Goal: Task Accomplishment & Management: Manage account settings

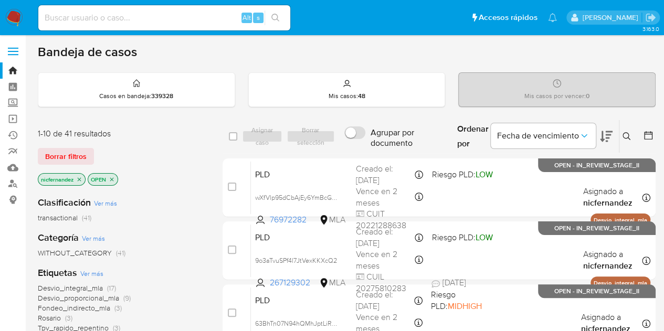
click at [85, 157] on span "Borrar filtros" at bounding box center [65, 156] width 41 height 15
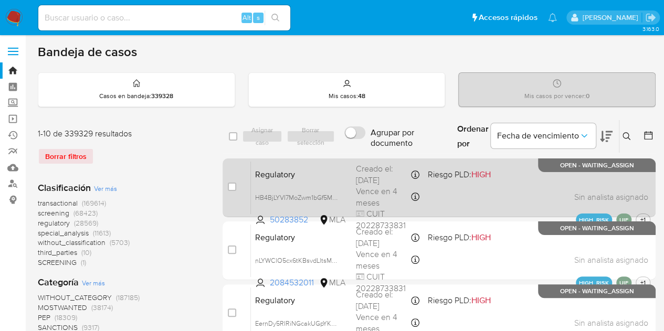
drag, startPoint x: 213, startPoint y: 181, endPoint x: 224, endPoint y: 178, distance: 11.5
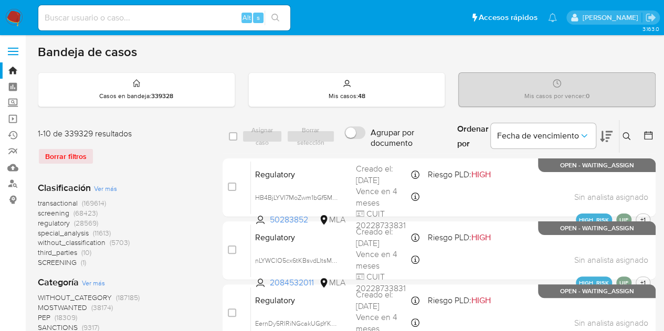
click at [621, 135] on button at bounding box center [628, 136] width 17 height 13
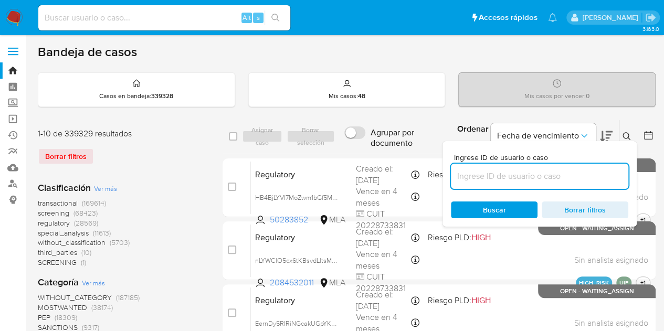
click at [547, 178] on input at bounding box center [540, 177] width 178 height 14
type input "96354855"
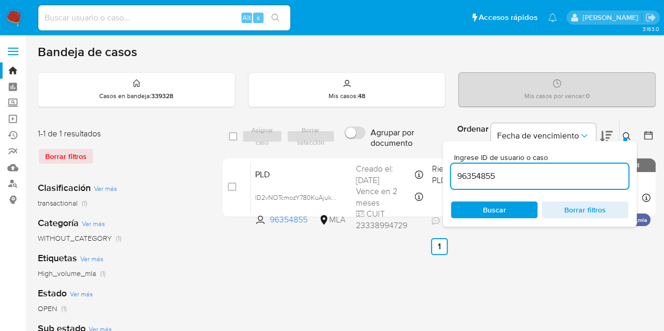
click at [630, 132] on icon at bounding box center [627, 136] width 8 height 8
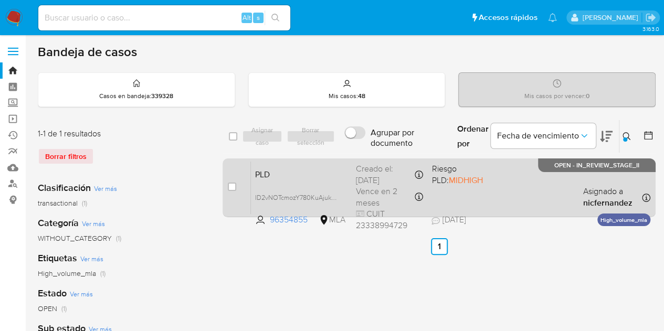
click at [345, 182] on div "PLD ID2vNOTcmozY780KuAjukbTV 96354855 MLA Riesgo PLD: MIDHIGH Creado el: 12/09/…" at bounding box center [451, 187] width 400 height 53
click at [337, 199] on span "ID2vNOTcmozY780KuAjukbTV" at bounding box center [298, 197] width 87 height 12
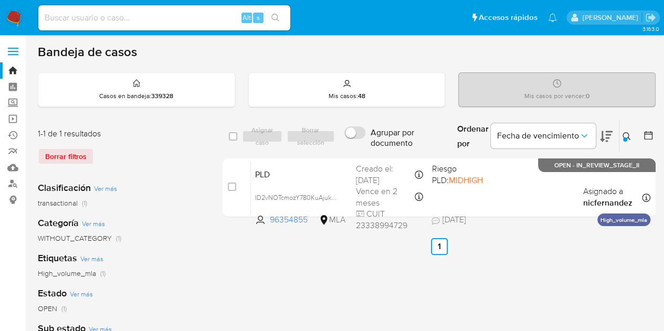
click at [627, 132] on icon at bounding box center [627, 136] width 8 height 8
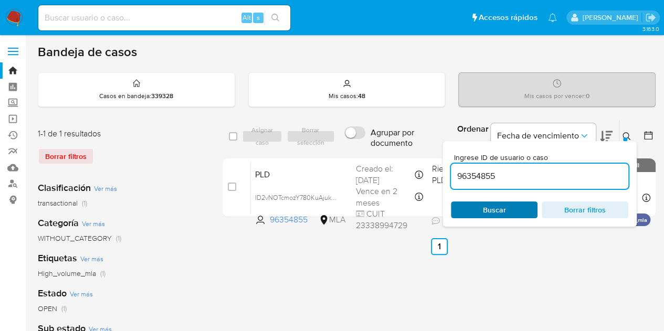
click at [510, 203] on span "Buscar" at bounding box center [494, 210] width 72 height 15
click at [631, 137] on button at bounding box center [628, 136] width 17 height 13
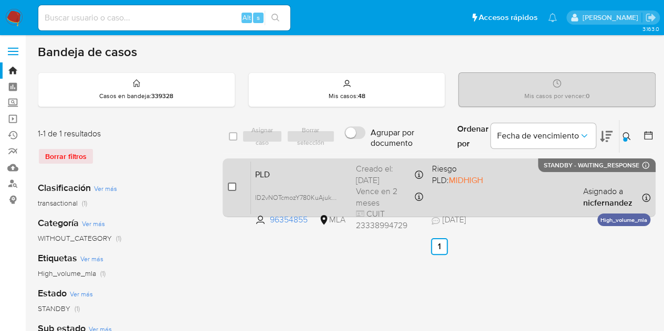
click at [229, 186] on input "checkbox" at bounding box center [232, 187] width 8 height 8
checkbox input "true"
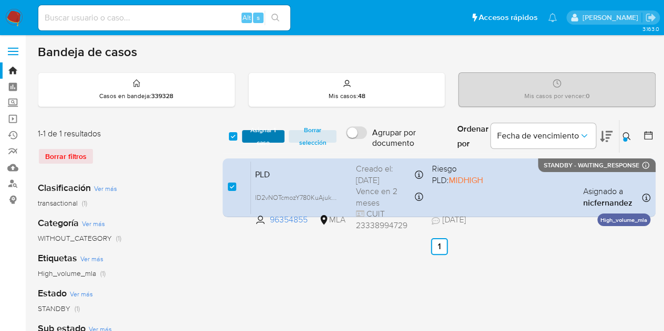
click at [258, 142] on span "Asignar 1 caso" at bounding box center [263, 136] width 33 height 11
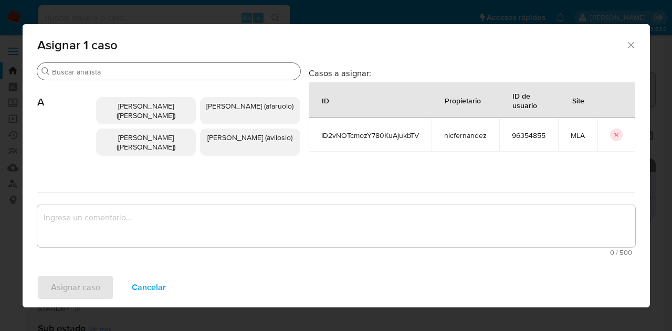
click at [90, 78] on div "Buscar" at bounding box center [168, 71] width 263 height 17
click at [90, 72] on input "Buscar" at bounding box center [174, 71] width 244 height 9
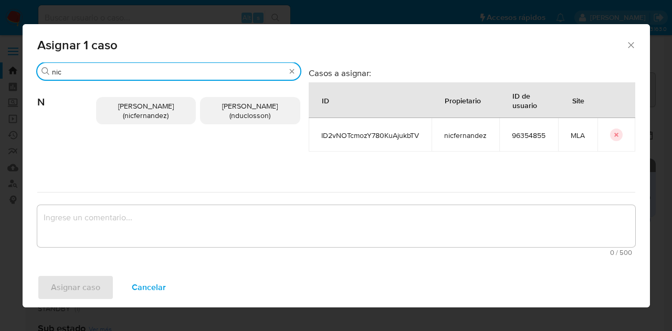
type input "nic"
click at [119, 93] on div "Nicolas Fernandez Allen (nicfernandez) Nicolas Martin Duclosson (nduclosson)" at bounding box center [198, 110] width 204 height 61
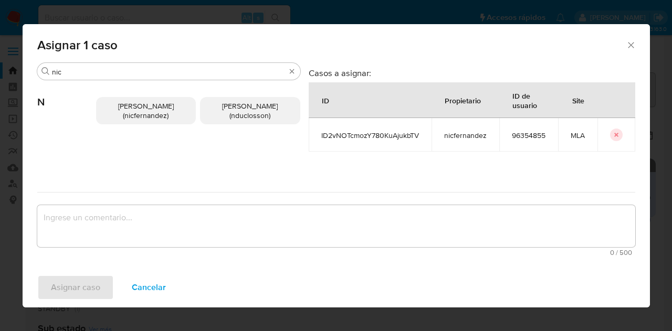
click at [127, 108] on span "Nicolas Fernandez Allen (nicfernandez)" at bounding box center [146, 111] width 56 height 20
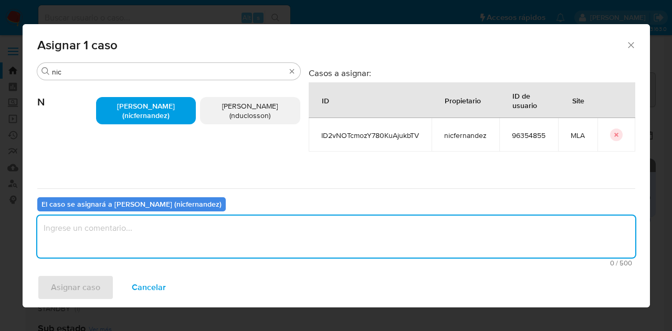
click at [176, 233] on textarea "assign-modal" at bounding box center [336, 237] width 598 height 42
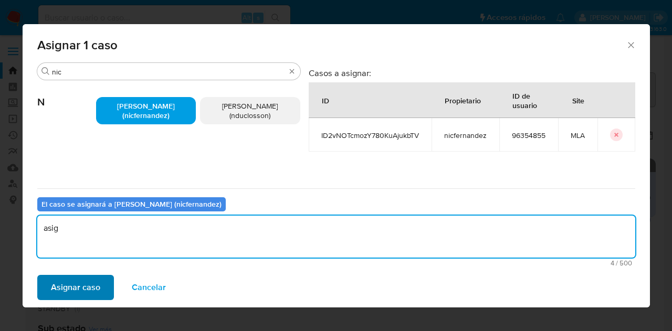
type textarea "asig"
click at [86, 287] on span "Asignar caso" at bounding box center [75, 287] width 49 height 23
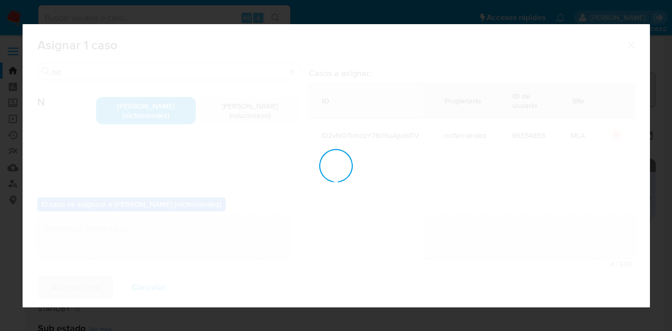
checkbox input "false"
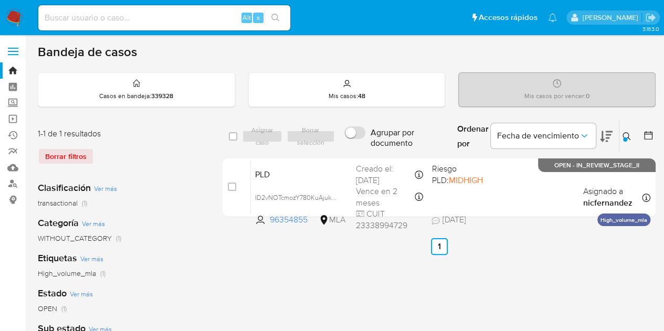
click at [630, 138] on icon at bounding box center [627, 136] width 8 height 8
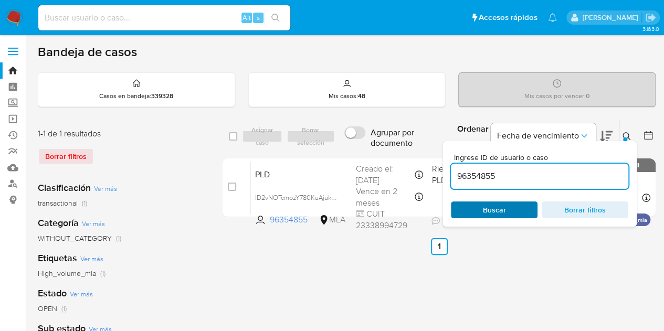
click at [514, 207] on span "Buscar" at bounding box center [494, 210] width 72 height 15
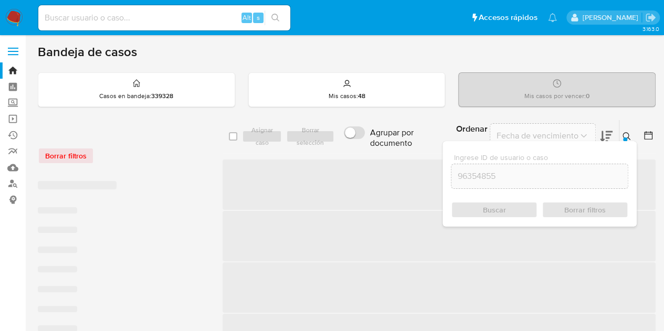
click at [630, 136] on icon at bounding box center [627, 136] width 8 height 8
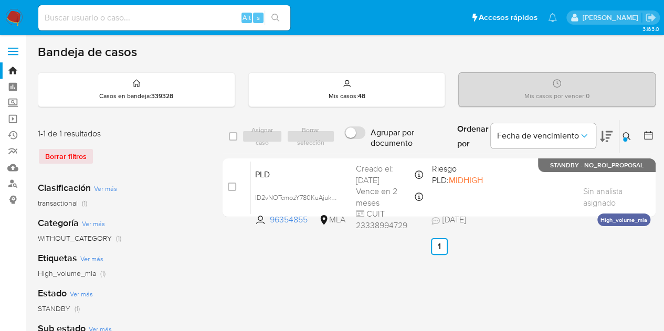
click at [629, 133] on icon at bounding box center [627, 136] width 8 height 8
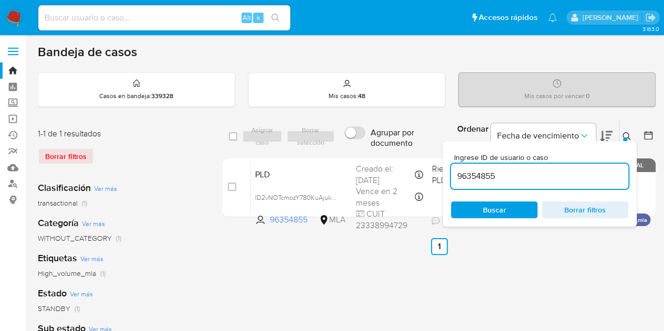
drag, startPoint x: 484, startPoint y: 211, endPoint x: 474, endPoint y: 224, distance: 16.8
click at [484, 211] on span "Buscar" at bounding box center [494, 210] width 23 height 17
click at [297, 244] on ul "Anterior 1 Siguiente" at bounding box center [439, 246] width 433 height 17
click at [514, 203] on span "Buscar" at bounding box center [494, 210] width 72 height 15
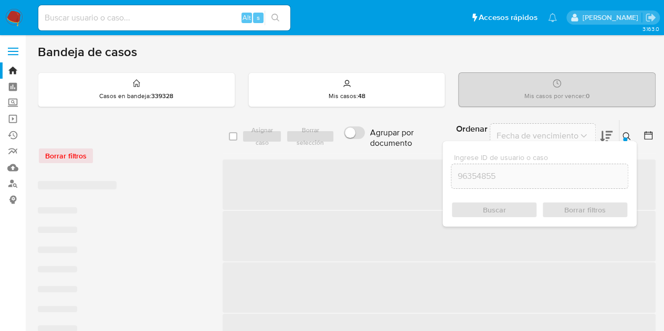
click at [629, 131] on button at bounding box center [628, 136] width 17 height 13
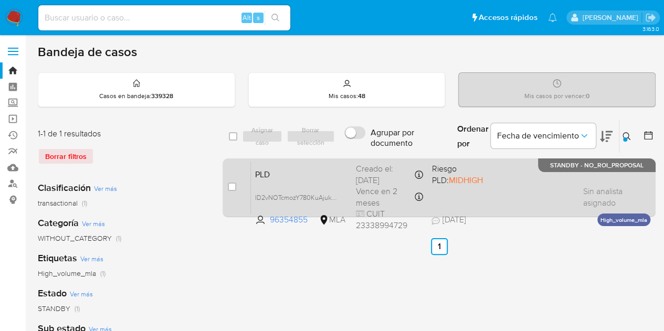
click at [286, 184] on div "PLD ID2vNOTcmozY780KuAjukbTV 96354855 MLA Riesgo PLD: MIDHIGH Creado el: 12/09/…" at bounding box center [451, 187] width 400 height 53
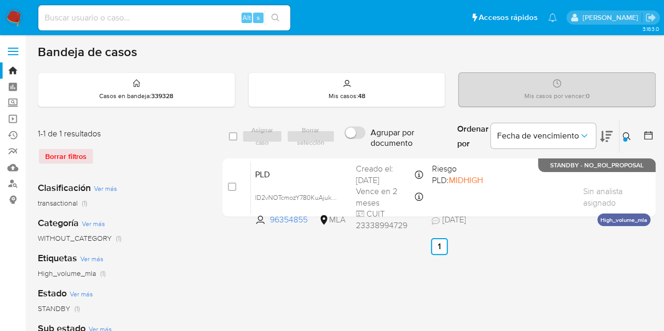
click at [629, 138] on icon at bounding box center [627, 136] width 8 height 8
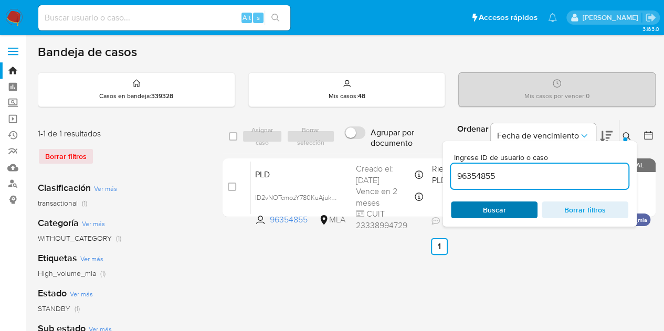
click at [511, 207] on span "Buscar" at bounding box center [494, 210] width 72 height 15
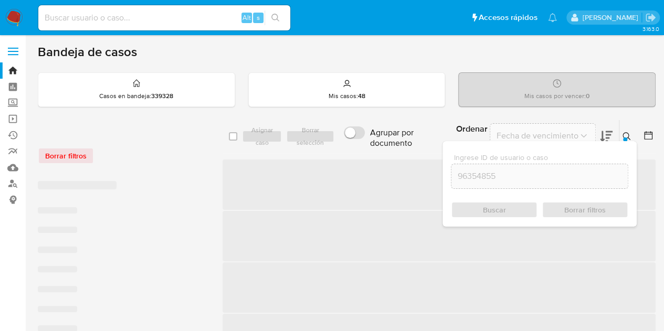
click at [625, 132] on icon at bounding box center [627, 136] width 8 height 8
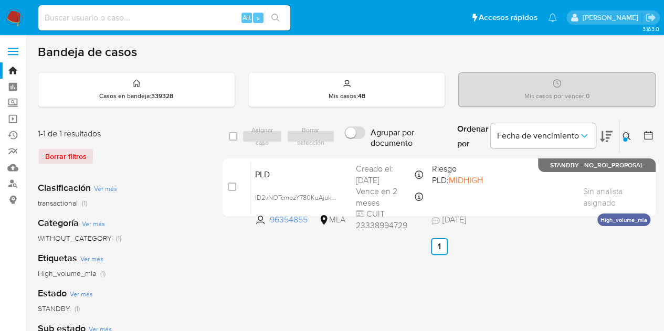
click at [627, 134] on icon at bounding box center [627, 136] width 8 height 8
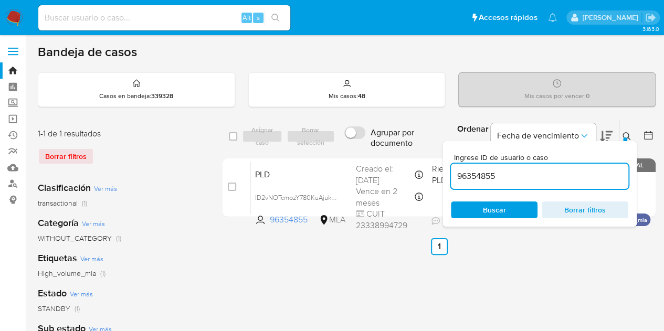
drag, startPoint x: 531, startPoint y: 174, endPoint x: 308, endPoint y: 133, distance: 226.9
click at [309, 133] on div "select-all-cases-checkbox Asignar caso Borrar selección Agrupar por documento O…" at bounding box center [439, 137] width 433 height 34
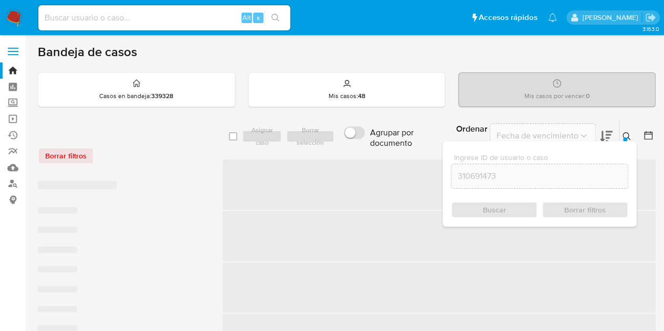
click at [627, 139] on div at bounding box center [625, 140] width 4 height 4
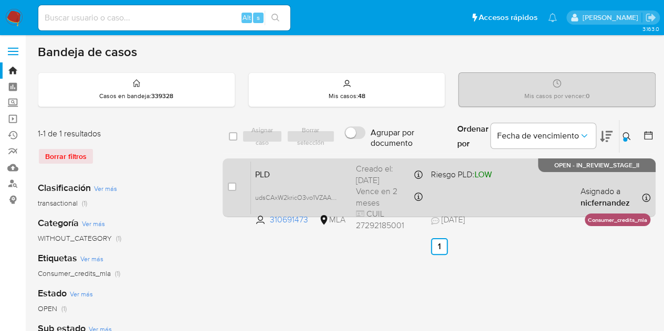
click at [309, 181] on div "PLD udsCAxW2kricO3vo1VZAA7qS 310691473 MLA Riesgo PLD: LOW Creado el: 12/09/202…" at bounding box center [451, 187] width 400 height 53
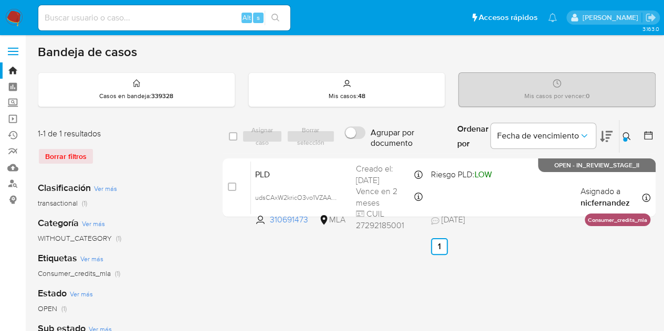
click at [630, 137] on icon at bounding box center [627, 136] width 8 height 8
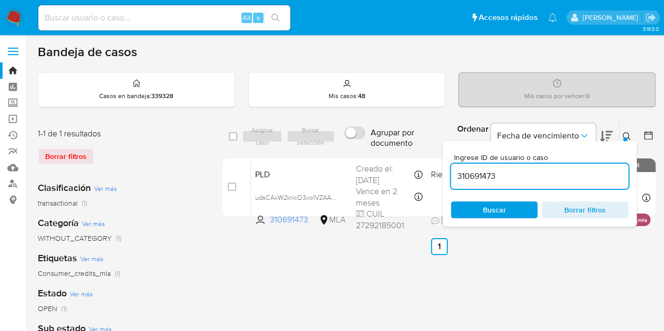
drag, startPoint x: 508, startPoint y: 179, endPoint x: 356, endPoint y: 156, distance: 154.0
click at [356, 156] on div "select-all-cases-checkbox Asignar caso Borrar selección Agrupar por documento O…" at bounding box center [439, 171] width 433 height 102
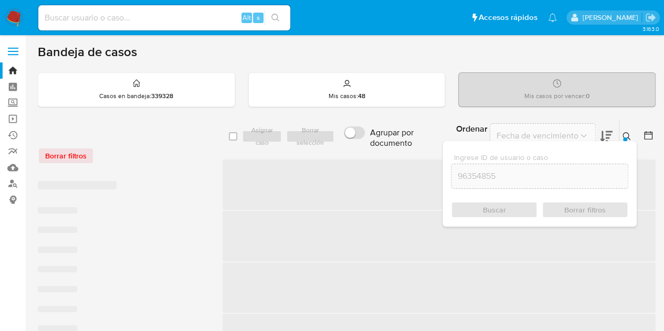
click at [628, 134] on icon at bounding box center [627, 136] width 8 height 8
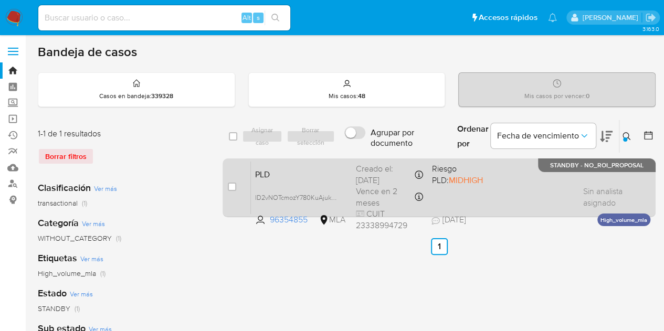
click at [310, 177] on span "PLD" at bounding box center [301, 174] width 92 height 14
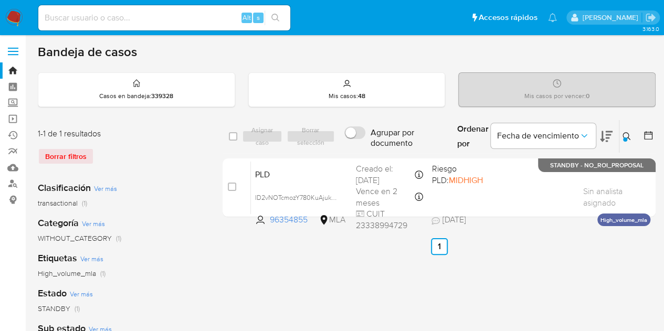
drag, startPoint x: 321, startPoint y: 272, endPoint x: 341, endPoint y: 263, distance: 21.2
click at [632, 136] on button at bounding box center [628, 136] width 17 height 13
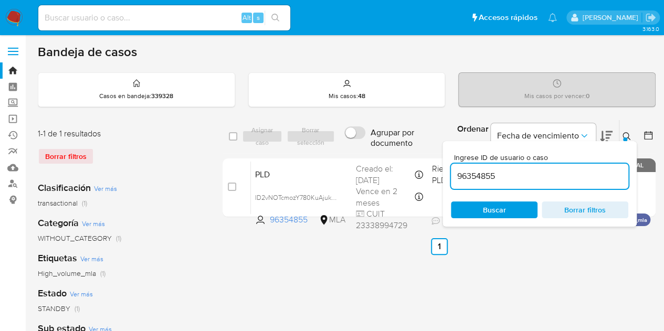
drag, startPoint x: 520, startPoint y: 174, endPoint x: 378, endPoint y: 151, distance: 143.7
click at [378, 151] on div "select-all-cases-checkbox Asignar caso Borrar selección Agrupar por documento O…" at bounding box center [439, 137] width 433 height 34
type input "310691473"
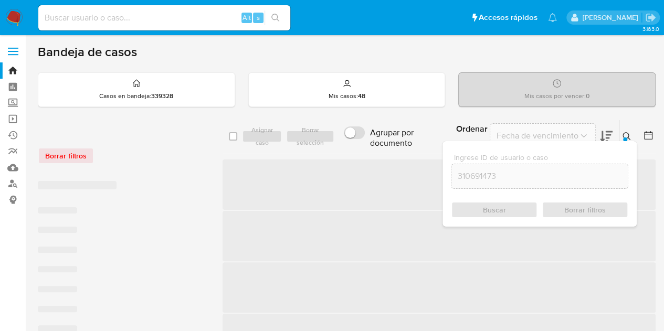
click at [629, 138] on icon at bounding box center [627, 136] width 8 height 8
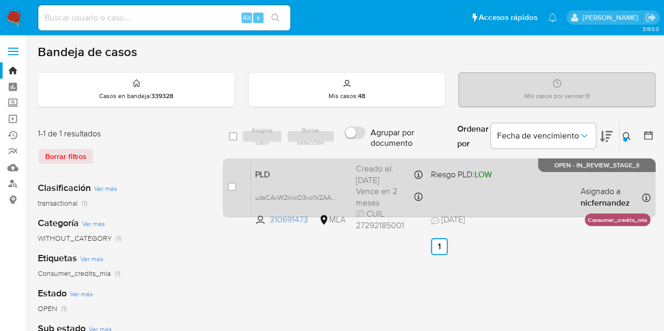
click at [306, 176] on span "PLD" at bounding box center [301, 174] width 92 height 14
click at [334, 197] on span "udsCAxW2kricO3vo1VZAA7qS" at bounding box center [298, 197] width 87 height 12
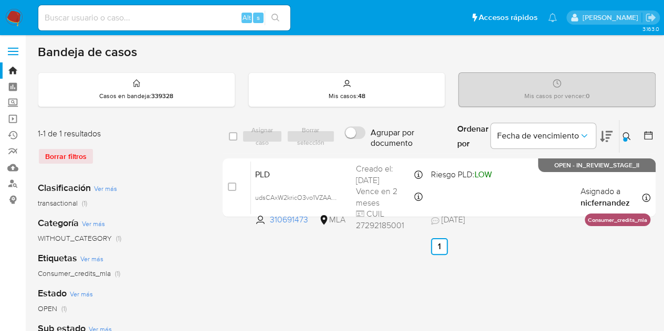
click at [631, 131] on button at bounding box center [628, 136] width 17 height 13
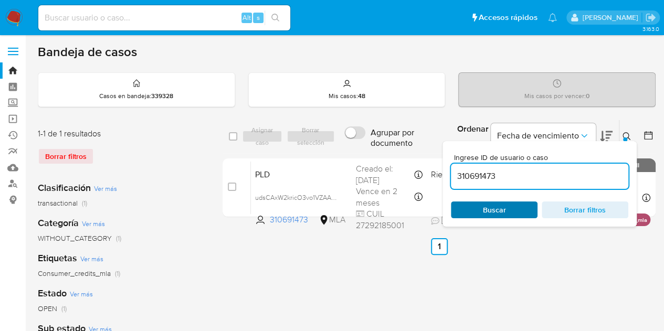
click at [496, 210] on span "Buscar" at bounding box center [494, 210] width 23 height 17
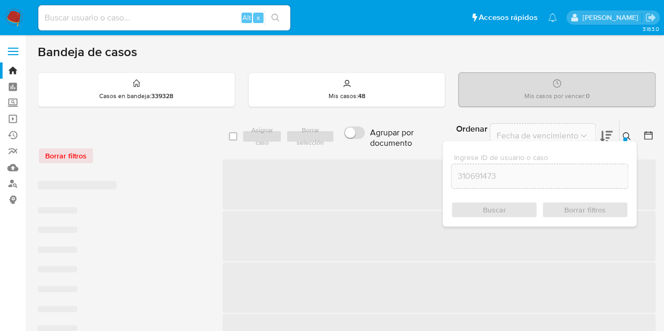
click at [624, 135] on icon at bounding box center [627, 136] width 8 height 8
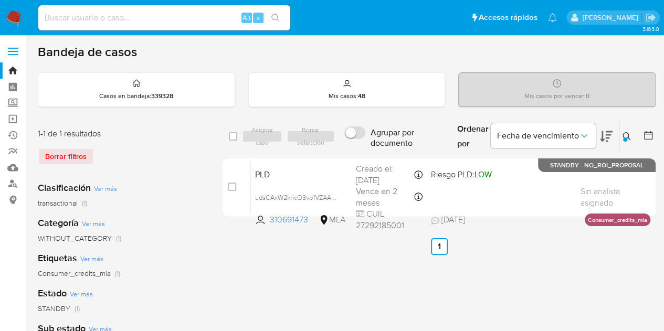
click at [629, 133] on icon at bounding box center [627, 136] width 8 height 8
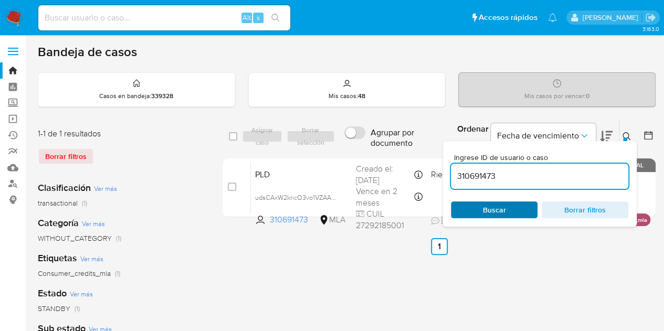
click at [494, 203] on span "Buscar" at bounding box center [494, 210] width 23 height 17
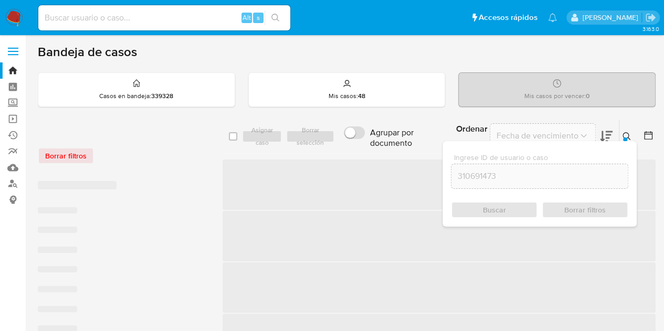
click at [629, 134] on icon at bounding box center [627, 136] width 8 height 8
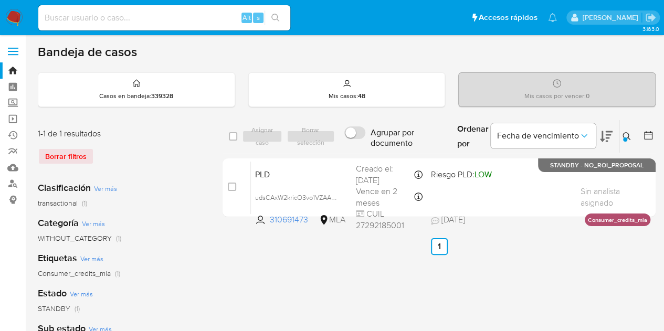
drag, startPoint x: 246, startPoint y: 311, endPoint x: 268, endPoint y: 301, distance: 24.7
click at [16, 66] on link "Bandeja" at bounding box center [62, 70] width 125 height 16
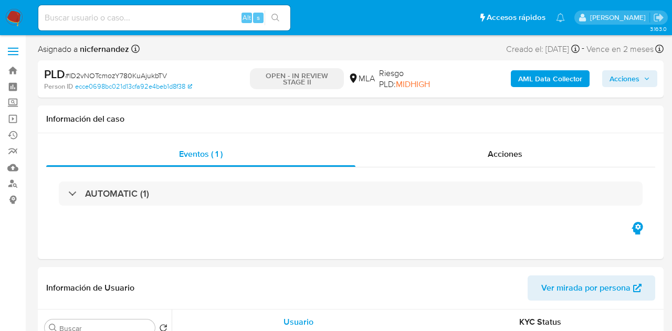
select select "10"
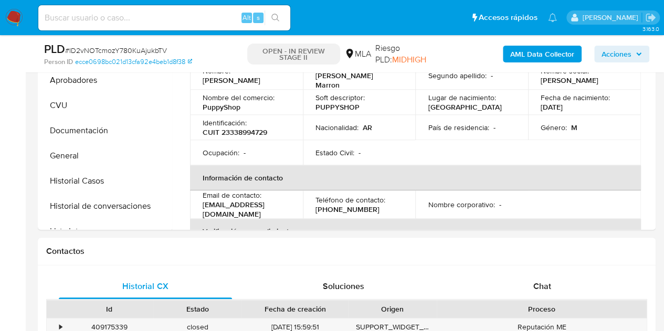
scroll to position [182, 0]
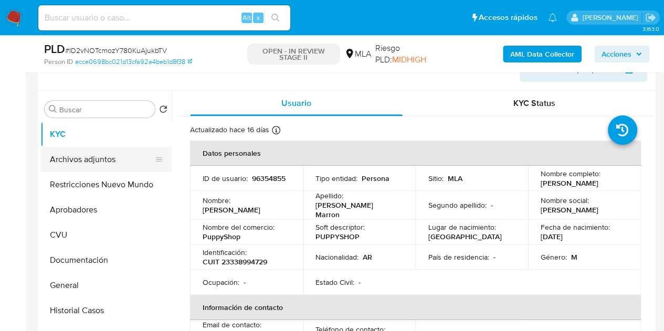
click at [101, 156] on button "Archivos adjuntos" at bounding box center [101, 159] width 123 height 25
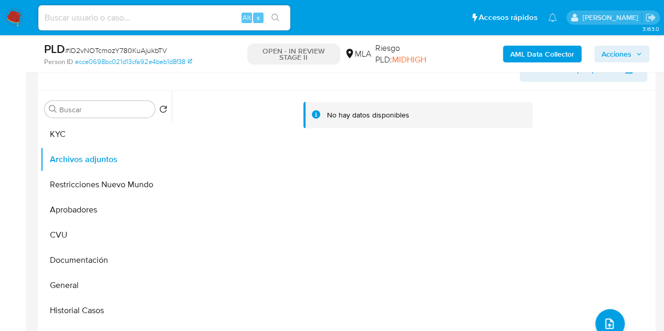
click at [523, 56] on b "AML Data Collector" at bounding box center [542, 54] width 64 height 17
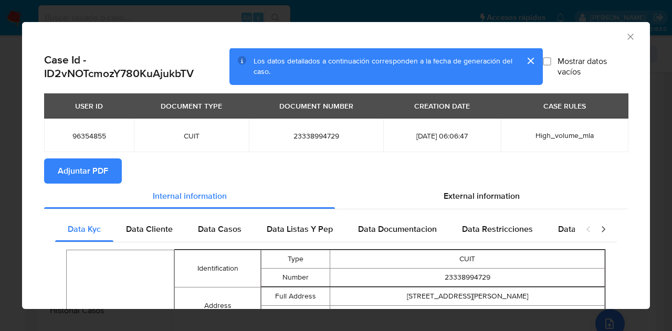
click at [114, 166] on button "Adjuntar PDF" at bounding box center [83, 171] width 78 height 25
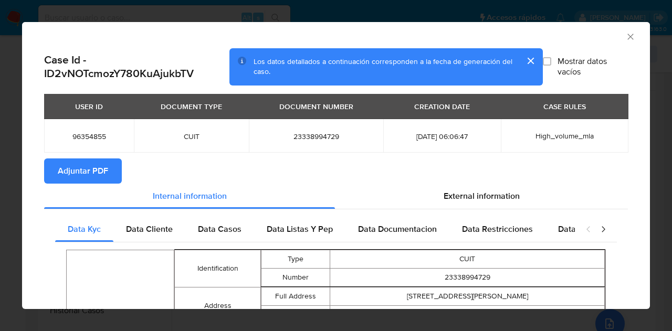
click at [625, 33] on icon "Cerrar ventana" at bounding box center [630, 37] width 11 height 11
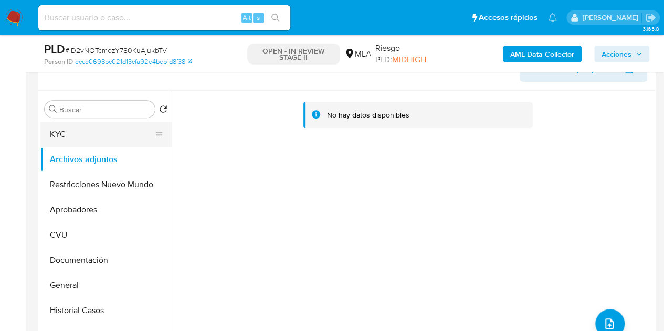
click at [64, 141] on button "KYC" at bounding box center [101, 134] width 123 height 25
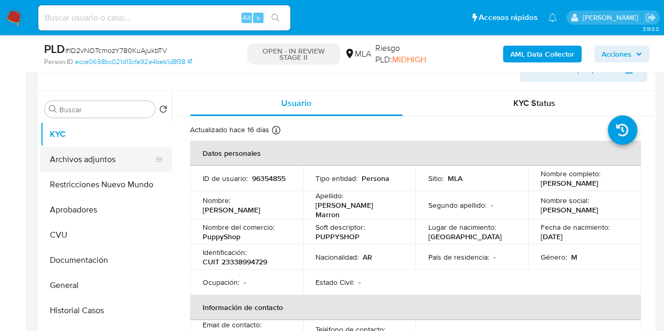
click at [68, 166] on button "Archivos adjuntos" at bounding box center [101, 159] width 123 height 25
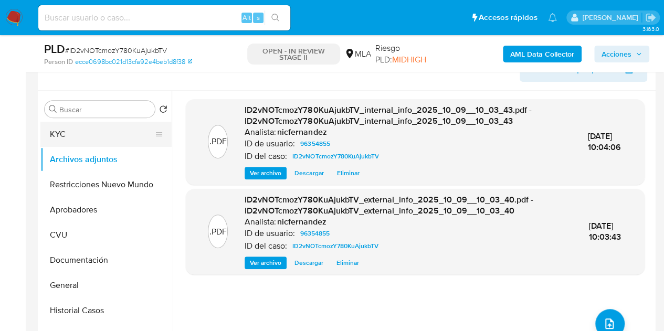
click at [103, 143] on button "KYC" at bounding box center [101, 134] width 123 height 25
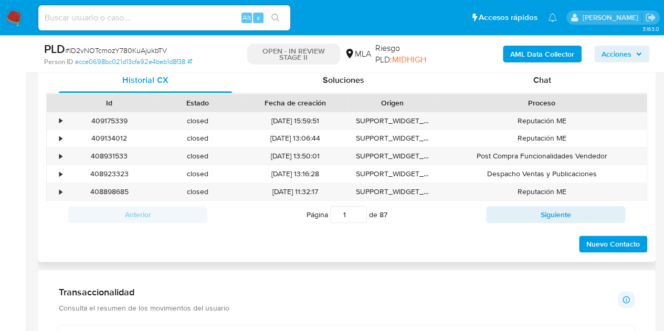
scroll to position [514, 0]
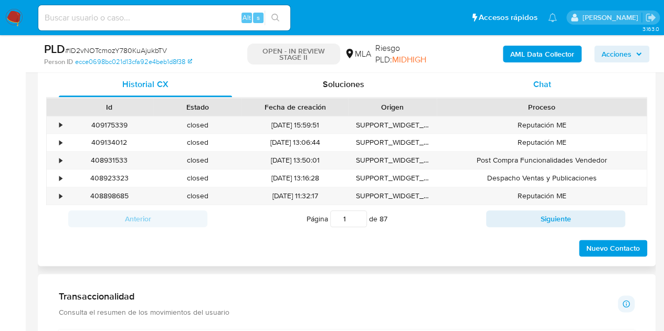
click at [555, 93] on div "Chat" at bounding box center [542, 84] width 173 height 25
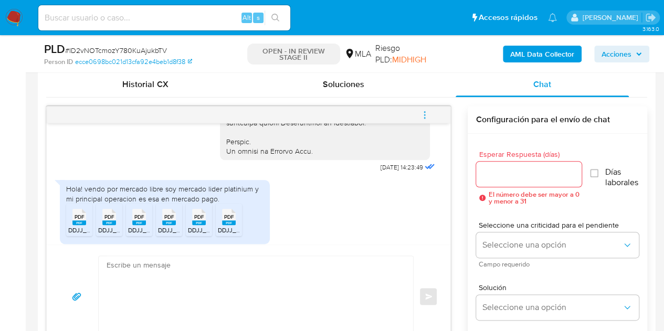
scroll to position [561, 0]
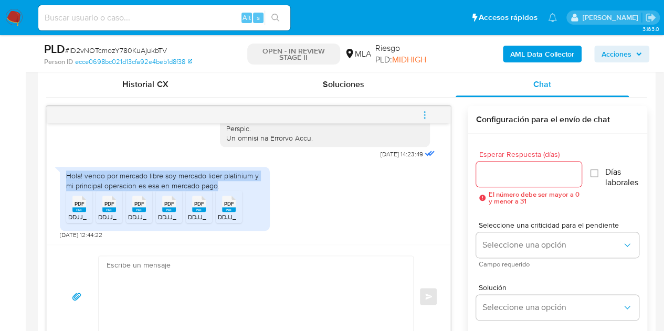
drag, startPoint x: 72, startPoint y: 176, endPoint x: 215, endPoint y: 183, distance: 143.0
click at [215, 183] on div "Hola! vendo por mercado libre soy mercado lider platinium y mi principal operac…" at bounding box center [164, 180] width 197 height 19
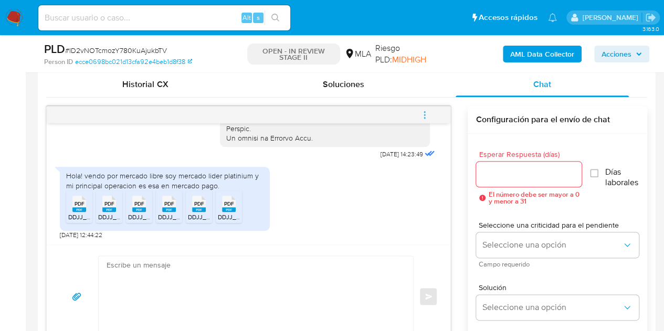
click at [352, 192] on div "Hola! vendo por mercado libre soy mercado lider platinium y mi principal operac…" at bounding box center [249, 201] width 378 height 78
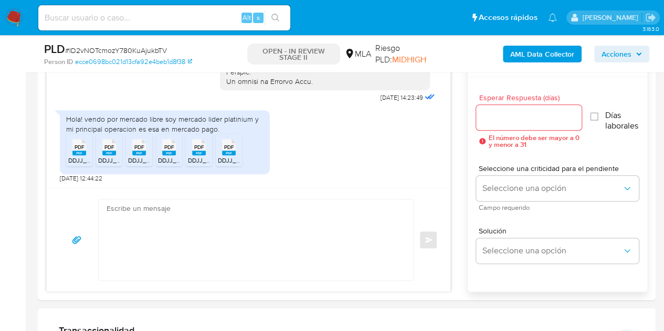
scroll to position [582, 0]
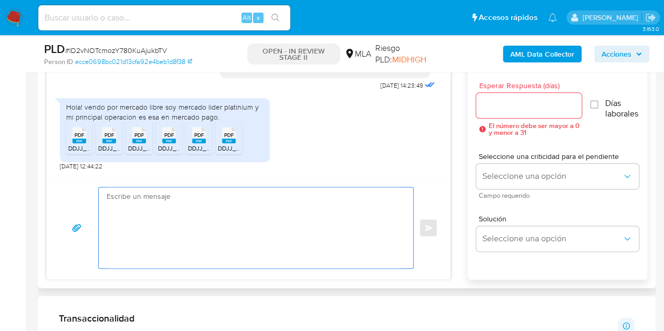
click at [269, 217] on textarea at bounding box center [254, 227] width 294 height 81
paste textarea "Hola, ¡Muchas gracias por tu respuesta! Confirmamos la recepción de la document…"
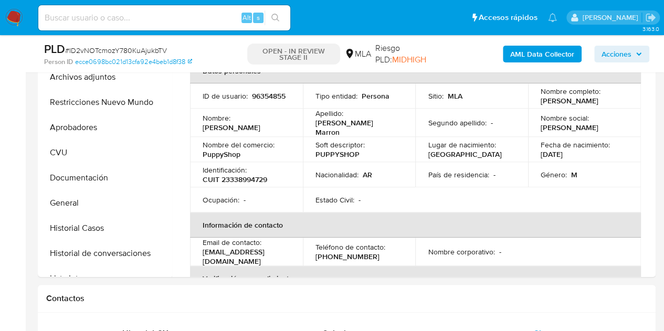
scroll to position [262, 0]
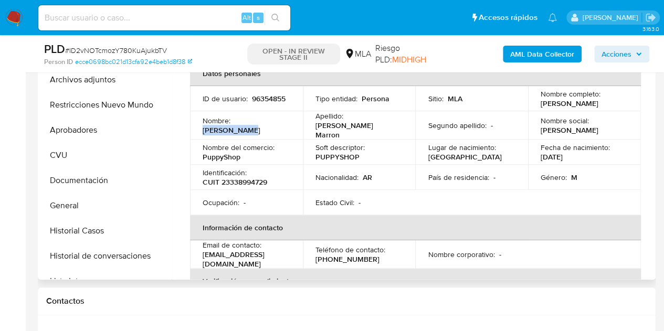
drag, startPoint x: 236, startPoint y: 124, endPoint x: 279, endPoint y: 126, distance: 43.1
click at [279, 126] on div "Nombre : Hector Pedro" at bounding box center [247, 125] width 88 height 19
copy p "[PERSON_NAME]"
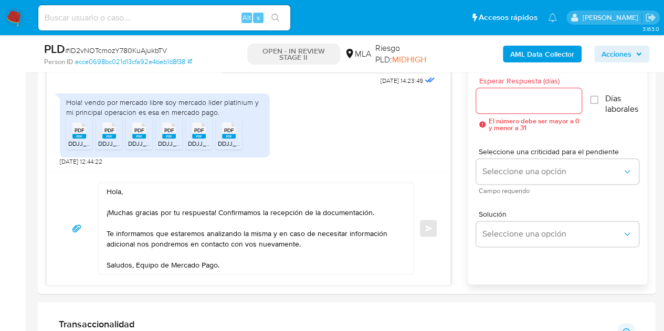
scroll to position [594, 0]
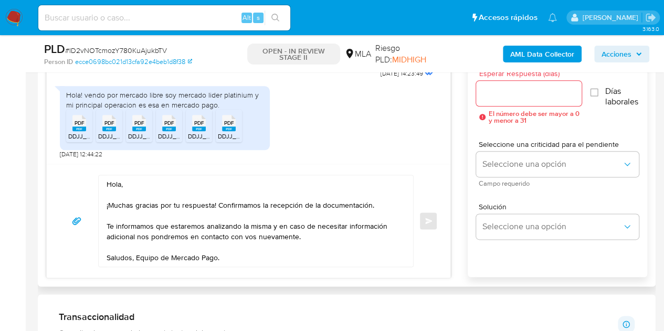
click at [121, 185] on textarea "Hola, ¡Muchas gracias por tu respuesta! Confirmamos la recepción de la document…" at bounding box center [254, 220] width 294 height 91
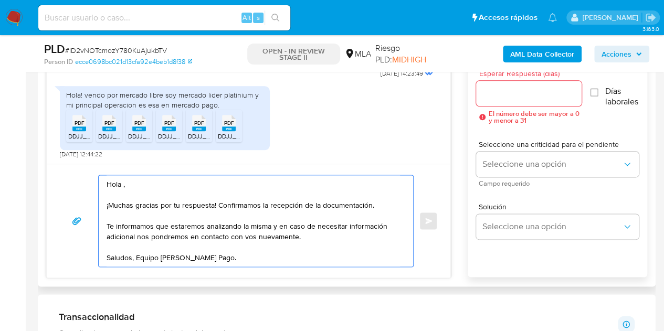
paste textarea "Hector Pedro"
click at [175, 184] on textarea "Hola Hector Pedro, ¡Muchas gracias por tu respuesta! Confirmamos la recepción d…" at bounding box center [254, 220] width 294 height 91
click at [132, 184] on textarea "Hola Hector Pedro, ¡Muchas gracias por tu respuesta! Confirmamos la recepción d…" at bounding box center [254, 220] width 294 height 91
click at [190, 186] on textarea "Hola Héctor Pedro, ¡Muchas gracias por tu respuesta! Confirmamos la recepción d…" at bounding box center [254, 220] width 294 height 91
type textarea "Hola Héctor Pedro, ¡Muchas gracias por tu respuesta! Confirmamos la recepción d…"
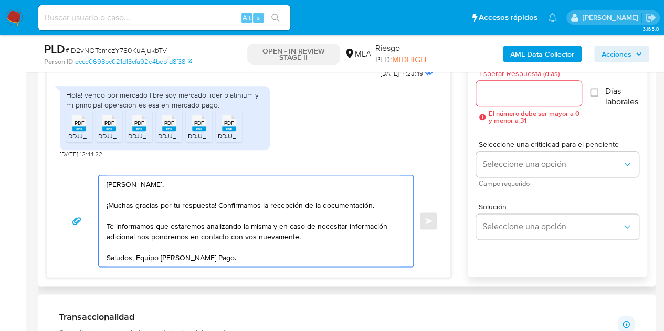
click at [500, 97] on input "Esperar Respuesta (días)" at bounding box center [529, 94] width 106 height 14
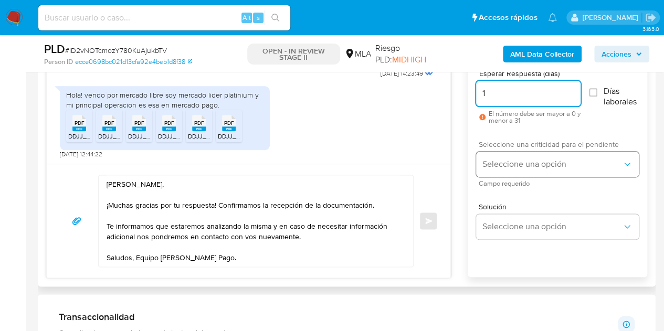
type input "1"
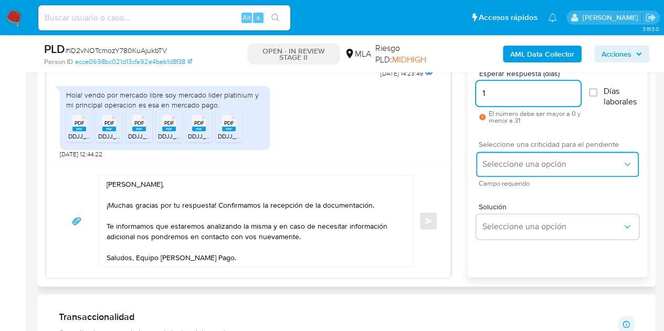
click at [506, 163] on span "Seleccione una opción" at bounding box center [553, 164] width 140 height 11
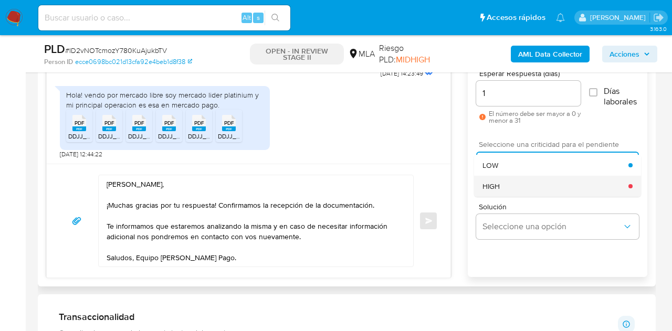
click at [508, 183] on div "HIGH" at bounding box center [556, 186] width 146 height 21
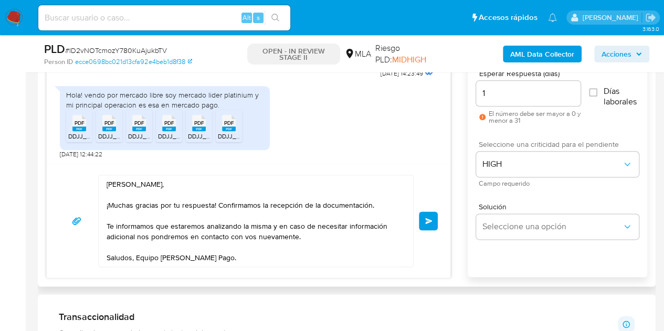
click at [452, 189] on div "17/09/2025 14:23:49 Hola! vendo por mercado libre soy mercado lider platinium y…" at bounding box center [346, 151] width 601 height 253
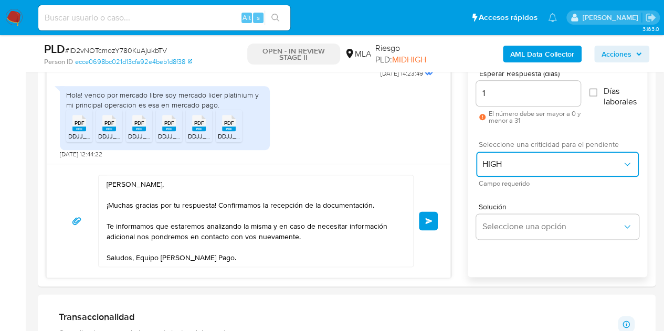
click at [509, 171] on button "HIGH" at bounding box center [557, 164] width 163 height 25
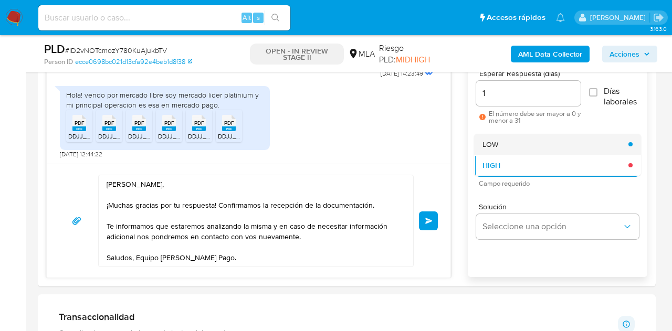
click at [503, 144] on div "LOW" at bounding box center [556, 144] width 146 height 21
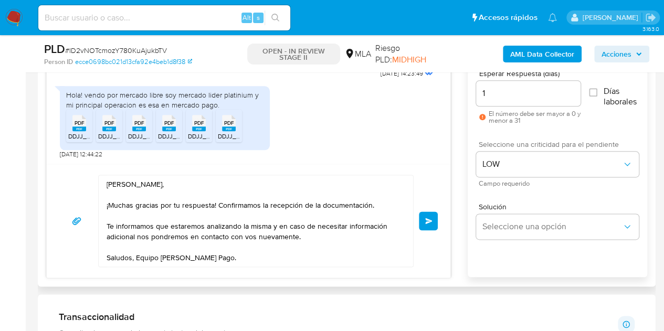
click at [459, 181] on div "17/09/2025 14:23:49 Hola! vendo por mercado libre soy mercado lider platinium y…" at bounding box center [346, 151] width 601 height 253
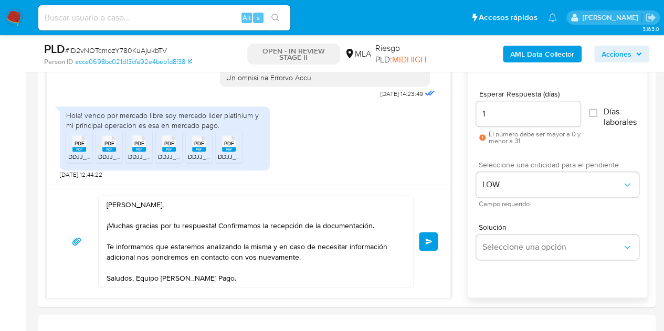
scroll to position [571, 0]
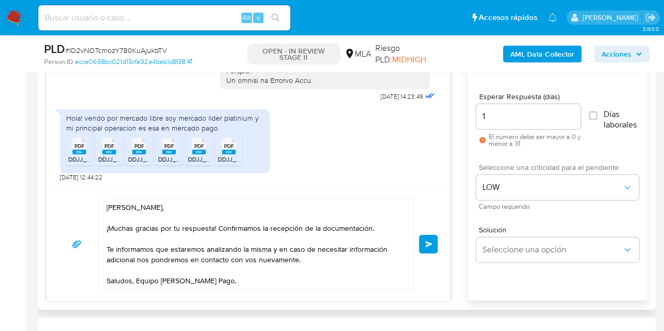
click at [428, 243] on span "Enviar" at bounding box center [428, 244] width 7 height 6
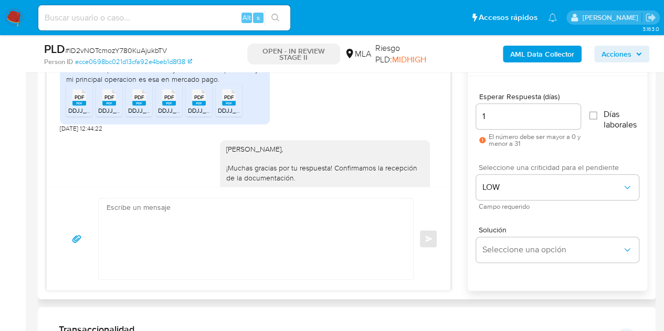
scroll to position [568, 0]
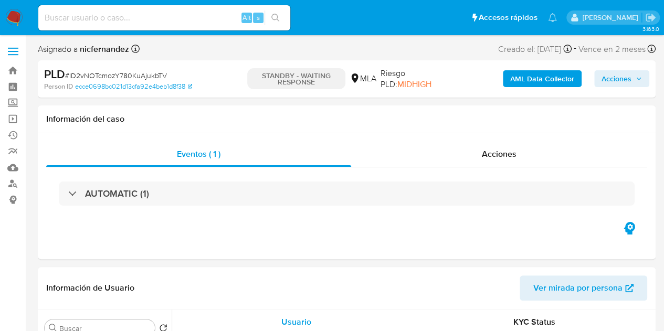
select select "10"
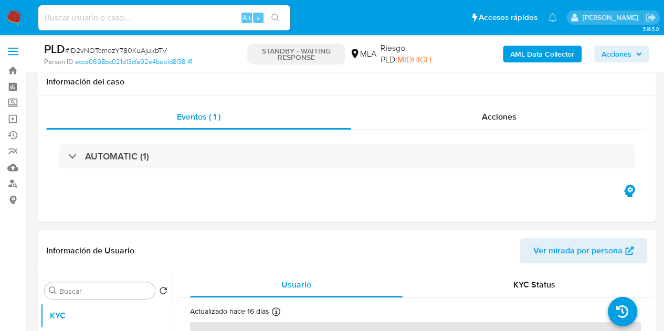
scroll to position [290, 0]
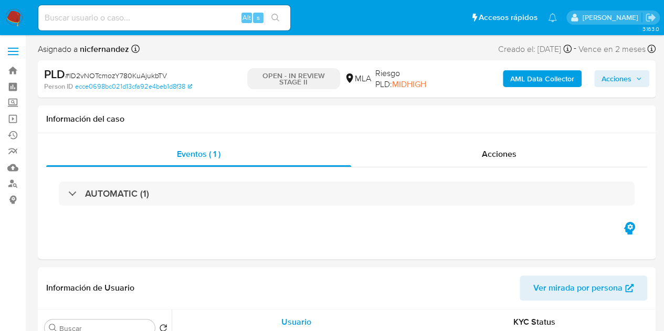
select select "10"
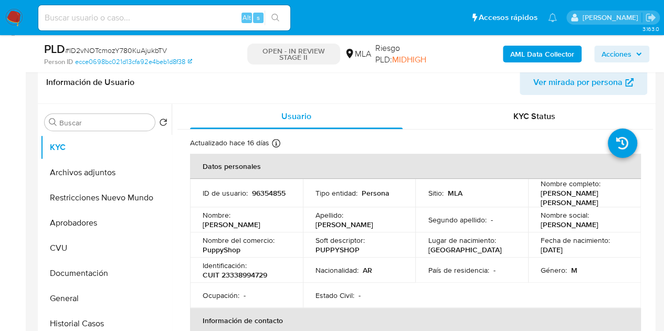
scroll to position [175, 0]
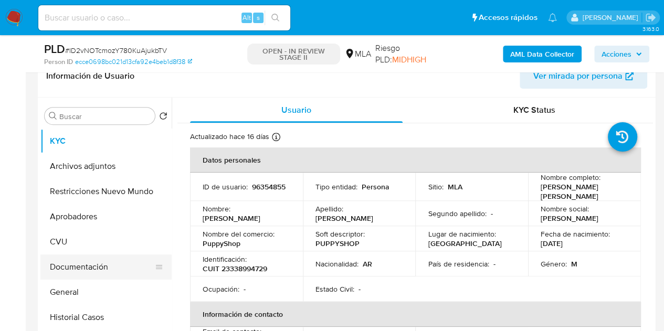
click at [82, 276] on button "Documentación" at bounding box center [101, 267] width 123 height 25
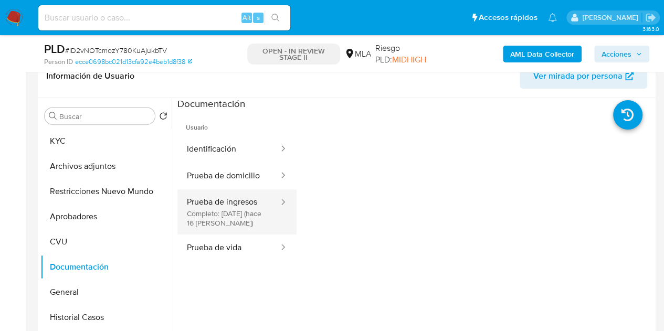
click at [241, 215] on button "Prueba de ingresos Completo: 23/09/2025 (hace 16 días)" at bounding box center [229, 212] width 102 height 45
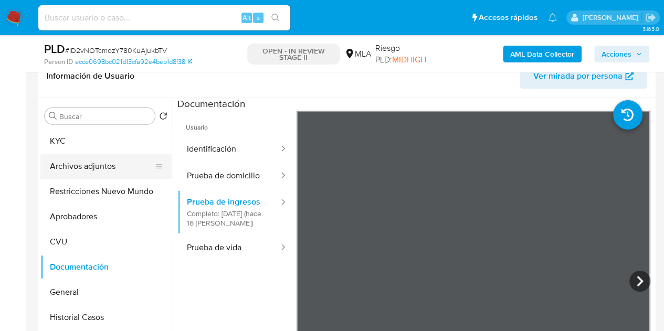
click at [87, 164] on button "Archivos adjuntos" at bounding box center [101, 166] width 123 height 25
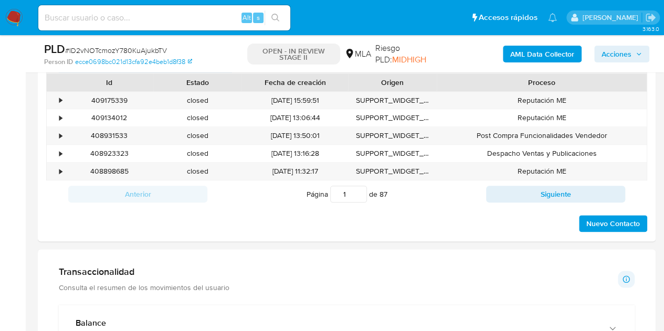
scroll to position [514, 0]
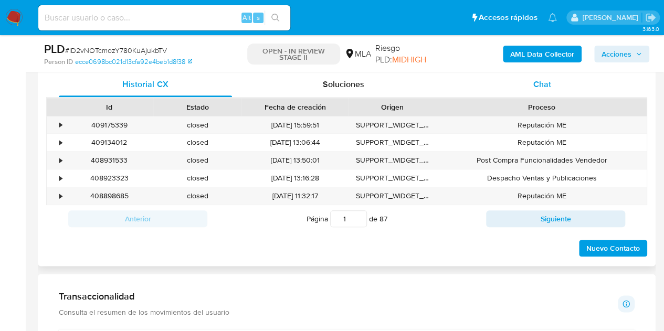
click at [563, 87] on div "Chat" at bounding box center [542, 84] width 173 height 25
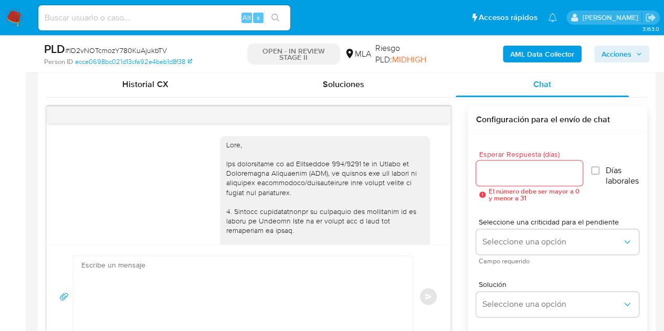
scroll to position [687, 0]
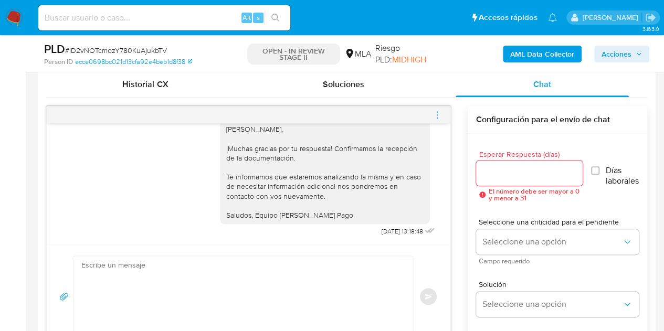
click at [440, 111] on icon "menu-action" at bounding box center [437, 114] width 9 height 9
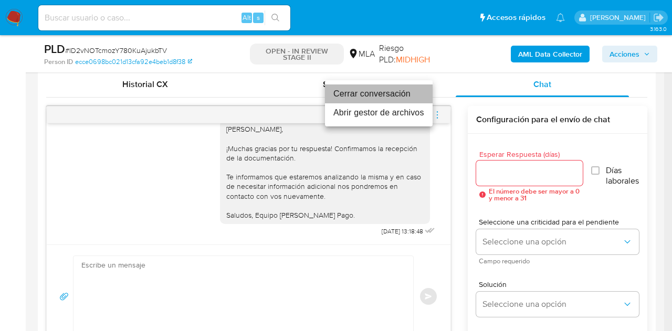
click at [397, 94] on li "Cerrar conversación" at bounding box center [379, 94] width 108 height 19
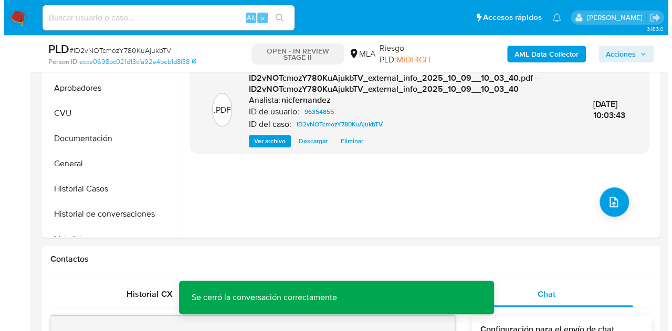
scroll to position [264, 0]
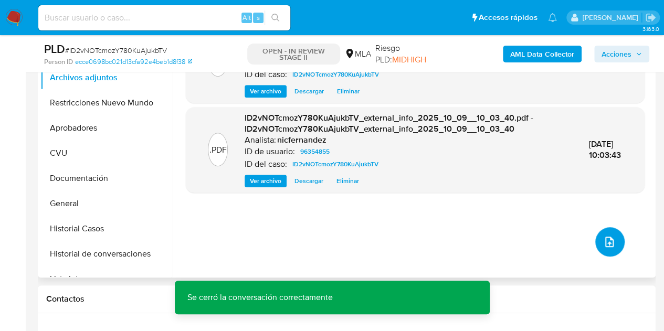
click at [609, 231] on button "upload-file" at bounding box center [610, 241] width 29 height 29
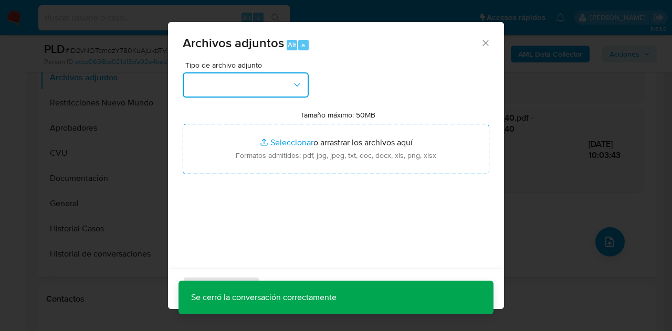
click at [297, 92] on button "button" at bounding box center [246, 84] width 126 height 25
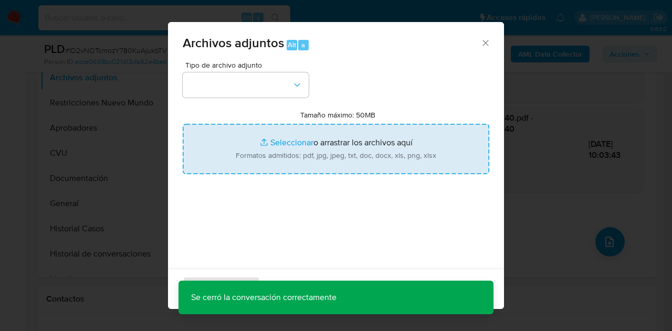
drag, startPoint x: 311, startPoint y: 132, endPoint x: 309, endPoint y: 155, distance: 23.2
click at [309, 155] on input "Tamaño máximo: 50MB Seleccionar archivos" at bounding box center [336, 149] width 307 height 50
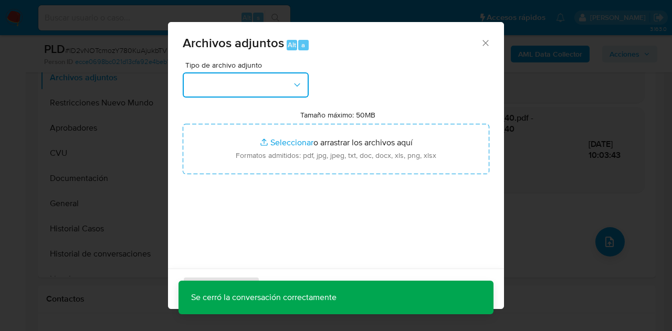
click at [278, 87] on button "button" at bounding box center [246, 84] width 126 height 25
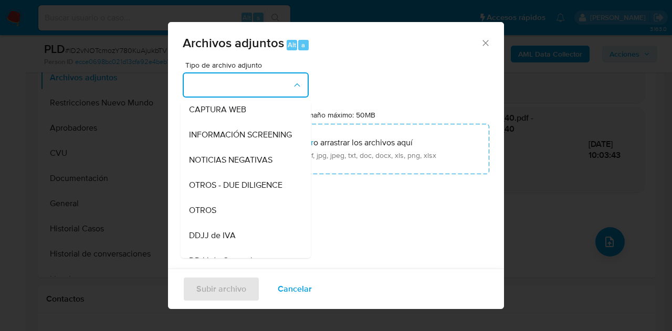
scroll to position [121, 0]
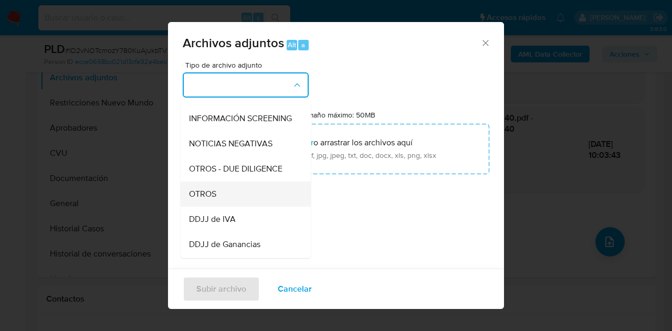
click at [233, 197] on div "OTROS" at bounding box center [242, 194] width 107 height 25
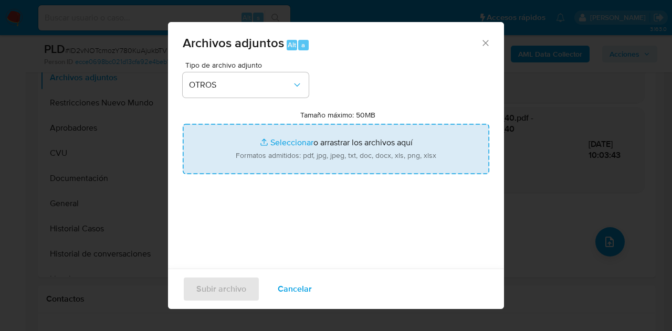
click at [269, 140] on input "Tamaño máximo: 50MB Seleccionar archivos" at bounding box center [336, 149] width 307 height 50
type input "C:\fakepath\CM03 02 a 07 2025.pdf"
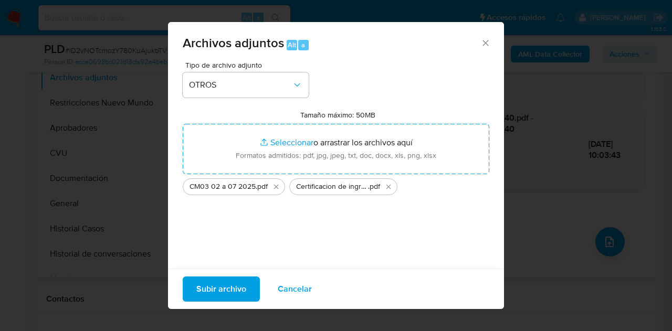
click at [212, 288] on span "Subir archivo" at bounding box center [221, 289] width 50 height 23
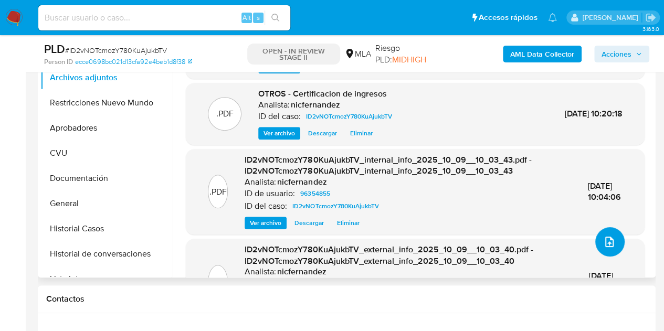
click at [603, 244] on icon "upload-file" at bounding box center [609, 242] width 13 height 13
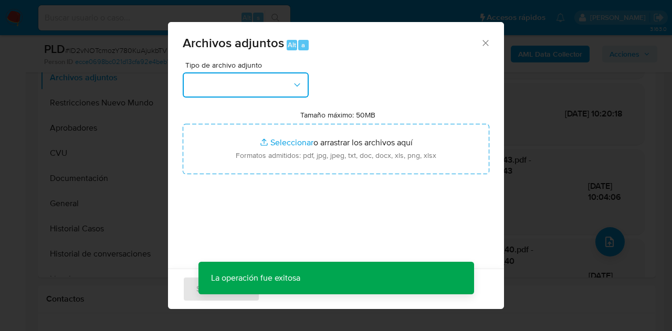
click at [262, 79] on button "button" at bounding box center [246, 84] width 126 height 25
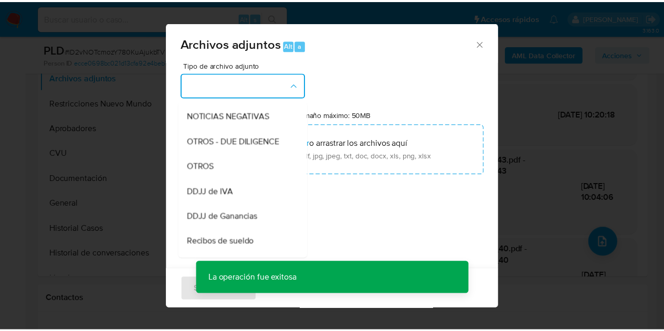
scroll to position [178, 0]
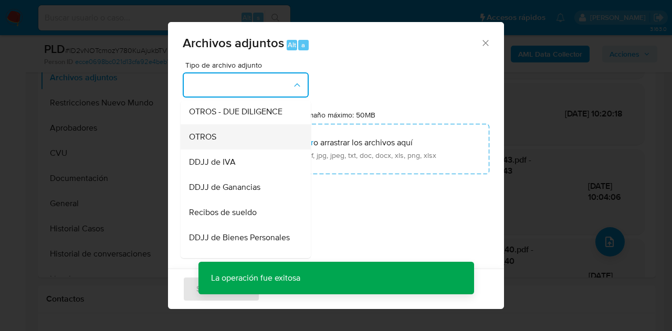
click at [235, 147] on div "OTROS" at bounding box center [242, 136] width 107 height 25
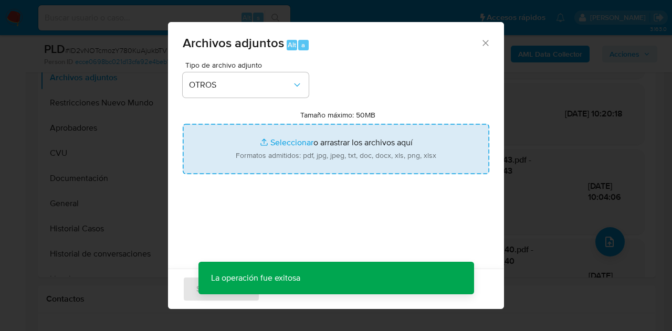
click at [259, 138] on input "Tamaño máximo: 50MB Seleccionar archivos" at bounding box center [336, 149] width 307 height 50
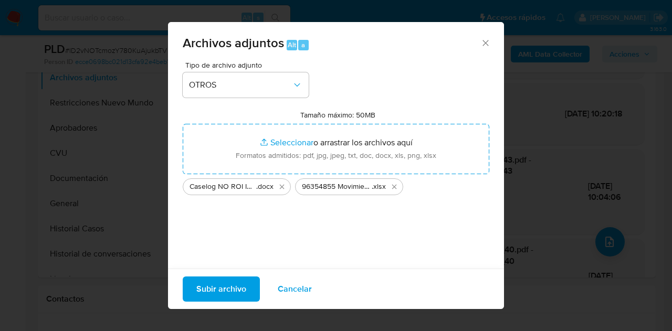
click at [228, 289] on span "Subir archivo" at bounding box center [221, 289] width 50 height 23
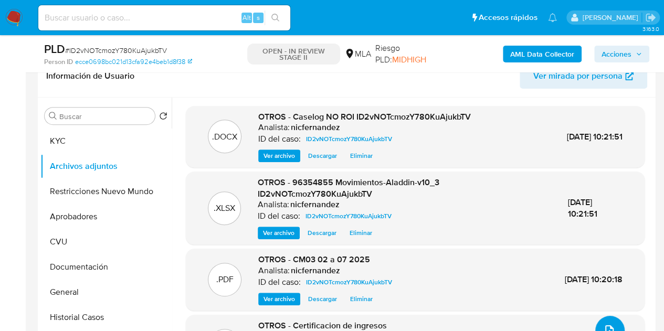
scroll to position [77, 0]
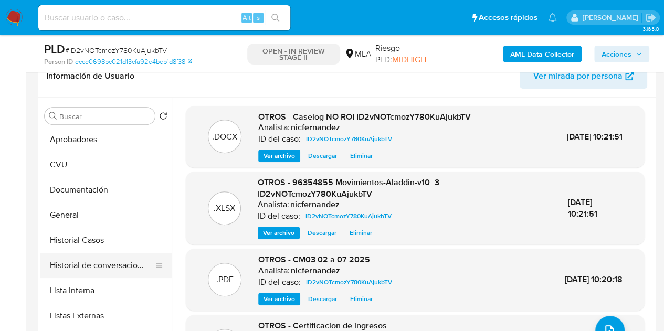
click at [103, 267] on button "Historial de conversaciones" at bounding box center [101, 265] width 123 height 25
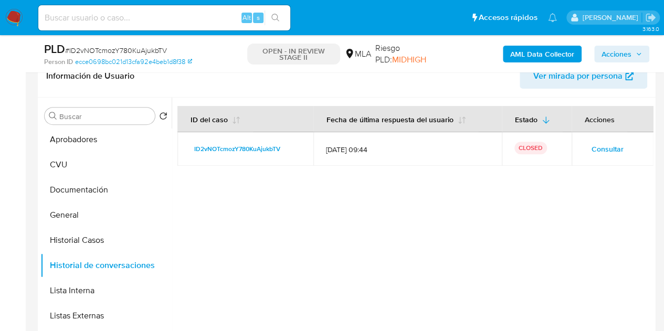
scroll to position [0, 0]
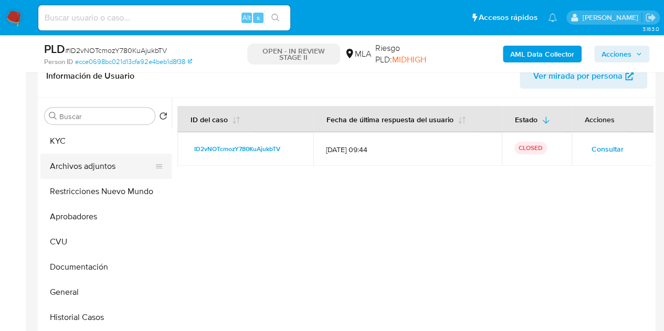
click at [90, 166] on button "Archivos adjuntos" at bounding box center [101, 166] width 123 height 25
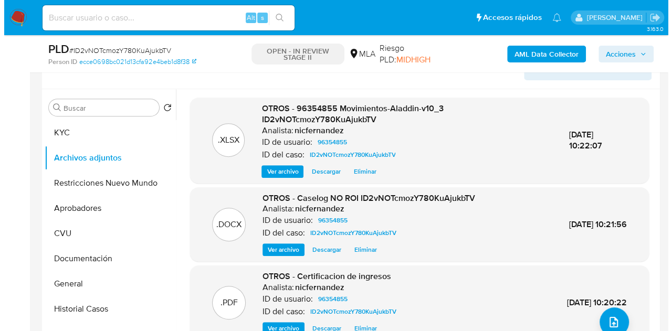
scroll to position [193, 0]
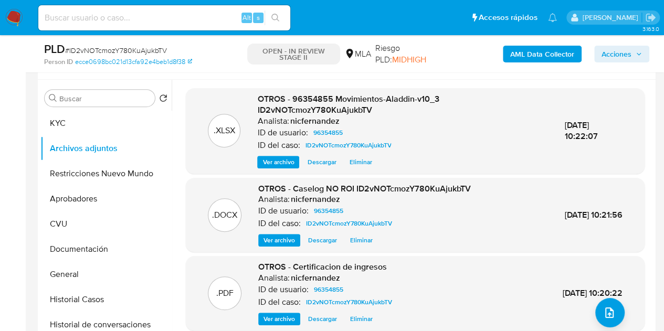
click at [281, 317] on span "Ver archivo" at bounding box center [280, 319] width 32 height 11
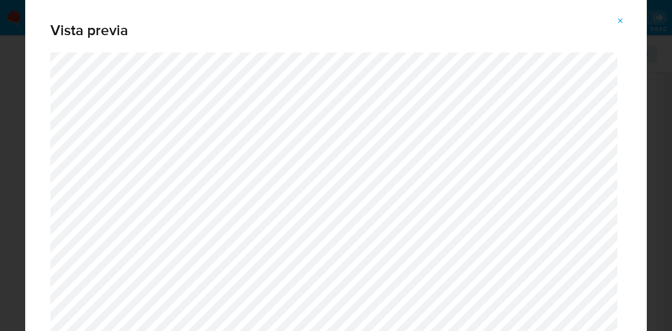
click at [617, 17] on icon "Attachment preview" at bounding box center [621, 21] width 8 height 8
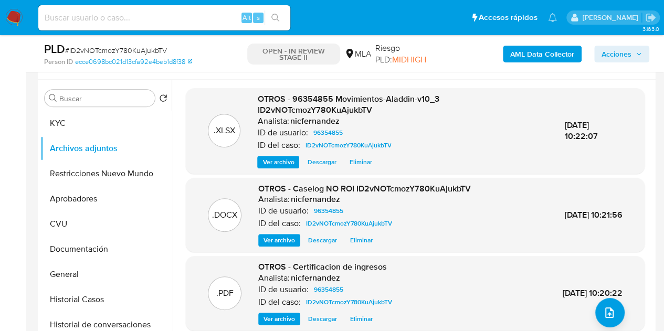
click at [277, 242] on span "Ver archivo" at bounding box center [280, 240] width 32 height 11
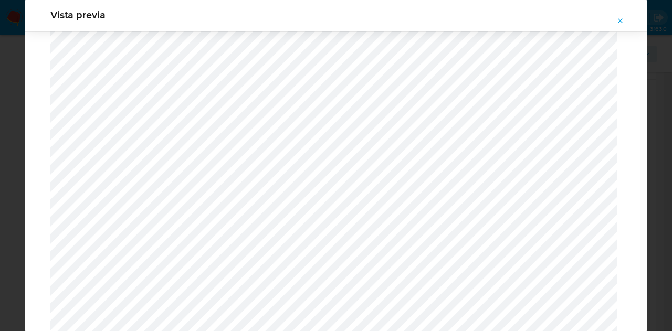
scroll to position [1752, 0]
click at [624, 16] on span "Attachment preview" at bounding box center [621, 21] width 8 height 15
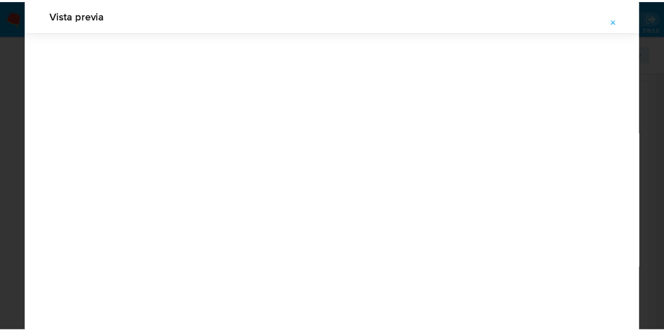
scroll to position [34, 0]
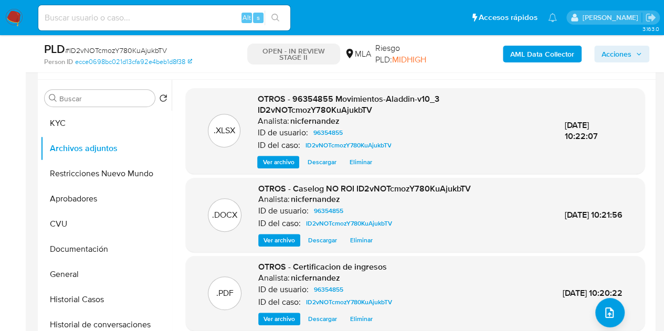
click at [297, 110] on span "OTROS - 96354855 Movimientos-Aladdin-v10_3 ID2vNOTcmozY780KuAjukbTV" at bounding box center [348, 105] width 182 height 24
click at [629, 47] on span "Acciones" at bounding box center [617, 54] width 30 height 17
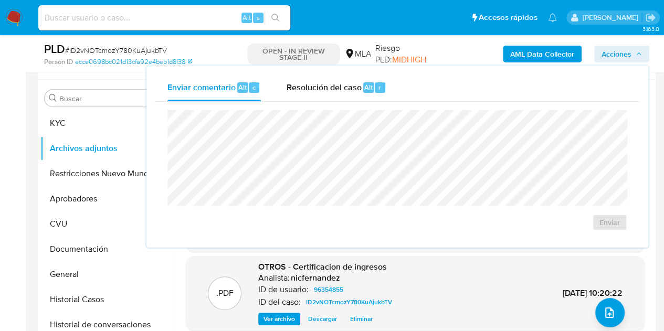
drag, startPoint x: 295, startPoint y: 87, endPoint x: 306, endPoint y: 103, distance: 20.1
click at [299, 92] on span "Resolución del caso" at bounding box center [323, 87] width 75 height 12
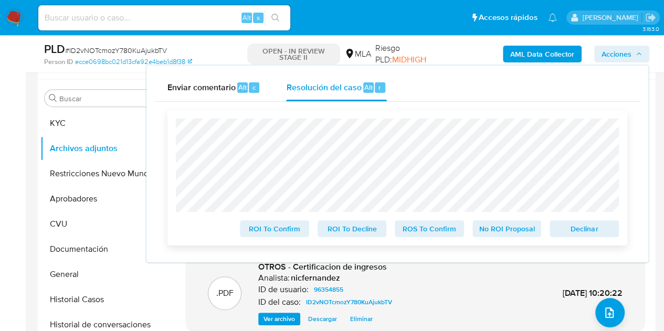
click at [491, 231] on span "No ROI Proposal" at bounding box center [507, 229] width 55 height 15
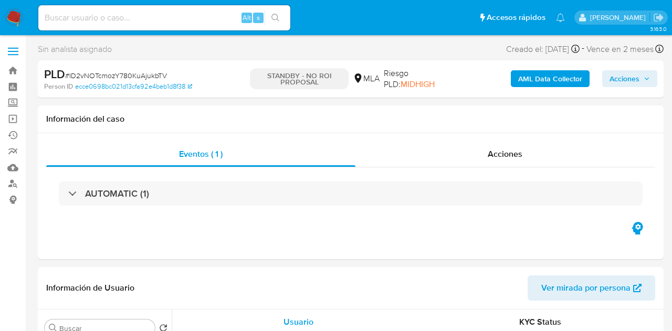
select select "10"
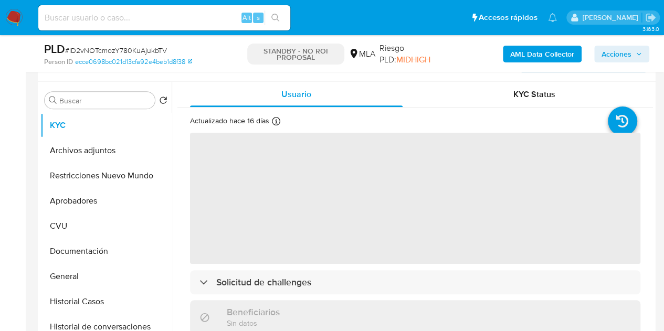
scroll to position [209, 0]
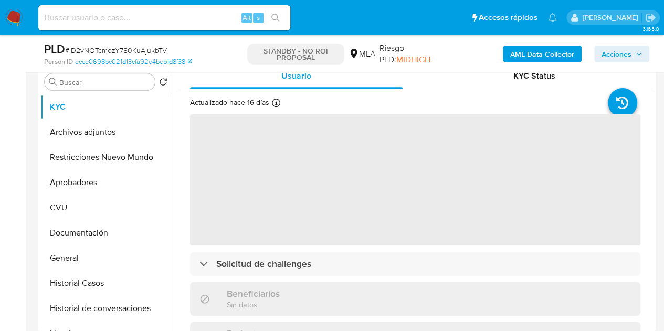
select select "10"
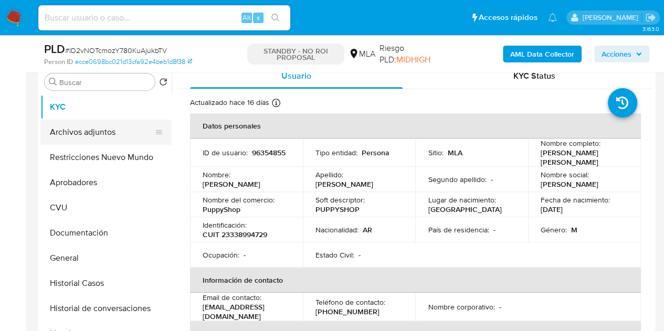
click at [108, 128] on button "Archivos adjuntos" at bounding box center [101, 132] width 123 height 25
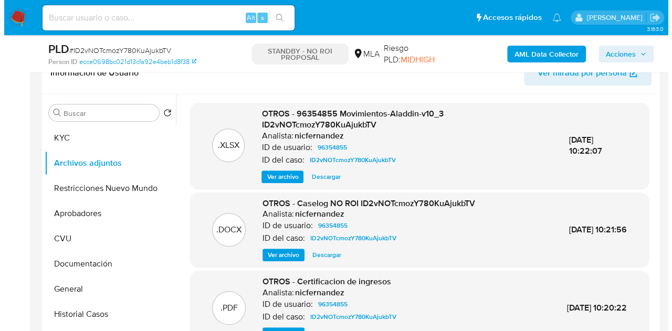
scroll to position [190, 0]
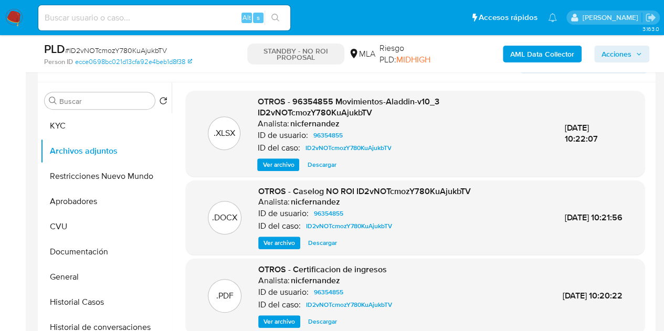
click at [285, 246] on span "Ver archivo" at bounding box center [280, 243] width 32 height 11
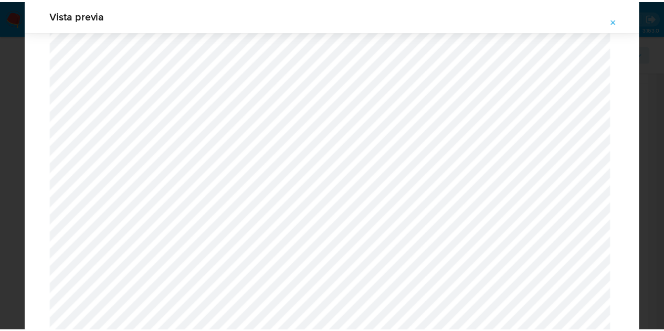
scroll to position [0, 0]
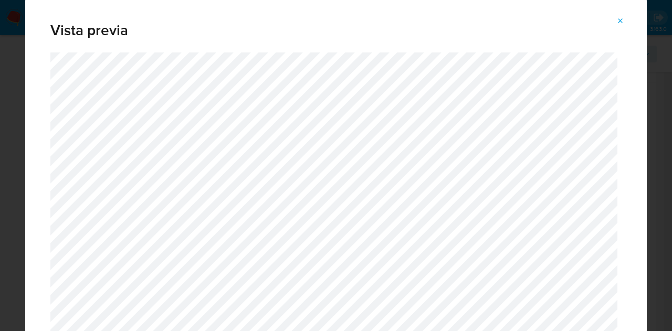
click at [619, 17] on icon "Attachment preview" at bounding box center [621, 21] width 8 height 8
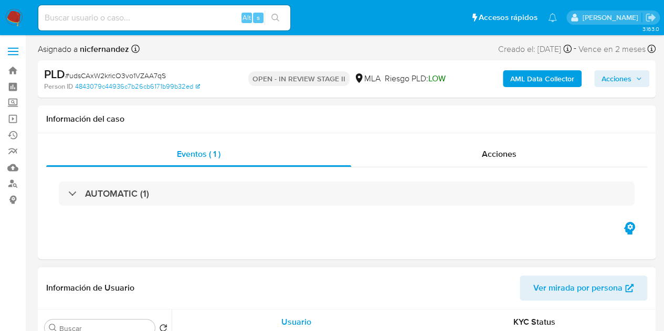
select select "10"
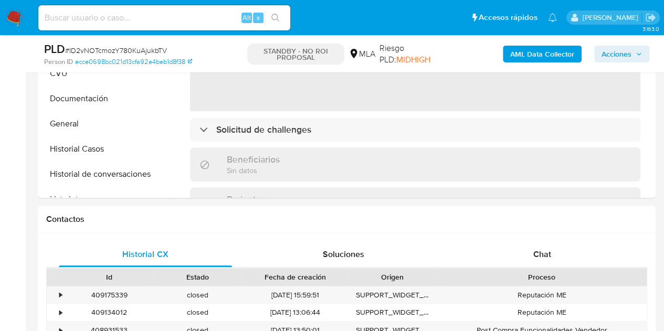
select select "10"
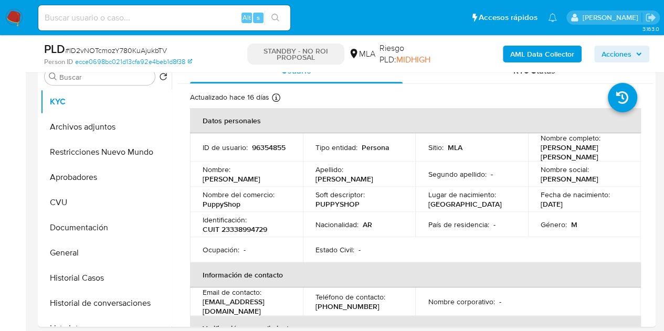
scroll to position [238, 0]
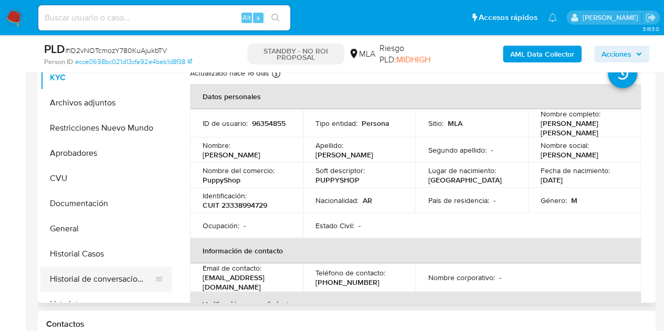
click at [99, 282] on button "Historial de conversaciones" at bounding box center [101, 279] width 123 height 25
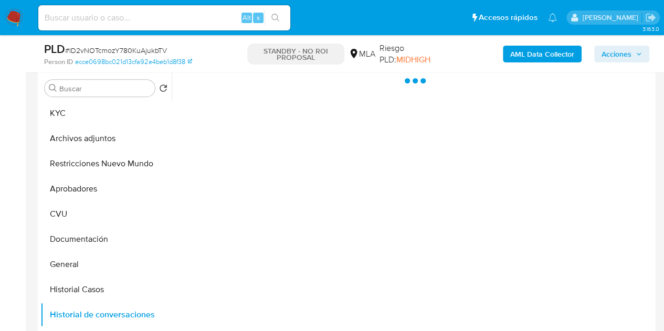
scroll to position [201, 0]
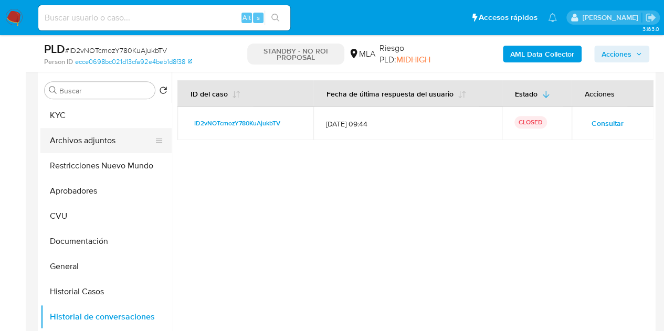
click at [106, 139] on button "Archivos adjuntos" at bounding box center [101, 140] width 123 height 25
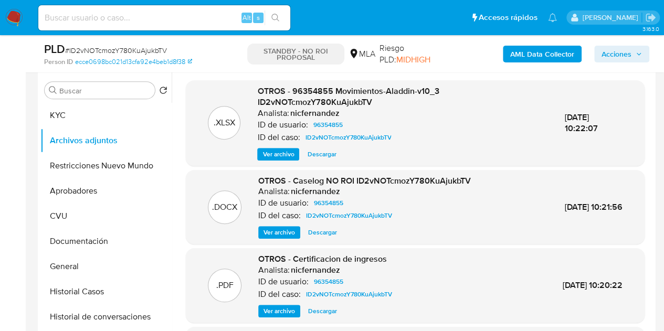
click at [277, 233] on span "Ver archivo" at bounding box center [280, 232] width 32 height 11
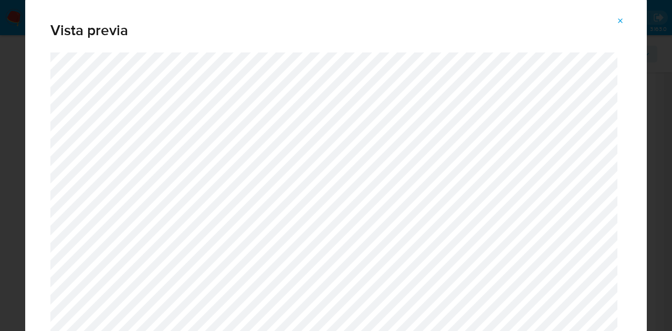
click at [624, 22] on icon "Attachment preview" at bounding box center [621, 21] width 8 height 8
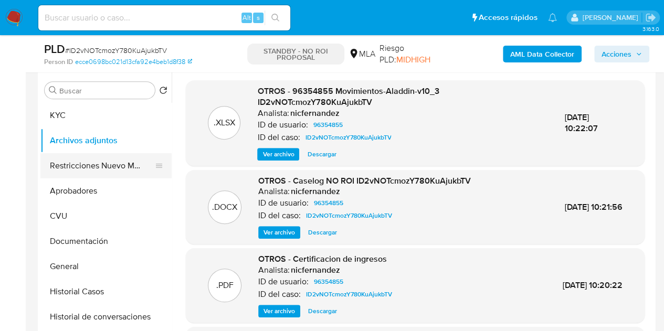
click at [71, 165] on button "Restricciones Nuevo Mundo" at bounding box center [101, 165] width 123 height 25
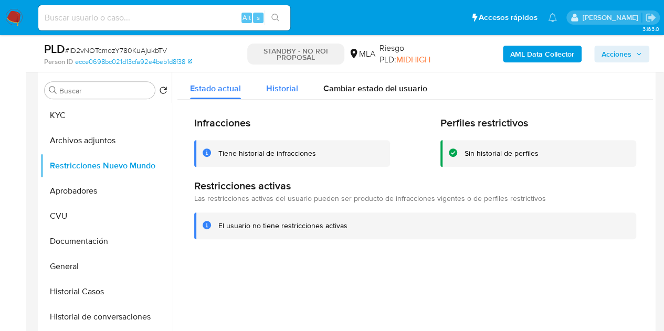
click at [278, 96] on div "Historial" at bounding box center [282, 86] width 32 height 28
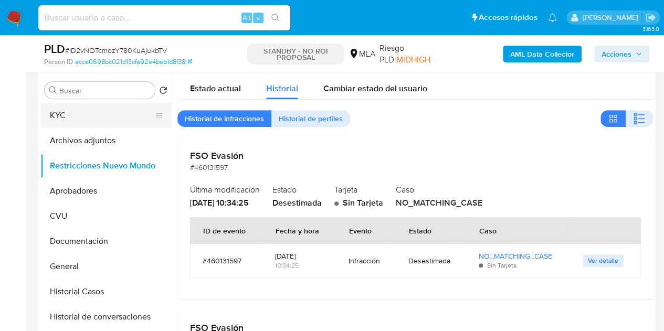
click at [75, 120] on button "KYC" at bounding box center [101, 115] width 123 height 25
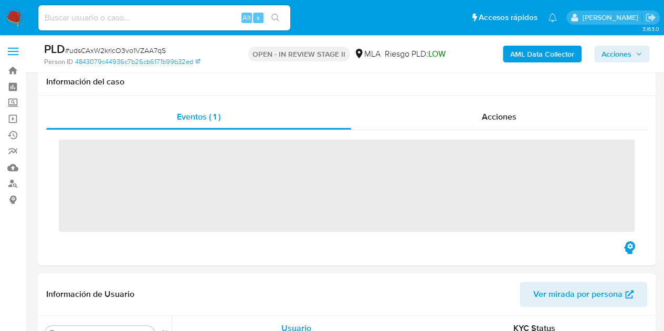
scroll to position [176, 0]
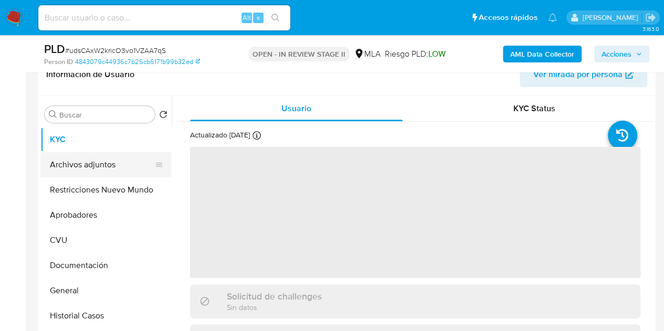
click at [83, 163] on button "Archivos adjuntos" at bounding box center [101, 164] width 123 height 25
select select "10"
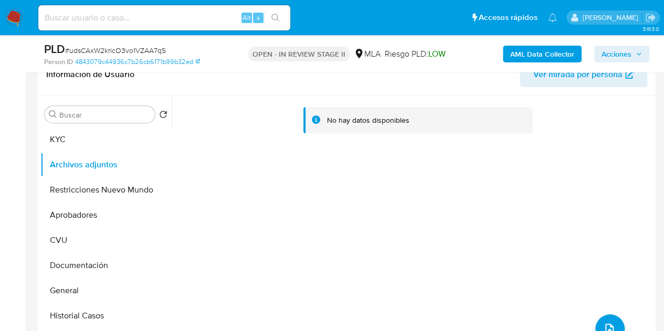
click at [508, 55] on button "AML Data Collector" at bounding box center [542, 54] width 79 height 17
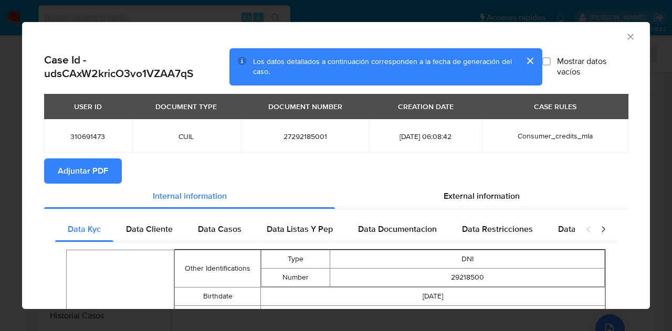
click at [101, 164] on span "Adjuntar PDF" at bounding box center [83, 171] width 50 height 23
click at [625, 39] on icon "Cerrar ventana" at bounding box center [630, 37] width 11 height 11
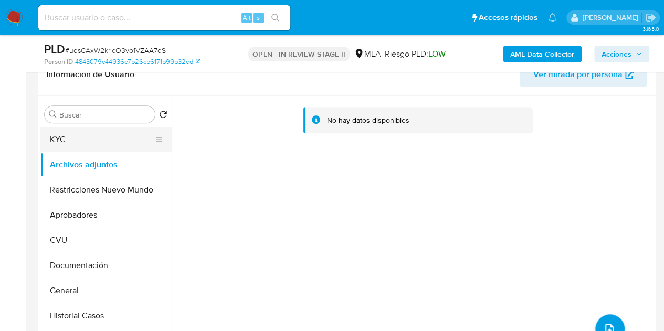
click at [88, 148] on button "KYC" at bounding box center [101, 139] width 123 height 25
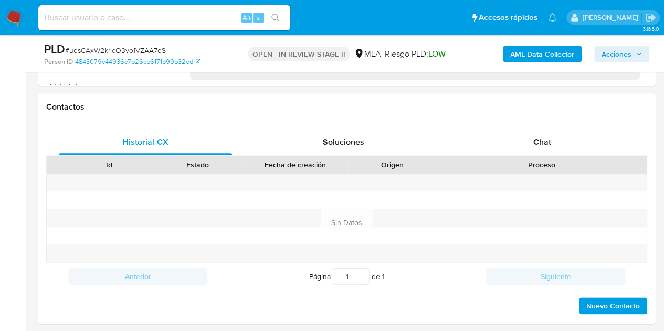
scroll to position [502, 0]
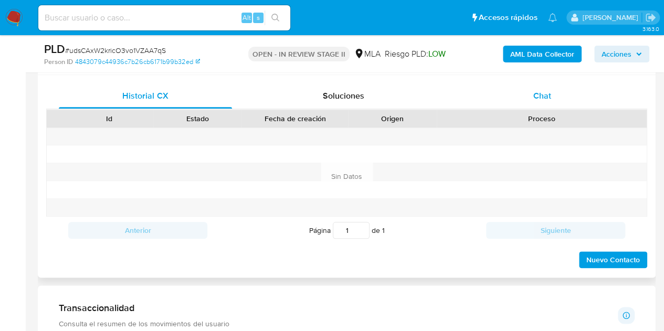
click at [547, 102] on div "Chat" at bounding box center [542, 95] width 173 height 25
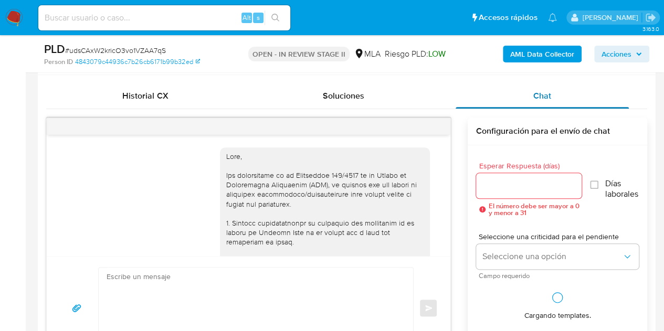
scroll to position [1139, 0]
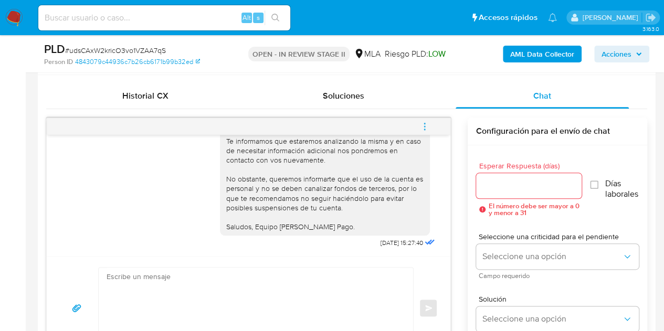
click at [452, 237] on div "[DATE] 14:42:38 Buenos días, Envio mis recibos [PERSON_NAME]. JPG JPG melifile1…" at bounding box center [346, 239] width 601 height 243
click at [427, 124] on icon "menu-action" at bounding box center [424, 126] width 9 height 9
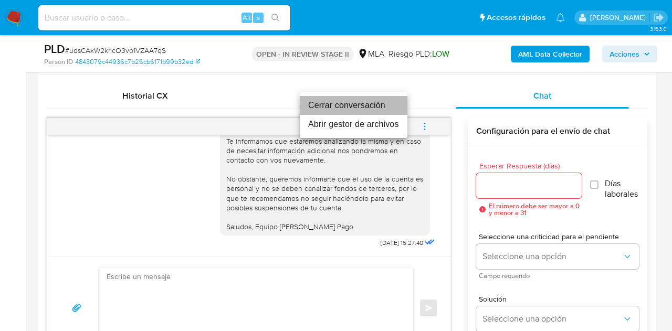
click at [375, 107] on li "Cerrar conversación" at bounding box center [354, 105] width 108 height 19
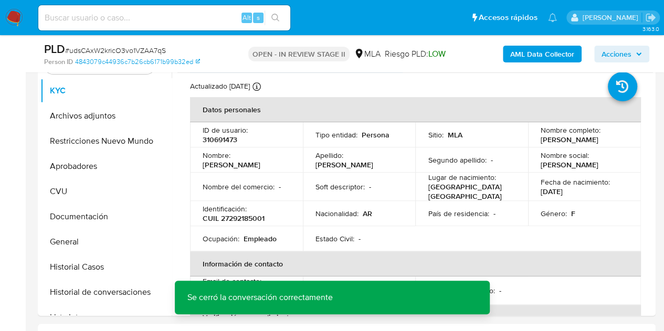
scroll to position [221, 0]
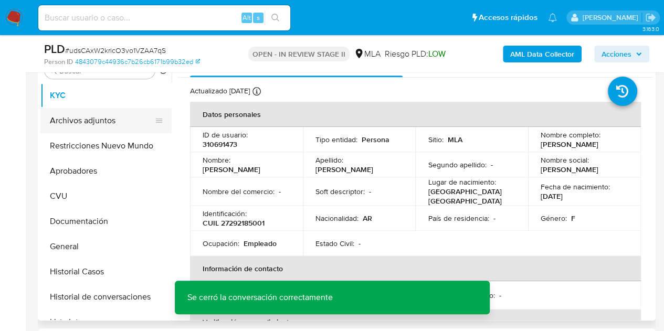
click at [83, 115] on button "Archivos adjuntos" at bounding box center [101, 120] width 123 height 25
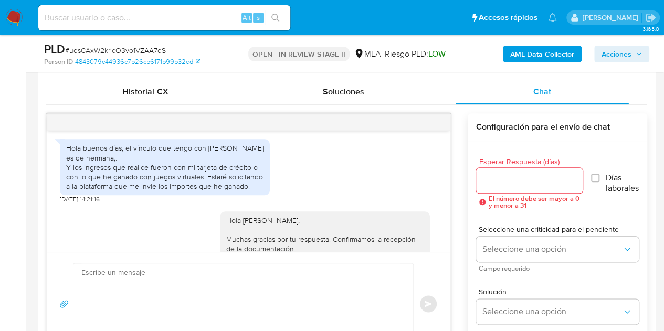
scroll to position [967, 0]
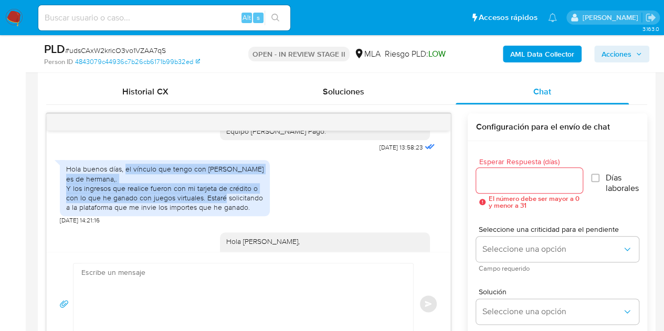
drag, startPoint x: 126, startPoint y: 190, endPoint x: 201, endPoint y: 218, distance: 79.8
click at [201, 212] on div "Hola buenos días, el vínculo que tengo con Micaela Abella De Leon es de hermana…" at bounding box center [164, 188] width 197 height 48
copy div "el vínculo que tengo con Micaela Abella De Leon es de hermana,. Y los ingresos …"
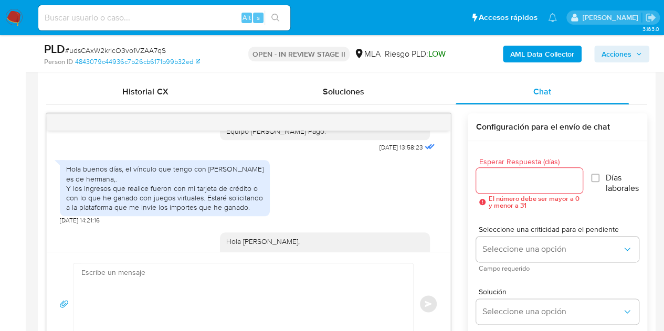
click at [279, 212] on div "Hola buenos días, el vínculo que tengo con Micaela Abella De Leon es de hermana…" at bounding box center [249, 190] width 378 height 70
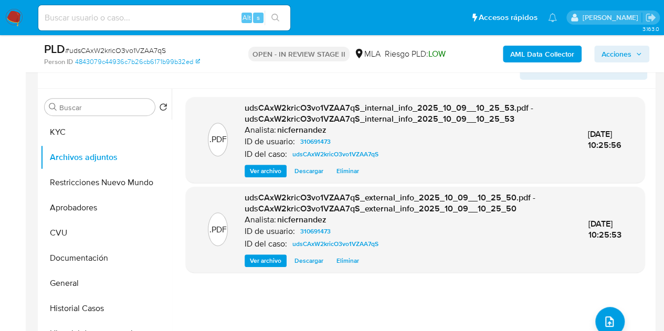
scroll to position [165, 0]
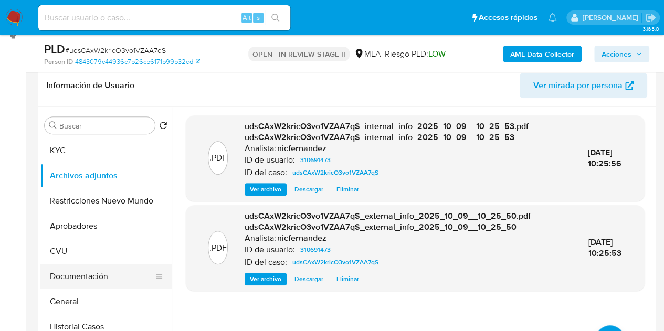
click at [76, 277] on button "Documentación" at bounding box center [101, 276] width 123 height 25
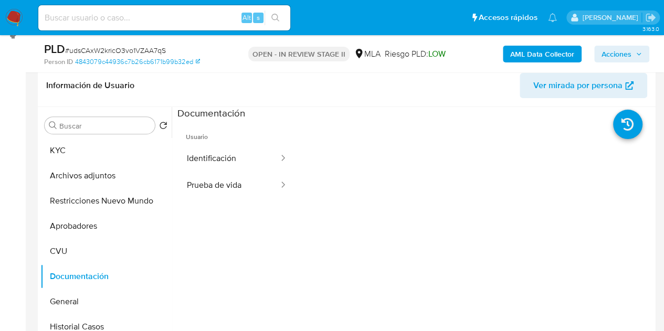
scroll to position [187, 0]
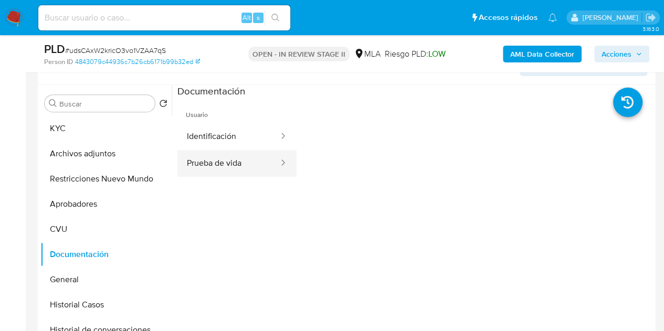
click at [241, 162] on button "Prueba de vida" at bounding box center [229, 163] width 102 height 27
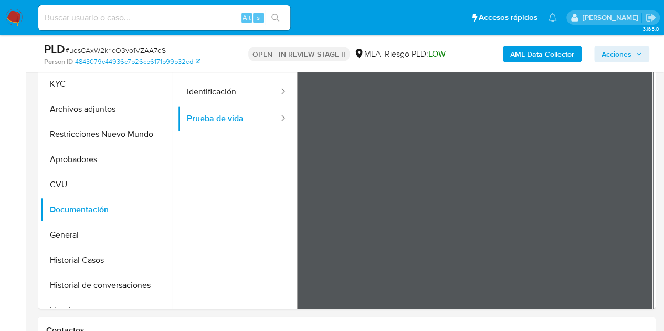
scroll to position [271, 0]
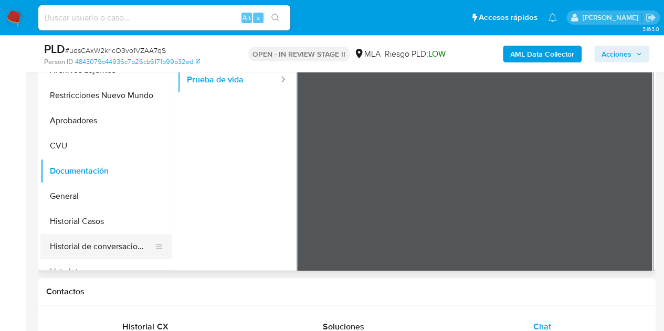
click at [107, 243] on button "Historial de conversaciones" at bounding box center [101, 246] width 123 height 25
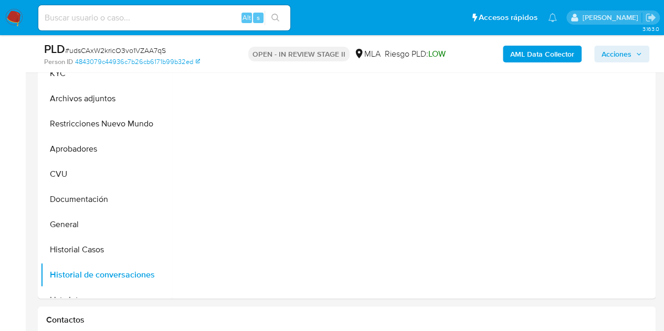
scroll to position [220, 0]
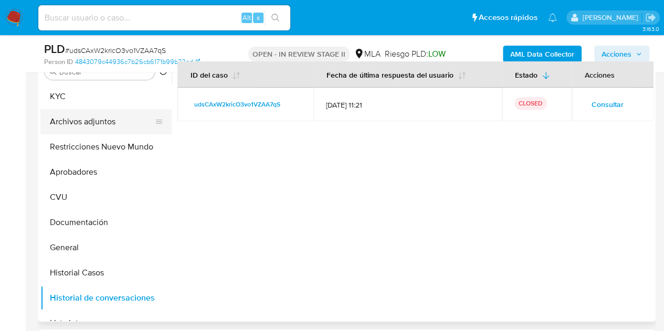
click at [93, 125] on button "Archivos adjuntos" at bounding box center [101, 121] width 123 height 25
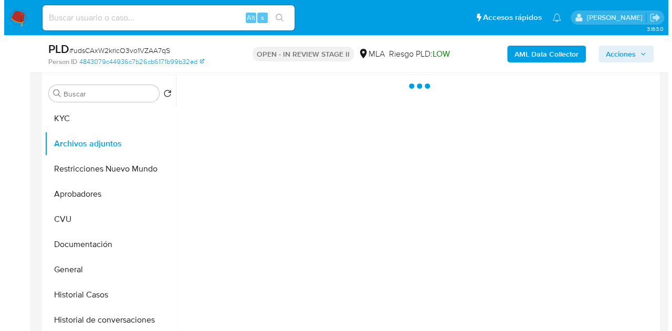
scroll to position [189, 0]
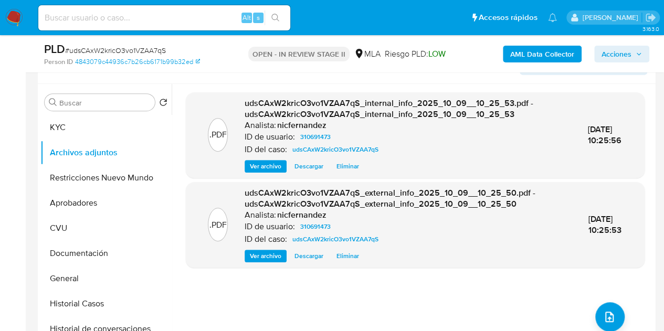
click at [223, 317] on div ".PDF udsCAxW2kricO3vo1VZAA7qS_internal_info_2025_10_09__10_25_53.pdf - udsCAxW2…" at bounding box center [415, 218] width 459 height 252
click at [620, 320] on div ".PDF udsCAxW2kricO3vo1VZAA7qS_internal_info_2025_10_09__10_25_53.pdf - udsCAxW2…" at bounding box center [415, 218] width 459 height 252
click at [606, 312] on icon "upload-file" at bounding box center [609, 317] width 13 height 13
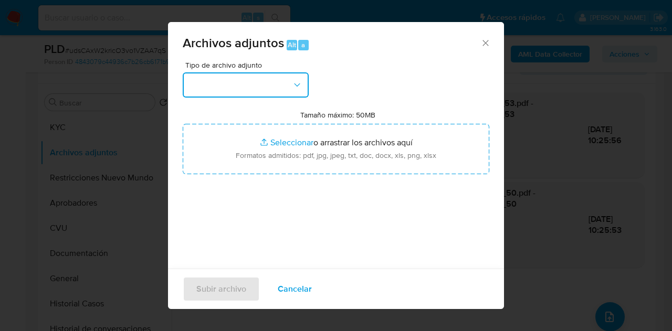
drag, startPoint x: 293, startPoint y: 83, endPoint x: 295, endPoint y: 90, distance: 7.1
click at [293, 82] on icon "button" at bounding box center [297, 85] width 11 height 11
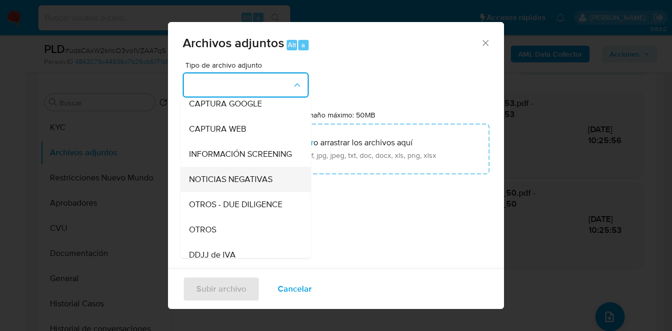
scroll to position [87, 0]
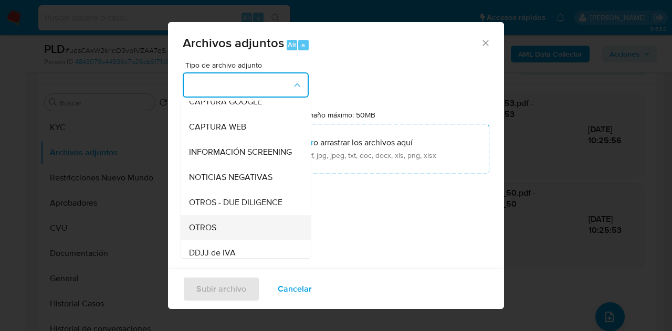
click at [221, 234] on div "OTROS" at bounding box center [242, 227] width 107 height 25
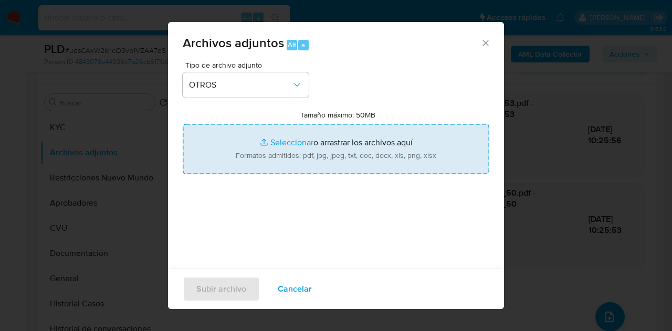
click at [277, 145] on input "Tamaño máximo: 50MB Seleccionar archivos" at bounding box center [336, 149] width 307 height 50
type input "C:\fakepath\Recibos 03 a 06 2025.pdf"
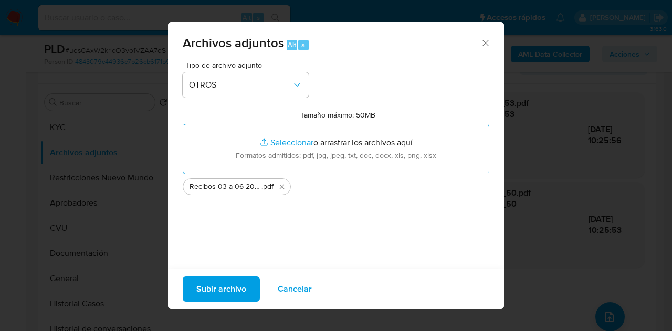
click at [216, 287] on span "Subir archivo" at bounding box center [221, 289] width 50 height 23
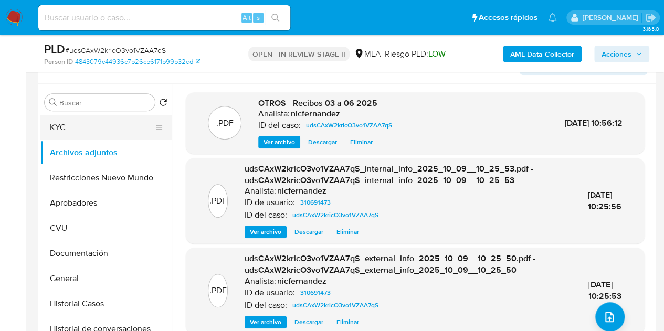
click at [95, 132] on button "KYC" at bounding box center [101, 127] width 123 height 25
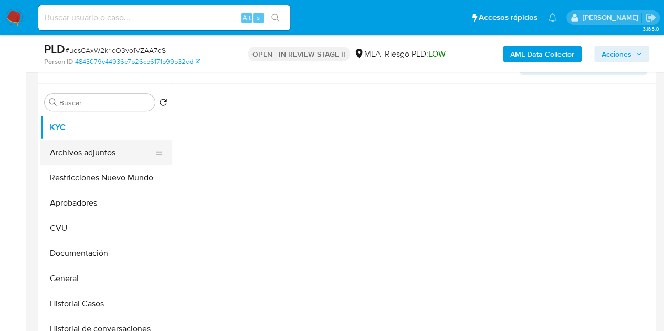
click at [89, 150] on button "Archivos adjuntos" at bounding box center [101, 152] width 123 height 25
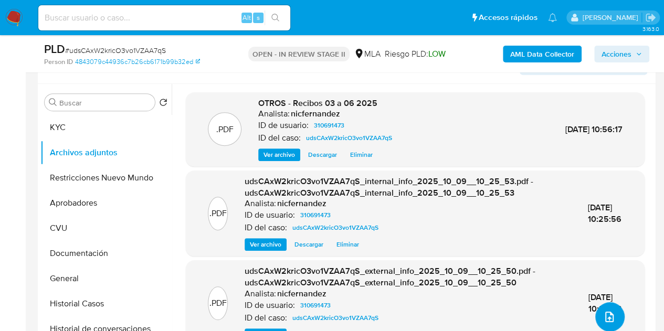
click at [609, 311] on icon "upload-file" at bounding box center [609, 317] width 13 height 13
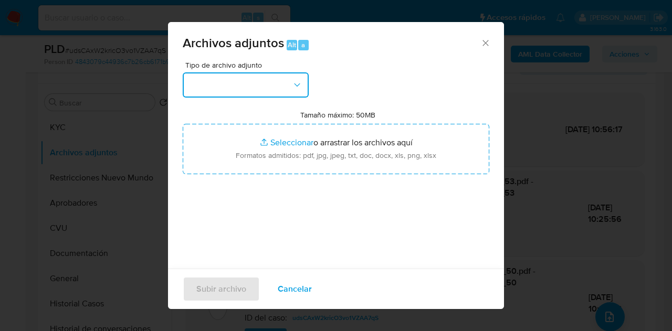
click at [297, 92] on button "button" at bounding box center [246, 84] width 126 height 25
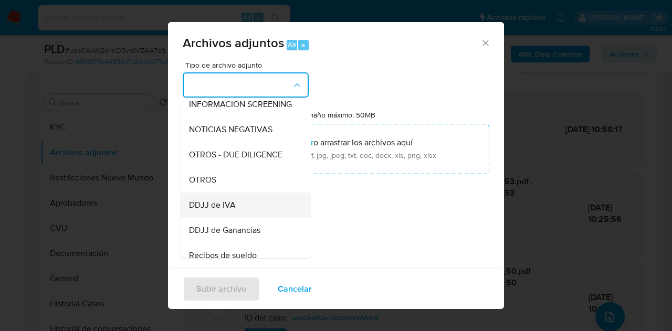
scroll to position [141, 0]
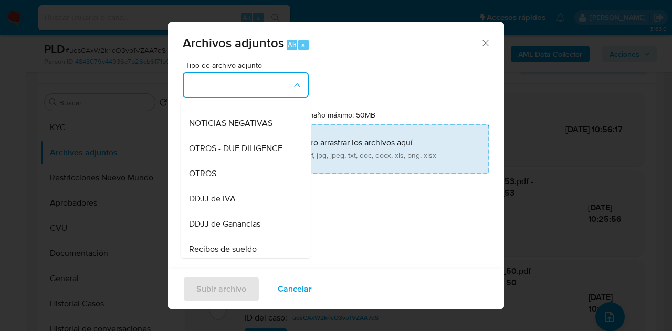
drag, startPoint x: 224, startPoint y: 187, endPoint x: 257, endPoint y: 159, distance: 43.2
click at [224, 186] on div "OTROS" at bounding box center [242, 173] width 107 height 25
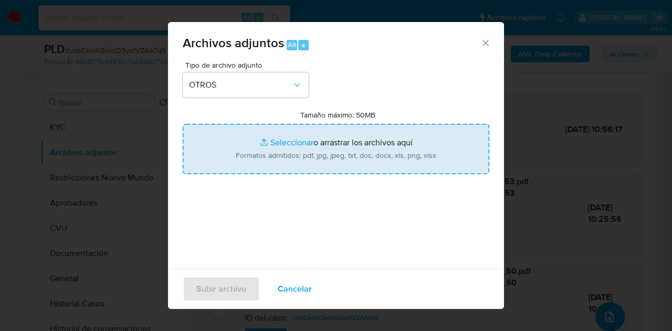
click at [264, 150] on input "Tamaño máximo: 50MB Seleccionar archivos" at bounding box center [336, 149] width 307 height 50
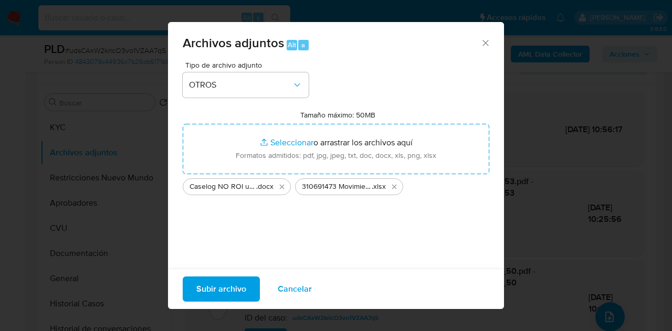
click at [218, 289] on span "Subir archivo" at bounding box center [221, 289] width 50 height 23
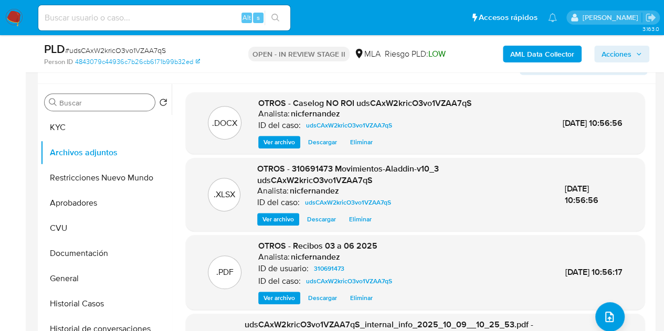
click at [83, 122] on button "KYC" at bounding box center [105, 127] width 131 height 25
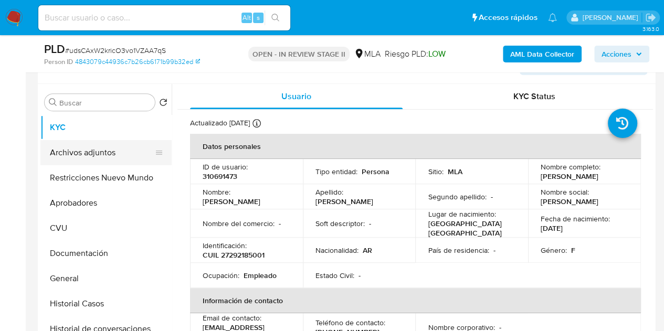
drag, startPoint x: 97, startPoint y: 158, endPoint x: 99, endPoint y: 143, distance: 14.8
click at [97, 158] on button "Archivos adjuntos" at bounding box center [101, 152] width 123 height 25
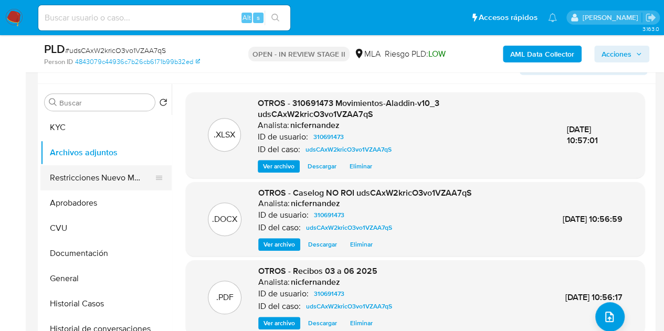
click at [95, 169] on button "Restricciones Nuevo Mundo" at bounding box center [101, 177] width 123 height 25
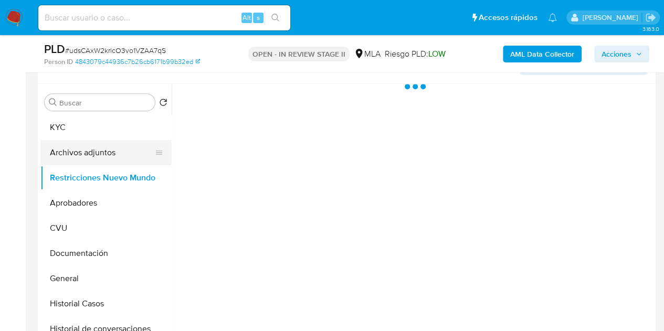
click at [84, 147] on button "Archivos adjuntos" at bounding box center [101, 152] width 123 height 25
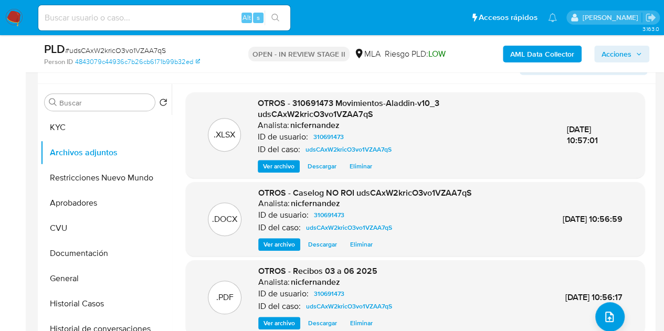
click at [596, 302] on span "09/Oct/2025 10:56:17" at bounding box center [594, 297] width 57 height 12
click at [613, 316] on button "upload-file" at bounding box center [610, 316] width 29 height 29
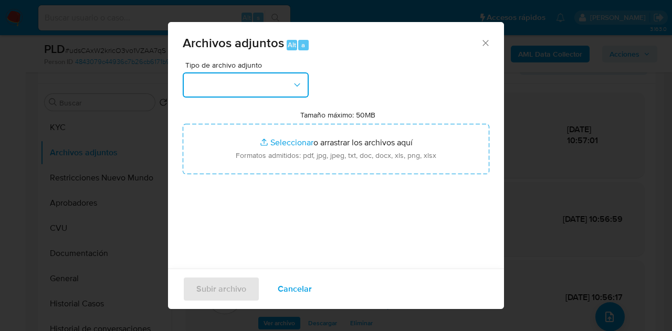
click at [294, 90] on button "button" at bounding box center [246, 84] width 126 height 25
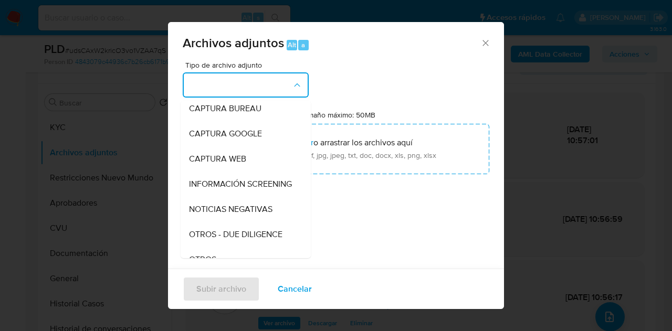
scroll to position [85, 0]
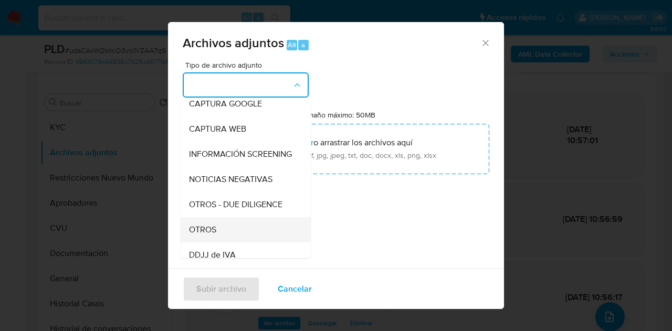
click at [242, 235] on div "OTROS" at bounding box center [242, 229] width 107 height 25
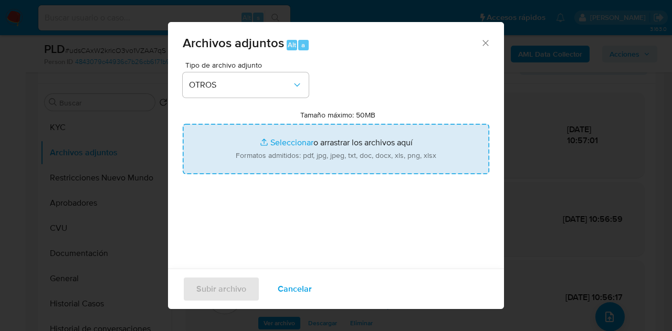
click at [287, 147] on input "Tamaño máximo: 50MB Seleccionar archivos" at bounding box center [336, 149] width 307 height 50
type input "C:\fakepath\Caselog NO ROI udsCAxW2kricO3vo1VZAA7qS V2.docx"
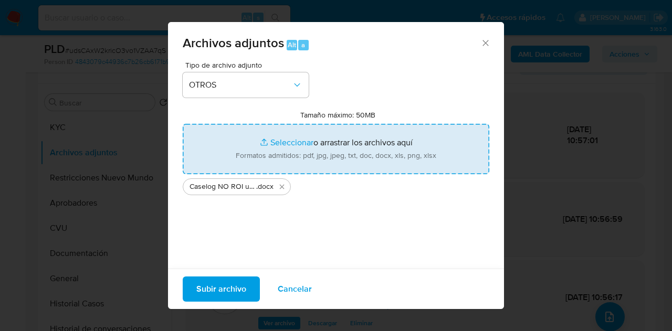
click at [214, 290] on span "Subir archivo" at bounding box center [221, 289] width 50 height 23
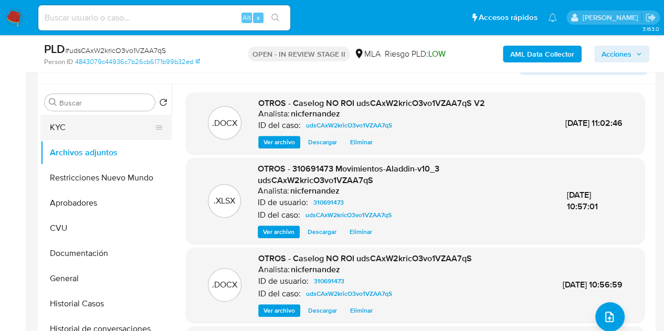
click at [95, 133] on button "KYC" at bounding box center [101, 127] width 123 height 25
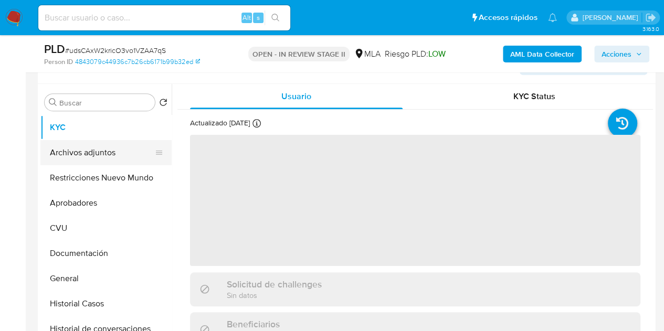
click at [97, 150] on button "Archivos adjuntos" at bounding box center [101, 152] width 123 height 25
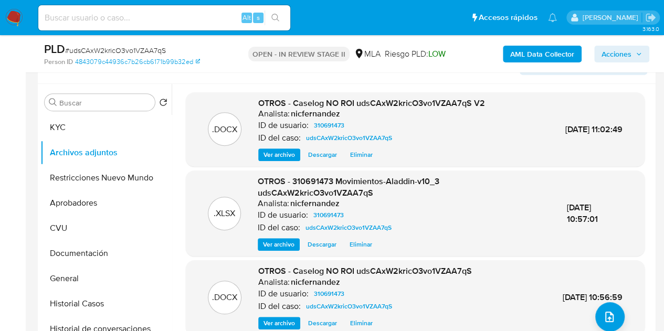
click at [271, 150] on span "Ver archivo" at bounding box center [280, 155] width 32 height 11
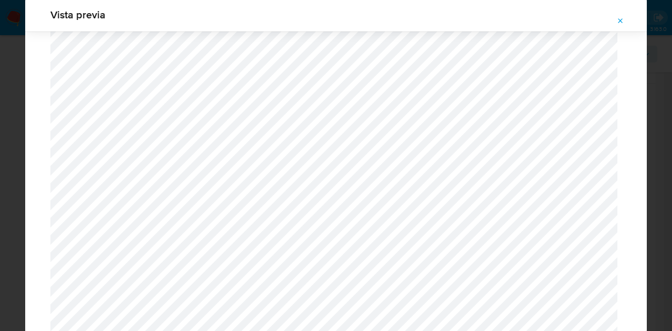
scroll to position [0, 0]
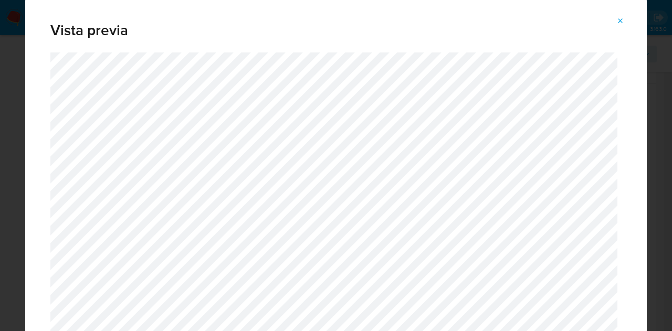
click at [623, 20] on icon "Attachment preview" at bounding box center [621, 21] width 8 height 8
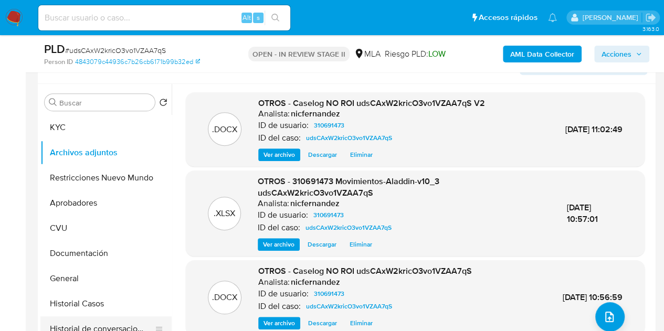
click at [87, 326] on button "Historial de conversaciones" at bounding box center [101, 329] width 123 height 25
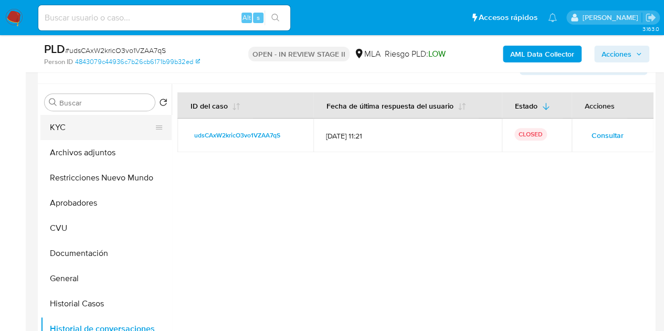
click at [85, 130] on button "KYC" at bounding box center [101, 127] width 123 height 25
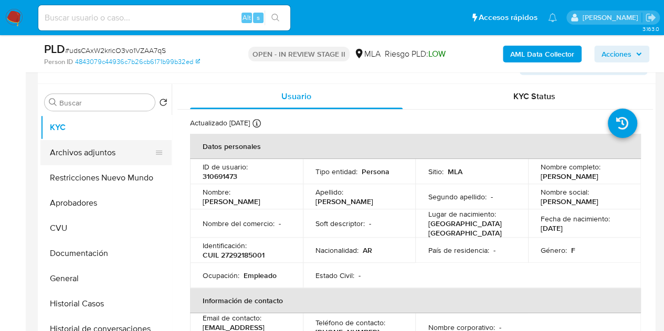
click at [75, 160] on button "Archivos adjuntos" at bounding box center [101, 152] width 123 height 25
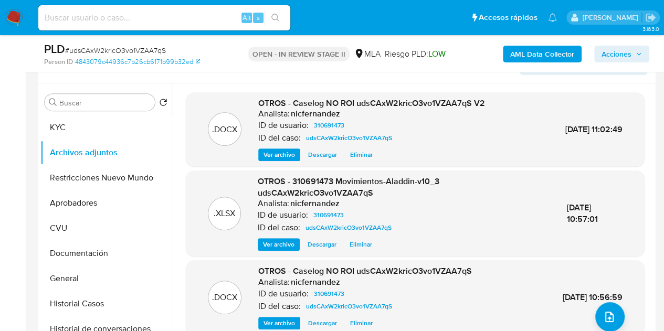
click at [272, 153] on span "Ver archivo" at bounding box center [280, 155] width 32 height 11
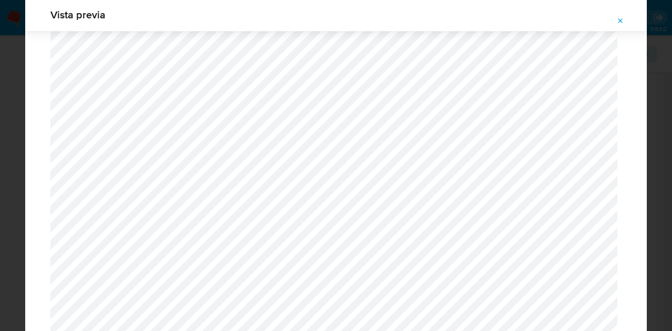
scroll to position [1361, 0]
click at [615, 26] on button "Attachment preview" at bounding box center [620, 21] width 23 height 17
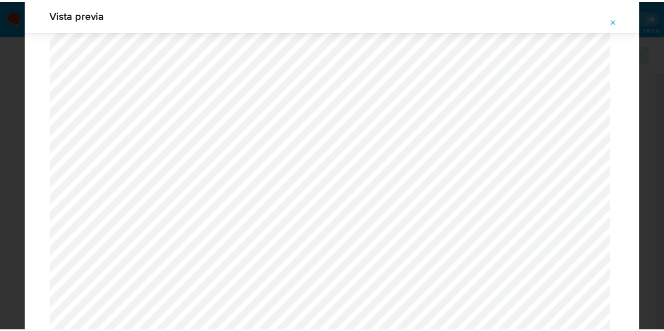
scroll to position [34, 0]
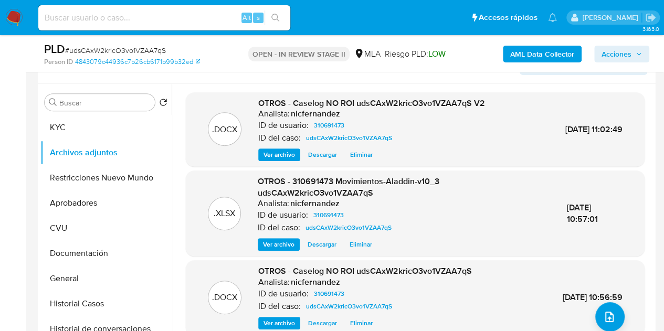
drag, startPoint x: 629, startPoint y: 54, endPoint x: 624, endPoint y: 56, distance: 5.7
click at [629, 54] on span "Acciones" at bounding box center [617, 54] width 30 height 17
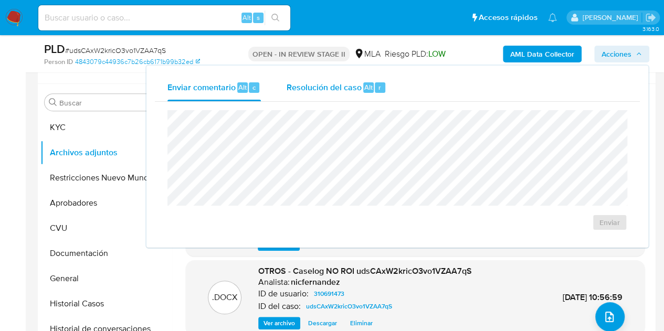
click at [351, 92] on span "Resolución del caso" at bounding box center [323, 87] width 75 height 12
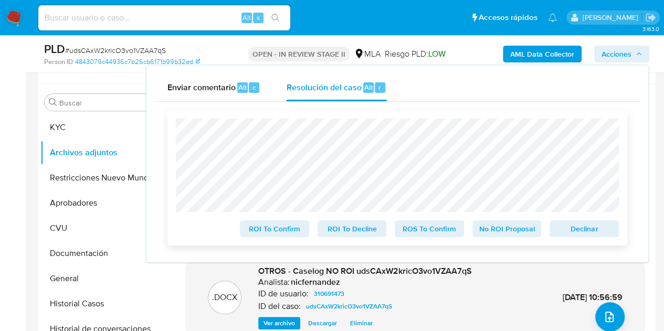
click at [505, 235] on span "No ROI Proposal" at bounding box center [507, 229] width 55 height 15
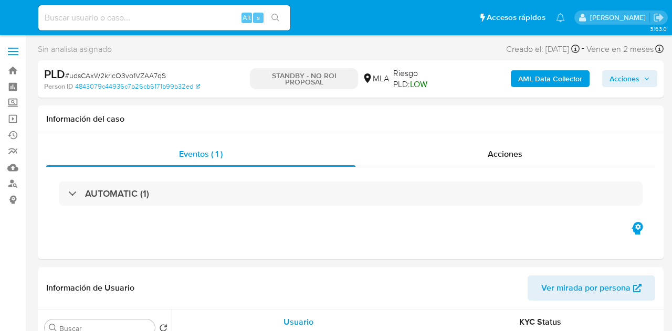
select select "10"
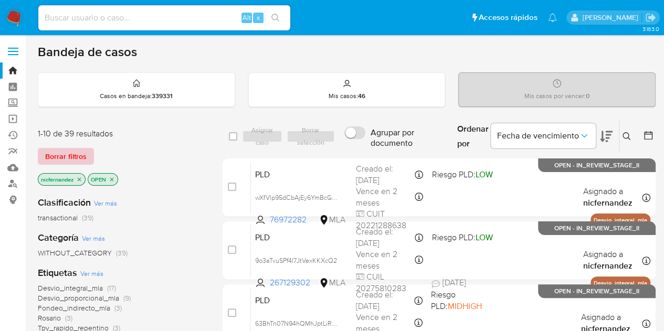
click at [82, 151] on span "Borrar filtros" at bounding box center [65, 156] width 41 height 15
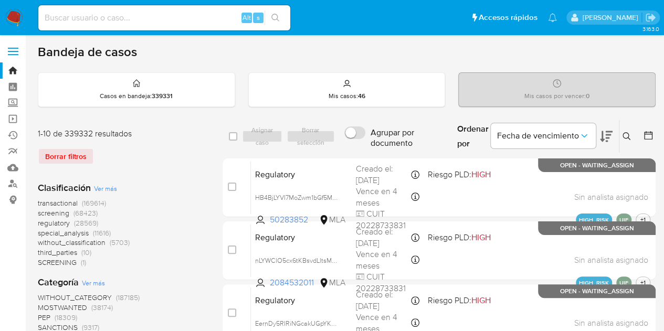
click at [630, 135] on icon at bounding box center [627, 136] width 8 height 8
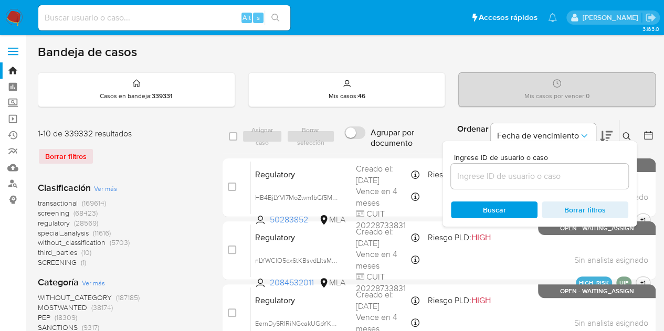
click at [544, 183] on div at bounding box center [540, 176] width 178 height 25
click at [542, 179] on input at bounding box center [540, 177] width 178 height 14
paste input "739534102"
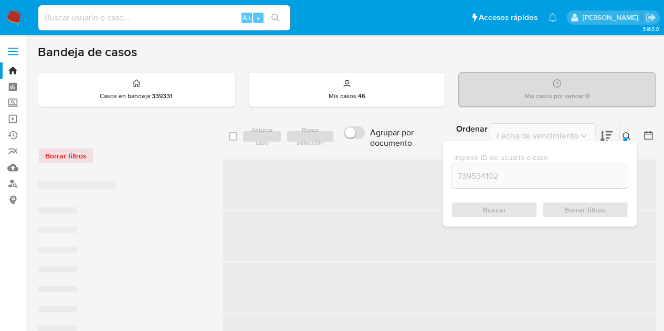
click at [631, 138] on button at bounding box center [628, 136] width 17 height 13
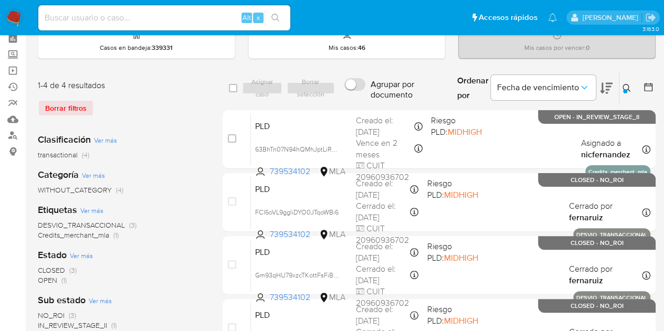
scroll to position [47, 0]
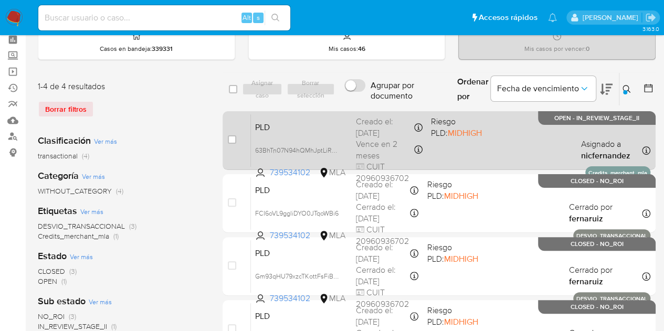
click at [317, 127] on span "PLD" at bounding box center [301, 127] width 92 height 14
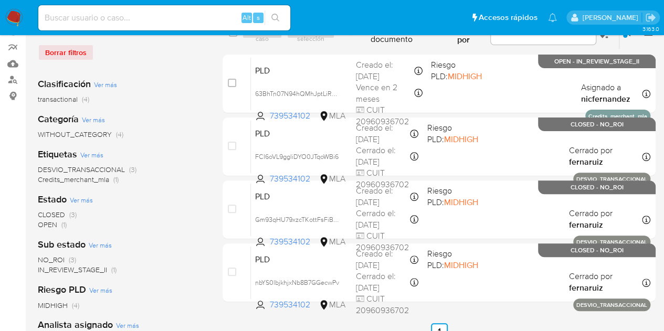
scroll to position [106, 0]
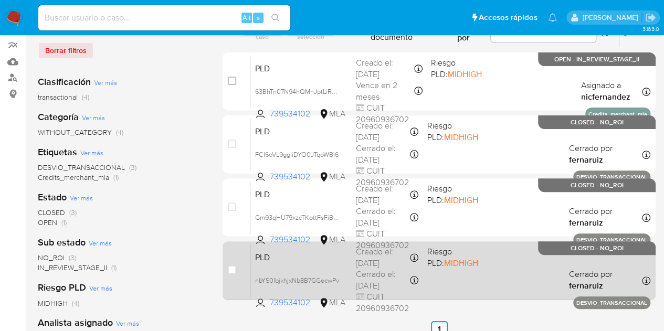
click at [307, 262] on div "PLD nbYS0lbjkhjxNb8B7GGecwPv 739534102 MLA Riesgo PLD: MIDHIGH Creado el: [DATE…" at bounding box center [451, 270] width 400 height 53
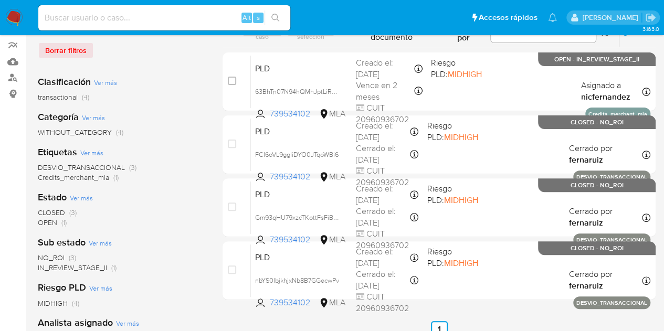
scroll to position [69, 0]
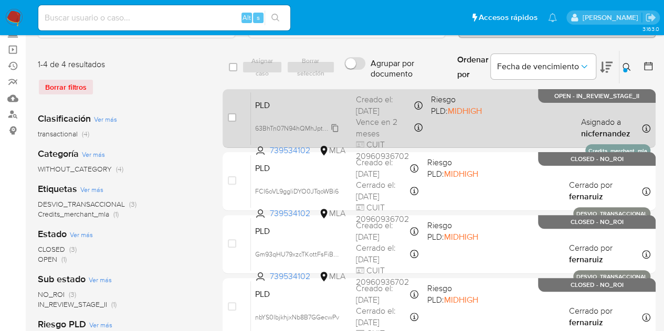
click at [334, 127] on span "63BhTn07N94hQMhJptLiRr58" at bounding box center [298, 128] width 86 height 12
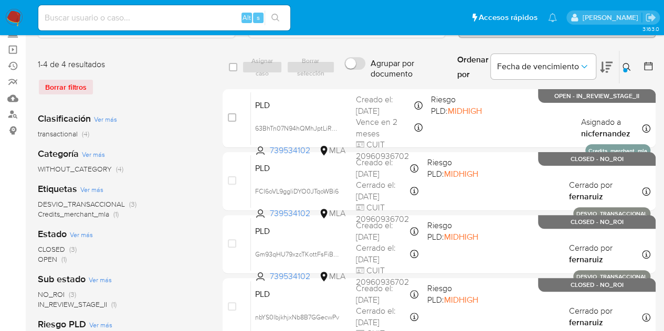
drag, startPoint x: 625, startPoint y: 69, endPoint x: 619, endPoint y: 74, distance: 8.6
click at [625, 69] on div at bounding box center [625, 70] width 4 height 4
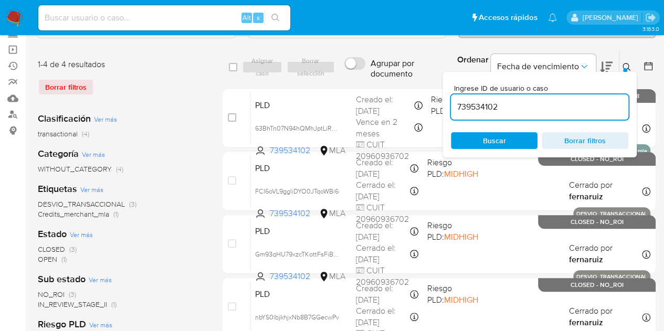
drag, startPoint x: 514, startPoint y: 105, endPoint x: 355, endPoint y: 85, distance: 159.8
click at [355, 85] on div "select-all-cases-checkbox Asignar caso Borrar selección Agrupar por documento O…" at bounding box center [439, 195] width 433 height 291
type input "514380068"
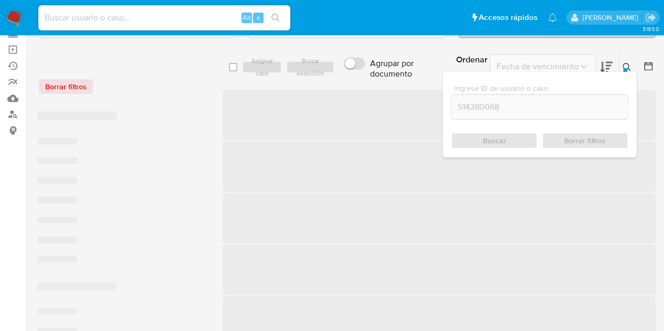
click at [629, 68] on icon at bounding box center [627, 67] width 8 height 8
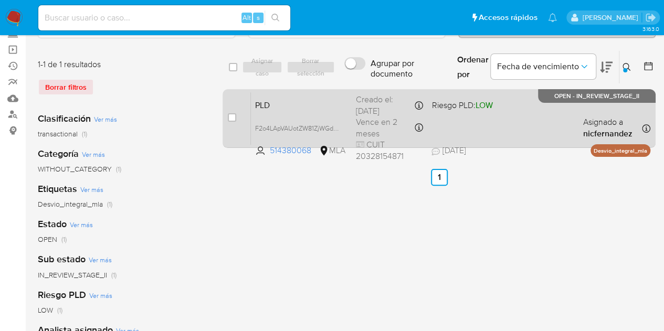
click at [318, 113] on div "PLD F2o4LApVAUotZW81ZjWGd0AK 514380068 MLA Riesgo PLD: LOW Creado el: [DATE] Cr…" at bounding box center [451, 118] width 400 height 53
click at [334, 128] on span "F2o4LApVAUotZW81ZjWGd0AK" at bounding box center [300, 128] width 91 height 12
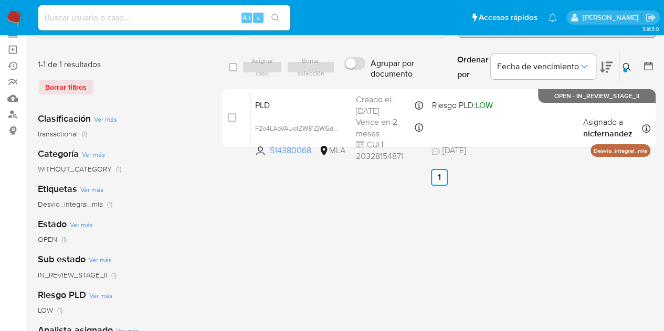
click at [624, 68] on div at bounding box center [625, 70] width 4 height 4
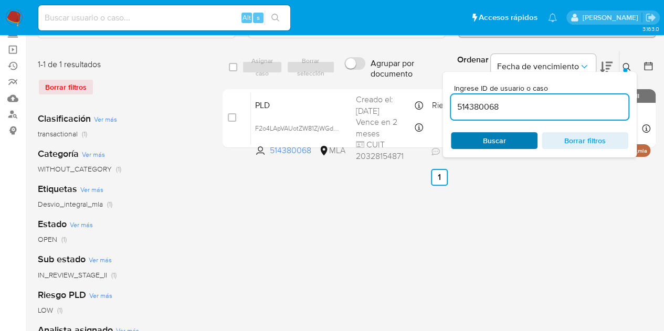
click at [491, 141] on span "Buscar" at bounding box center [494, 140] width 23 height 17
click at [628, 72] on div "Ingrese ID de usuario o caso 514380068 Buscar Borrar filtros" at bounding box center [540, 115] width 194 height 86
click at [623, 63] on icon at bounding box center [627, 67] width 8 height 8
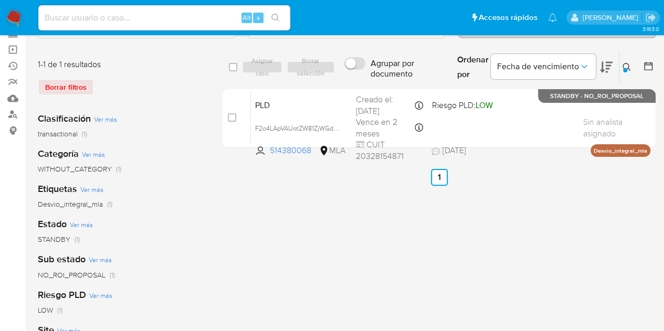
click at [624, 64] on icon at bounding box center [627, 67] width 8 height 8
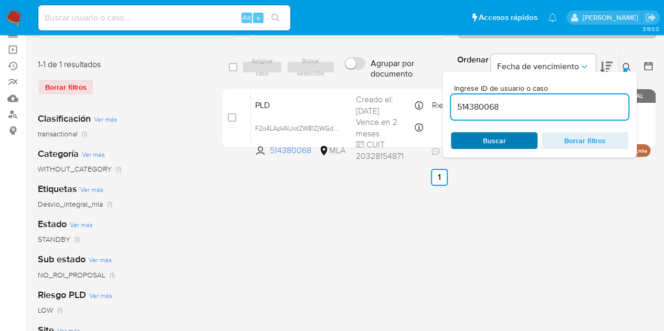
click at [499, 144] on span "Buscar" at bounding box center [494, 140] width 23 height 17
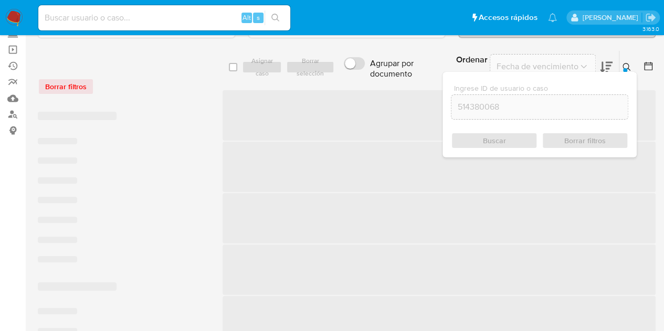
click at [621, 69] on button at bounding box center [628, 67] width 17 height 13
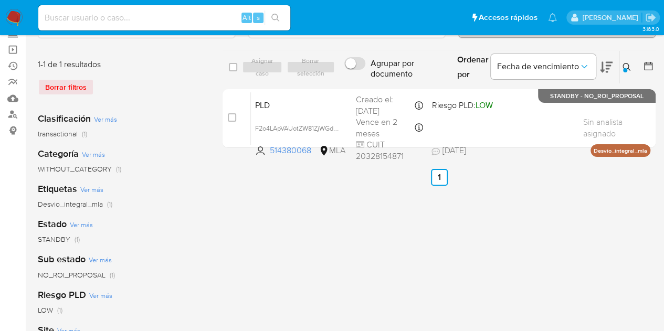
click at [625, 66] on icon at bounding box center [627, 67] width 8 height 8
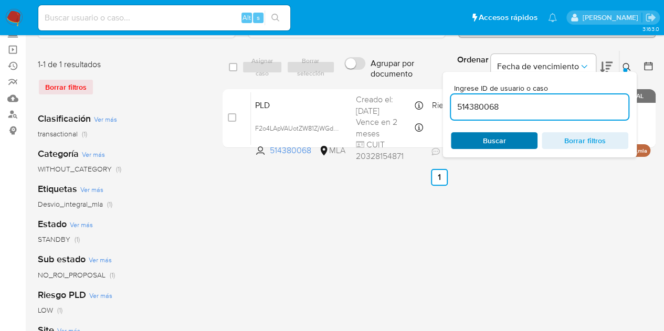
click at [517, 141] on span "Buscar" at bounding box center [494, 140] width 72 height 15
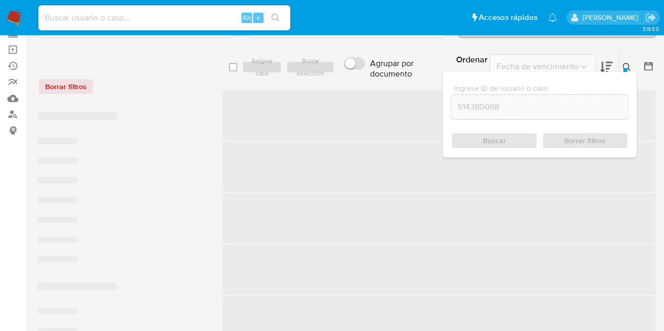
click at [620, 69] on button at bounding box center [628, 67] width 17 height 13
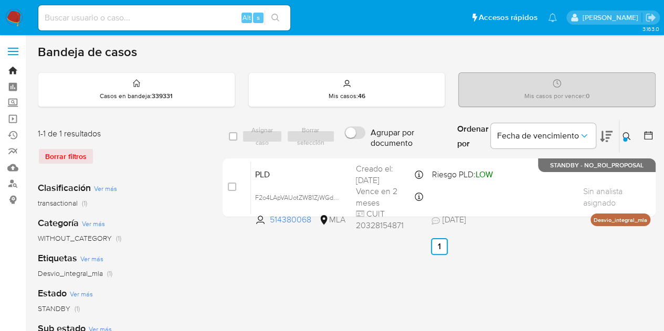
click at [14, 73] on link "Bandeja" at bounding box center [62, 70] width 125 height 16
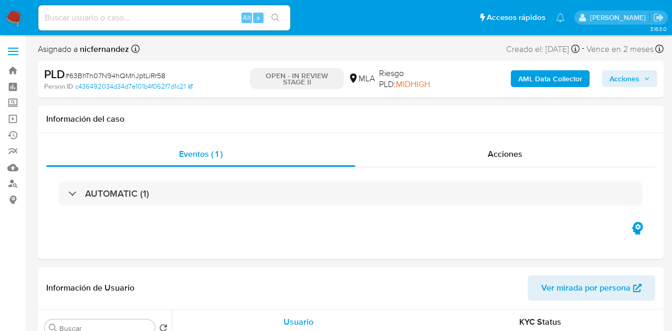
select select "10"
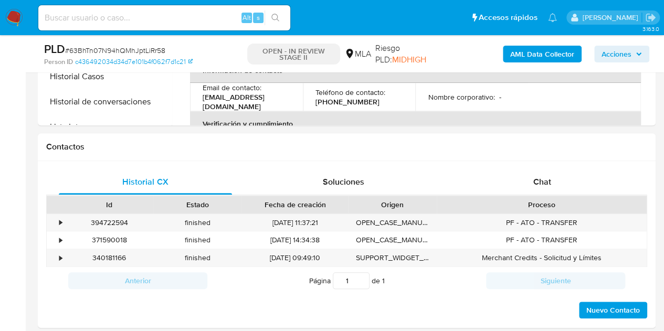
scroll to position [523, 0]
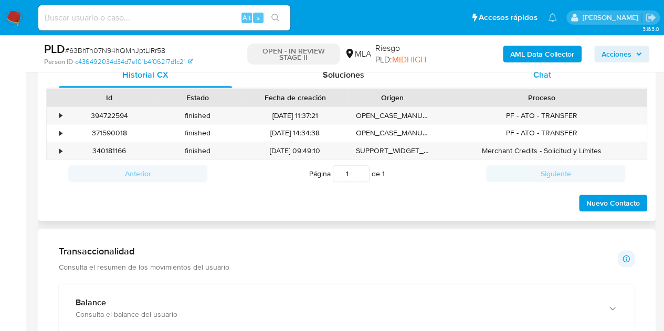
click at [548, 85] on div "Chat" at bounding box center [542, 74] width 173 height 25
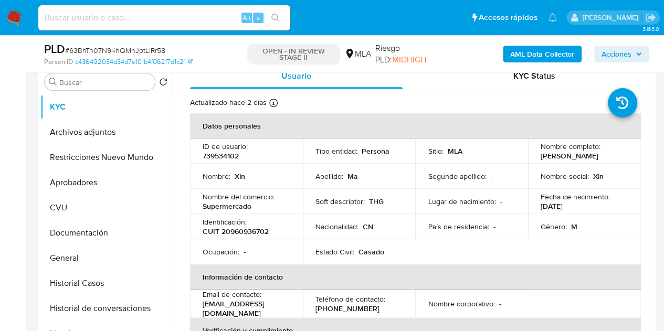
scroll to position [184, 0]
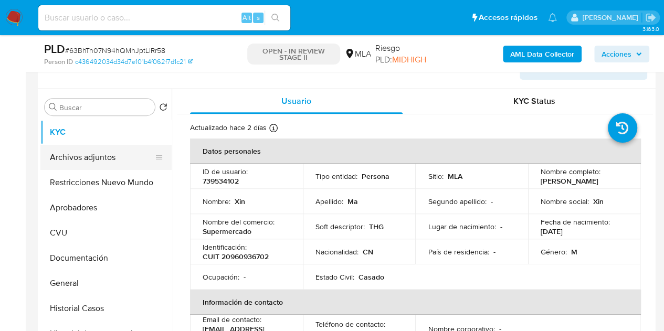
click at [87, 157] on button "Archivos adjuntos" at bounding box center [101, 157] width 123 height 25
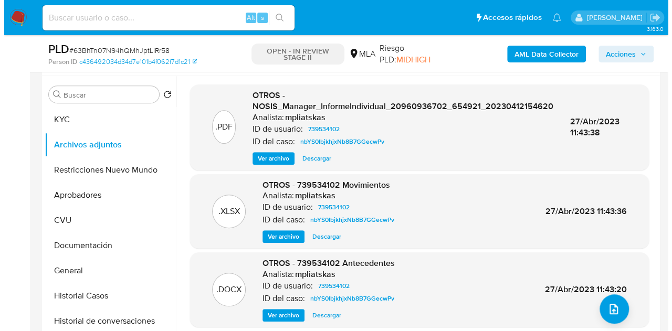
scroll to position [205, 0]
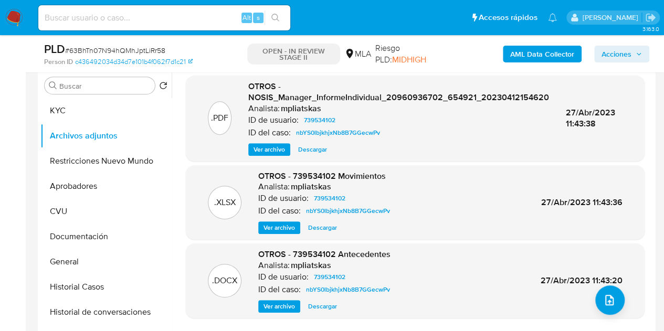
click at [279, 307] on span "Ver archivo" at bounding box center [280, 306] width 32 height 11
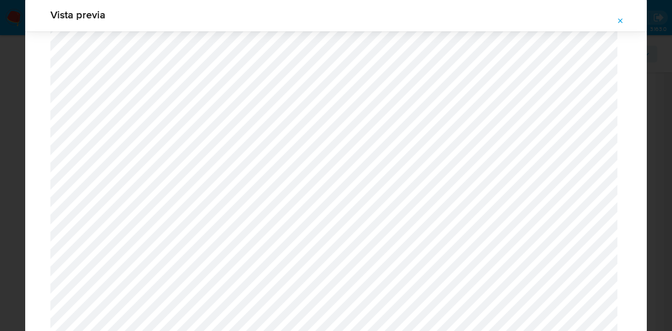
scroll to position [5618, 0]
click at [622, 25] on icon "Attachment preview" at bounding box center [621, 21] width 8 height 8
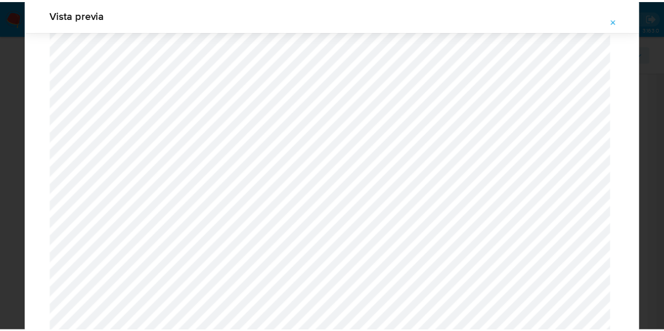
scroll to position [34, 0]
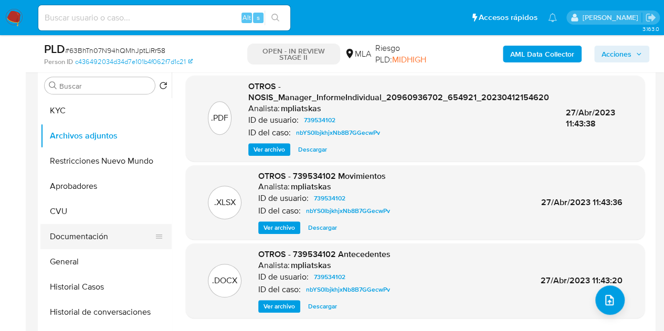
click at [84, 237] on button "Documentación" at bounding box center [101, 236] width 123 height 25
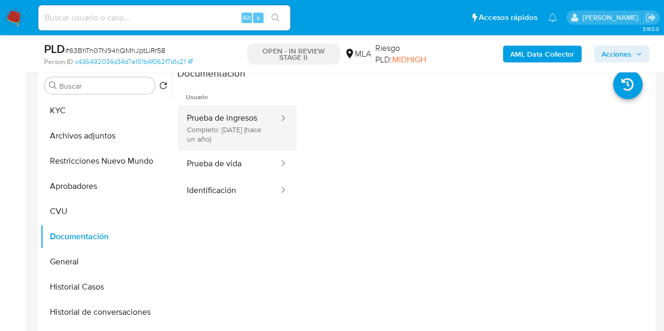
click at [236, 129] on button "Prueba de ingresos Completo: 03/11/2024 (hace un año)" at bounding box center [229, 128] width 102 height 45
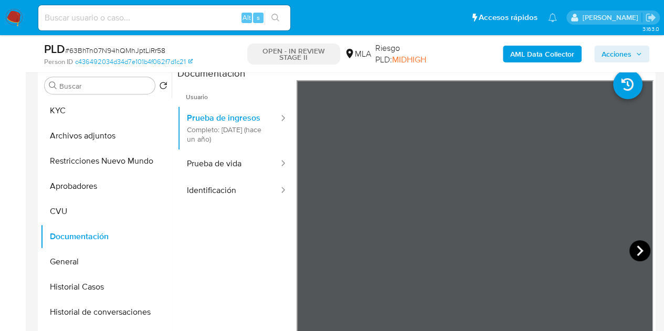
click at [630, 252] on icon at bounding box center [640, 251] width 21 height 21
click at [633, 249] on icon at bounding box center [640, 251] width 21 height 21
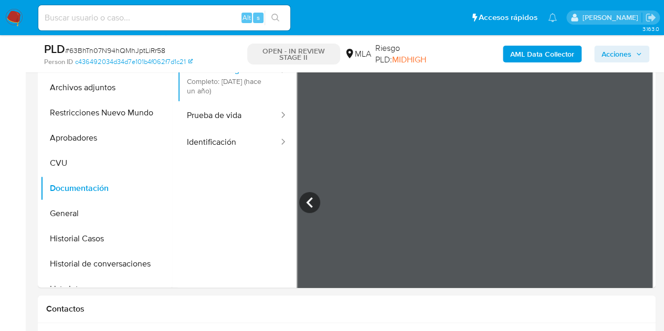
scroll to position [179, 0]
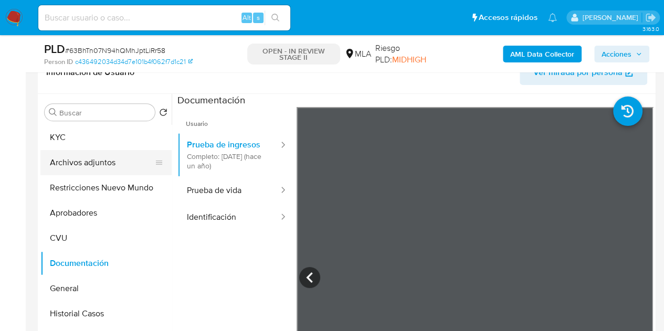
click at [89, 165] on button "Archivos adjuntos" at bounding box center [101, 162] width 123 height 25
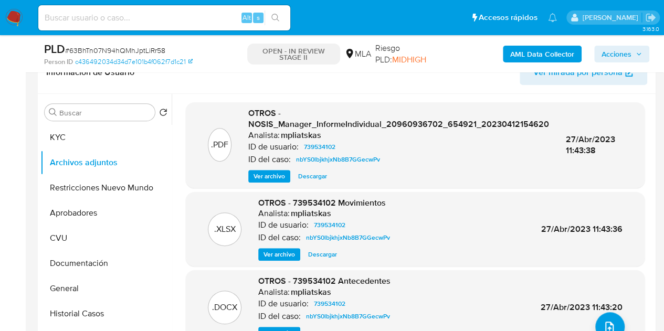
click at [511, 52] on b "AML Data Collector" at bounding box center [542, 54] width 64 height 17
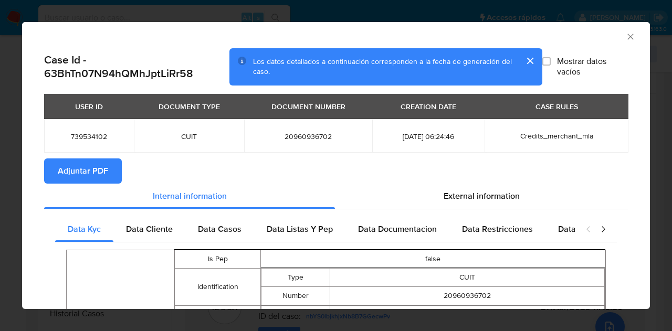
click at [103, 170] on span "Adjuntar PDF" at bounding box center [83, 171] width 50 height 23
click at [626, 38] on icon "Cerrar ventana" at bounding box center [630, 37] width 11 height 11
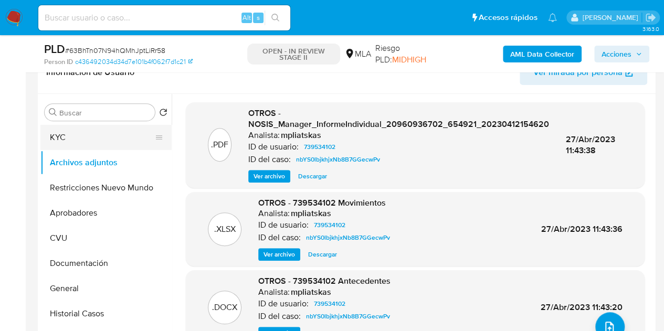
click at [74, 138] on button "KYC" at bounding box center [101, 137] width 123 height 25
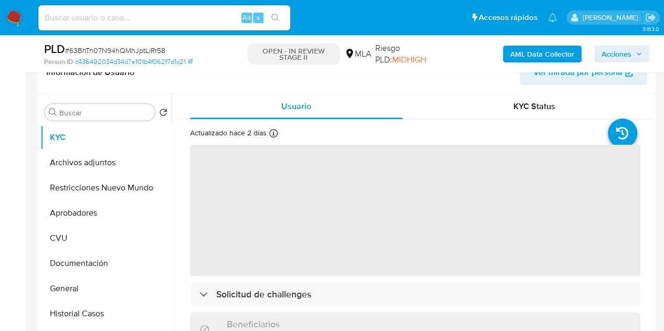
scroll to position [112, 0]
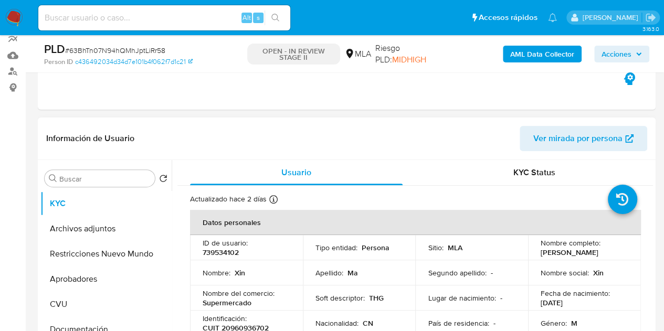
click at [559, 141] on span "Ver mirada por persona" at bounding box center [578, 138] width 89 height 25
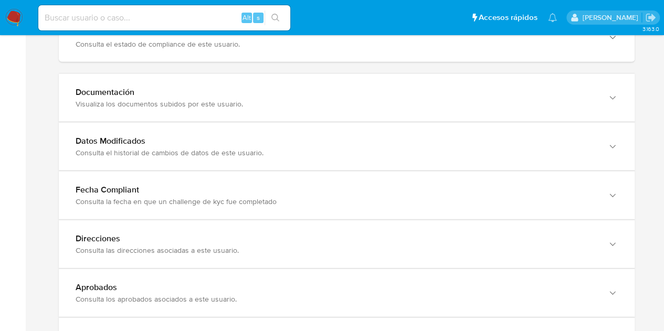
scroll to position [1106, 0]
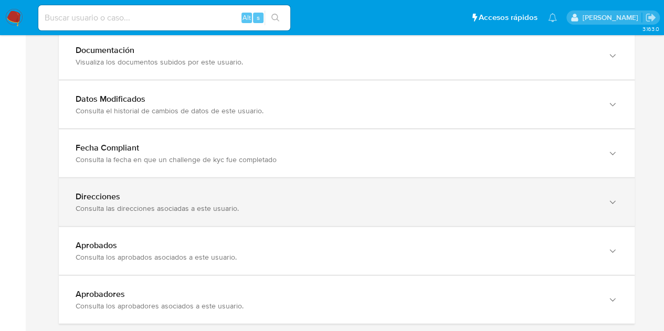
click at [544, 213] on div "Direcciones Consulta las direcciones asociadas a este usuario." at bounding box center [347, 203] width 576 height 48
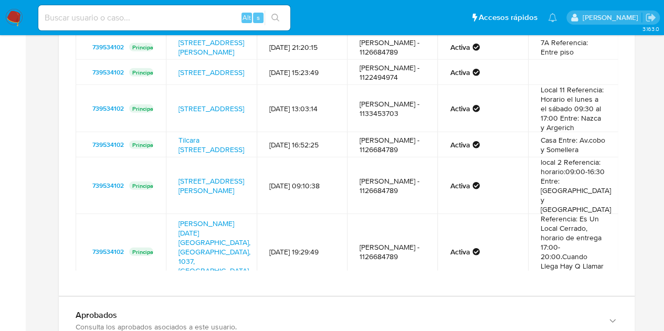
scroll to position [1364, 0]
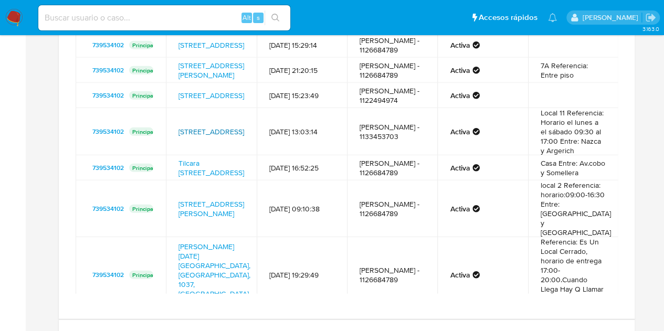
click at [210, 137] on link "Rivadavia 7431, Flores, Capital Federal, 1406, Argentina 7431" at bounding box center [212, 132] width 66 height 11
click at [208, 219] on link "Calle Nazca 313, Flores, Capital Federal, 1406, Argentina 313" at bounding box center [212, 209] width 66 height 20
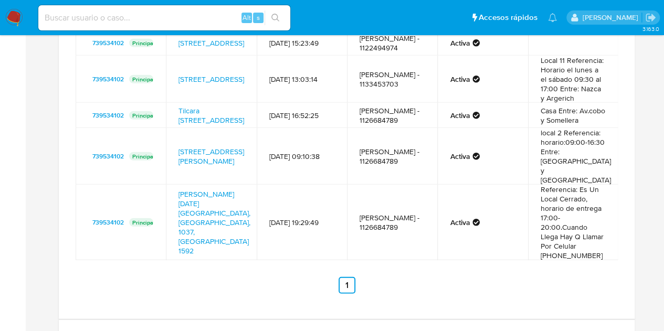
scroll to position [103, 0]
click at [217, 212] on link "Bartolomé Mitre 1592, San Nicolás, Capital Federal, 1037, Argentina 1592" at bounding box center [215, 222] width 72 height 67
click at [206, 165] on link "Calle Nazca 313, Flores, Capital Federal, 1406, Argentina 313" at bounding box center [212, 157] width 66 height 20
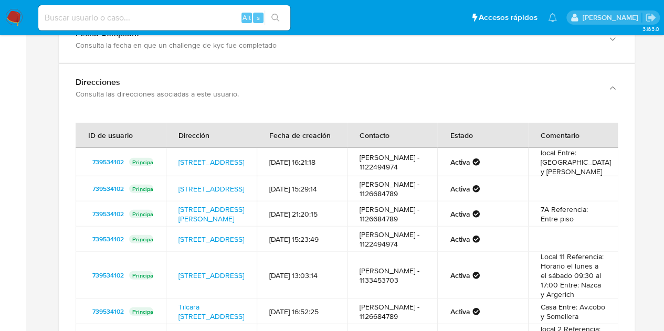
scroll to position [1223, 0]
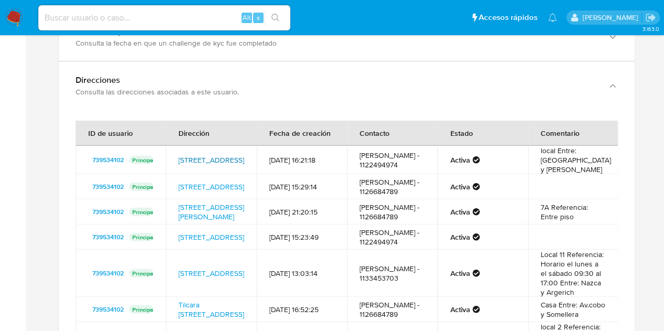
click at [197, 155] on link "Calle Venezuela 2651, Balvanera, Capital Federal, 1096, Argentina 2651" at bounding box center [212, 160] width 66 height 11
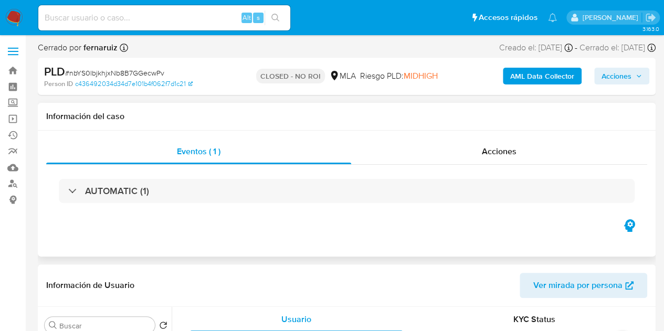
select select "10"
click at [550, 154] on div "Acciones" at bounding box center [499, 151] width 296 height 25
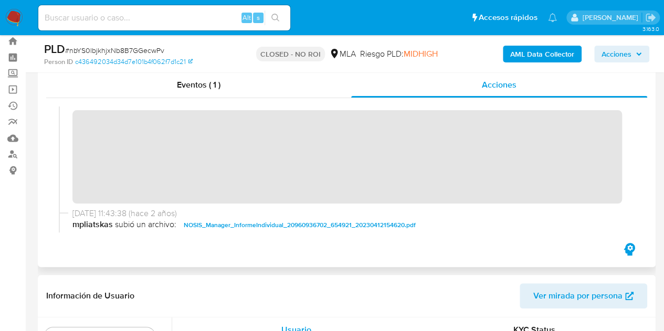
scroll to position [141, 0]
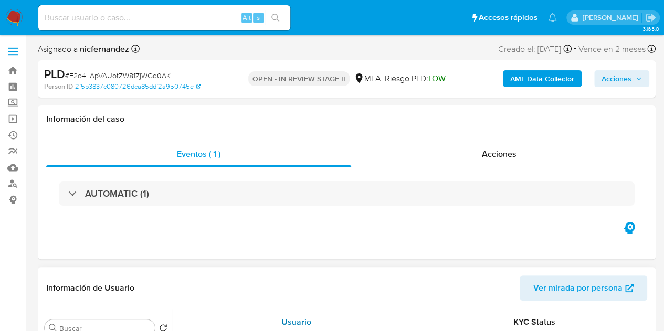
select select "10"
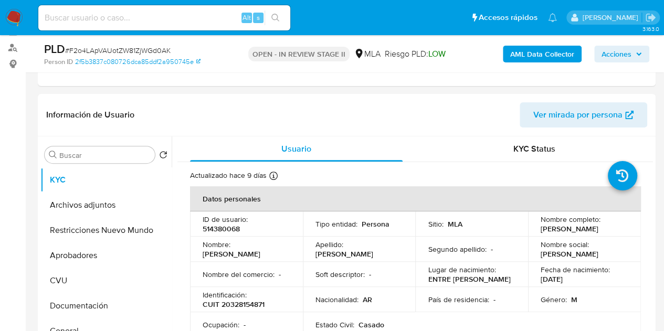
scroll to position [175, 0]
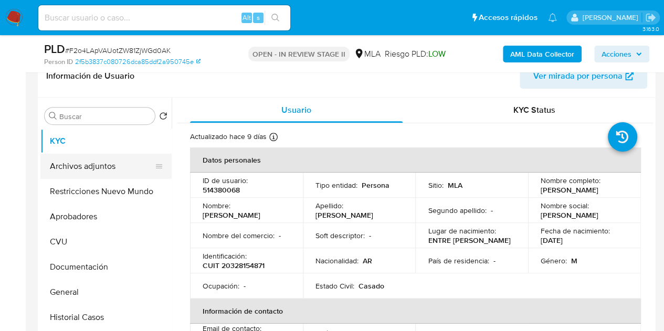
click at [91, 169] on button "Archivos adjuntos" at bounding box center [101, 166] width 123 height 25
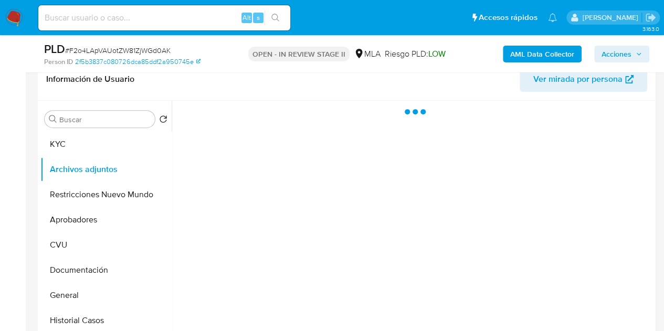
scroll to position [170, 0]
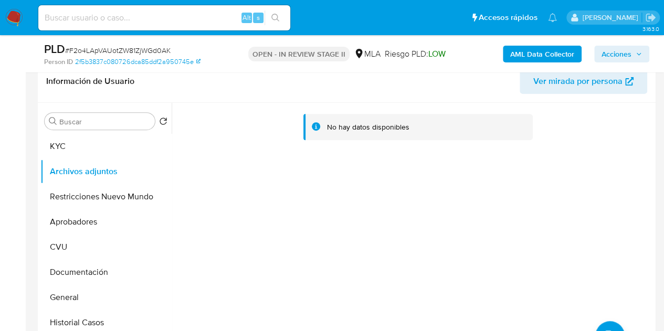
click at [516, 47] on b "AML Data Collector" at bounding box center [542, 54] width 64 height 17
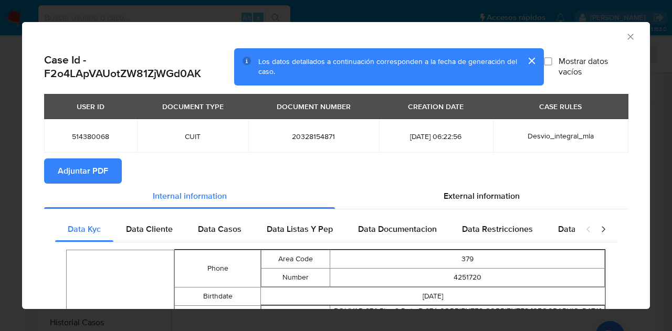
click at [103, 172] on span "Adjuntar PDF" at bounding box center [83, 171] width 50 height 23
click at [628, 39] on div "AML Data Collector" at bounding box center [336, 35] width 628 height 26
click at [627, 37] on icon "Cerrar ventana" at bounding box center [630, 37] width 11 height 11
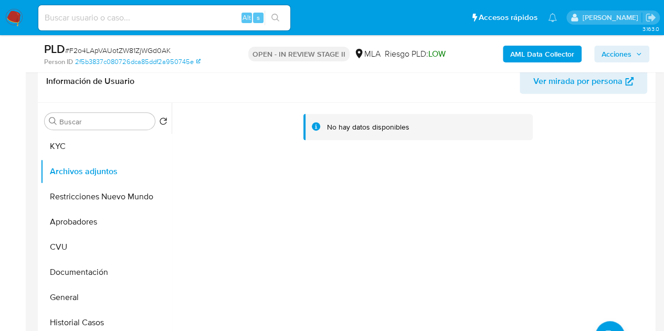
scroll to position [185, 0]
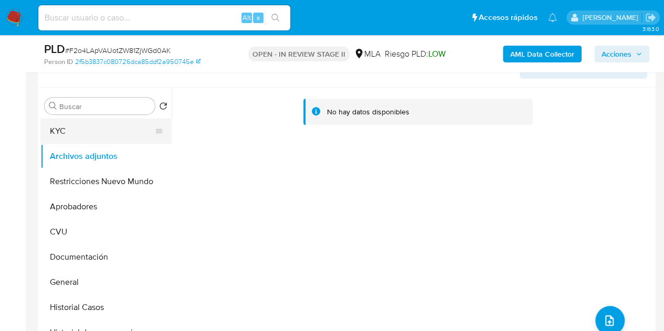
click at [111, 131] on button "KYC" at bounding box center [101, 131] width 123 height 25
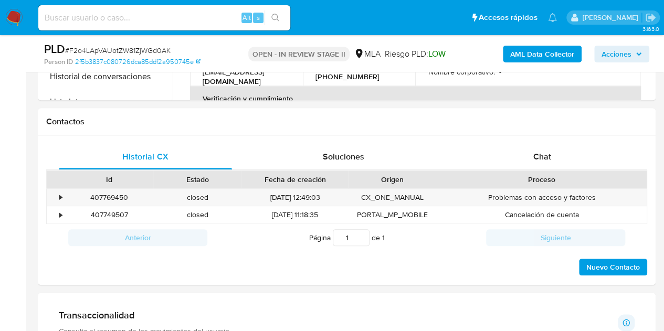
scroll to position [469, 0]
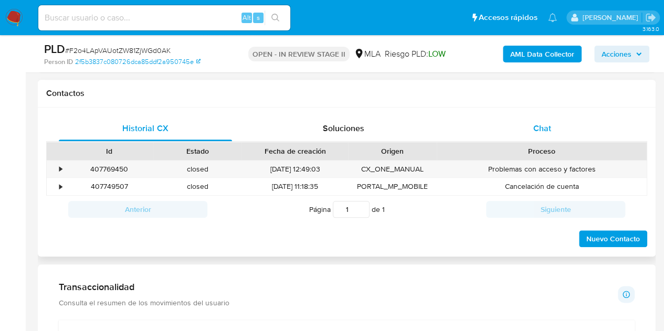
click at [575, 119] on div "Chat" at bounding box center [542, 128] width 173 height 25
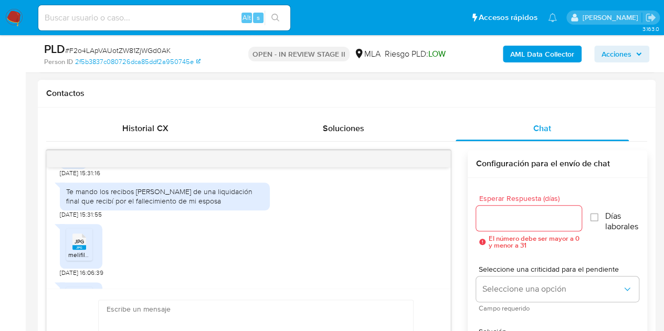
scroll to position [863, 0]
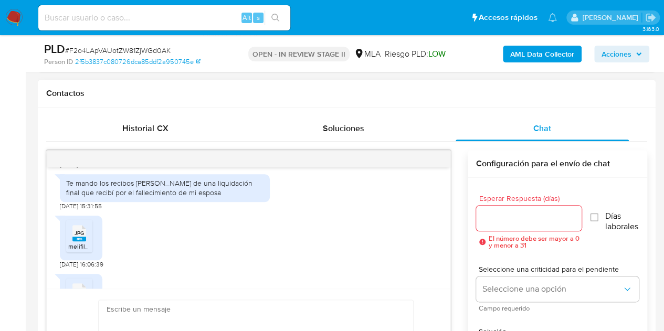
drag, startPoint x: 135, startPoint y: 198, endPoint x: 123, endPoint y: 203, distance: 13.7
click at [135, 197] on div "Te mando los recibos de sueldo de una liquidación final que recibí por el falle…" at bounding box center [164, 188] width 197 height 19
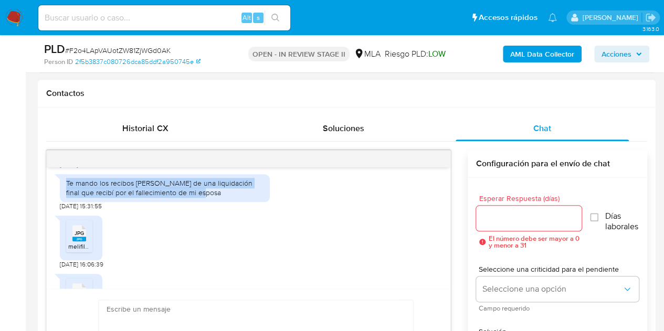
drag, startPoint x: 65, startPoint y: 196, endPoint x: 195, endPoint y: 201, distance: 130.3
click at [195, 201] on div "Te mando los recibos de sueldo de una liquidación final que recibí por el falle…" at bounding box center [165, 187] width 210 height 27
copy div "Te mando los recibos de sueldo de una liquidación final que recibí por el falle…"
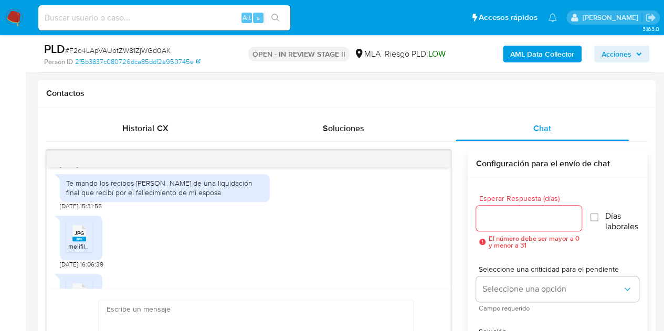
click at [265, 236] on div "JPG JPG melifile1292235904034632012.jpg 24/09/2025 16:06:39" at bounding box center [249, 240] width 378 height 58
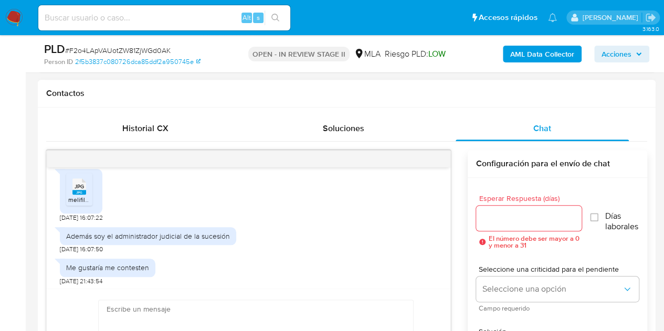
scroll to position [989, 0]
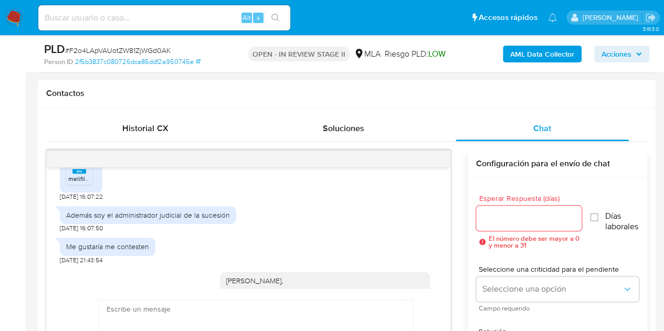
drag, startPoint x: 165, startPoint y: 228, endPoint x: 145, endPoint y: 225, distance: 19.7
click at [164, 220] on div "Además soy el administrador judicial de la sucesión" at bounding box center [148, 215] width 164 height 9
drag, startPoint x: 66, startPoint y: 225, endPoint x: 243, endPoint y: 234, distance: 176.7
click at [236, 229] on div "Además soy el administrador judicial de la sucesión 24/09/2025 16:07:50" at bounding box center [249, 217] width 378 height 32
copy div "Además soy el administrador judicial de la sucesión"
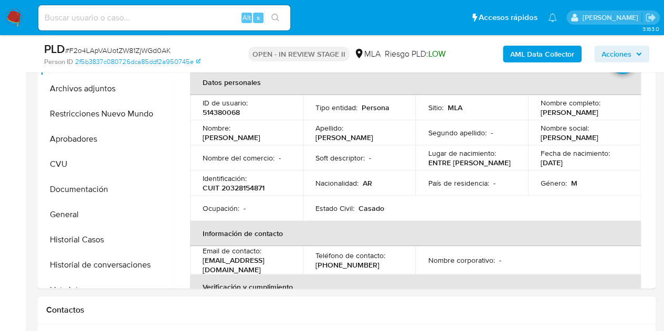
scroll to position [213, 0]
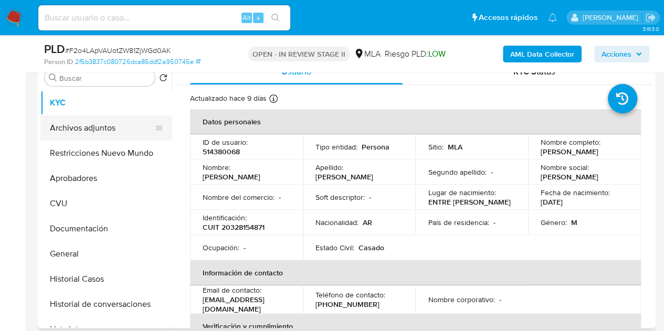
click at [87, 134] on button "Archivos adjuntos" at bounding box center [101, 128] width 123 height 25
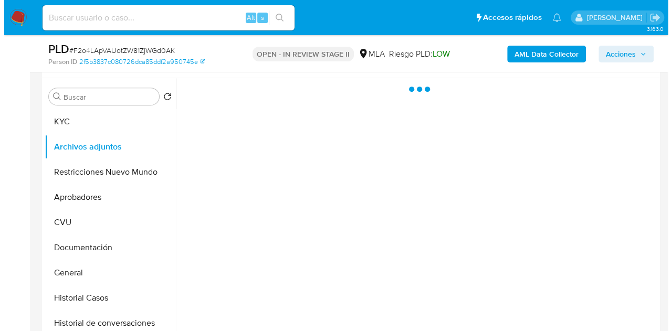
scroll to position [208, 0]
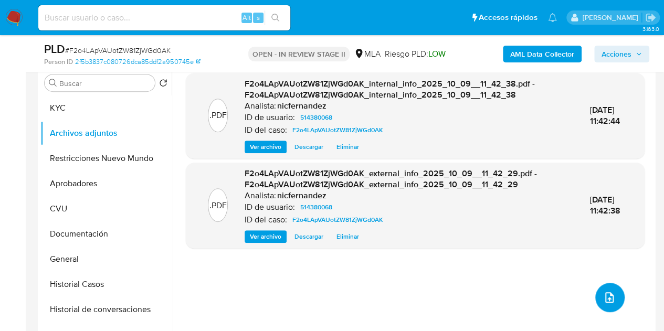
click at [608, 295] on icon "upload-file" at bounding box center [610, 298] width 8 height 11
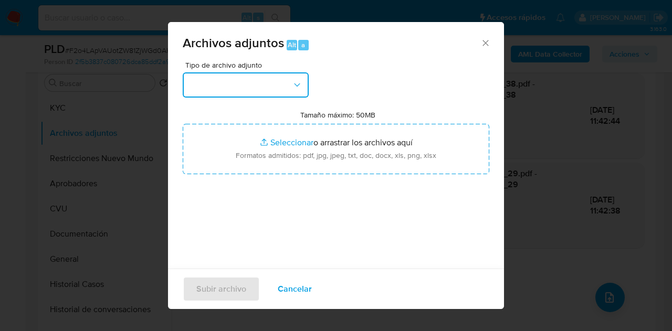
drag, startPoint x: 289, startPoint y: 91, endPoint x: 295, endPoint y: 96, distance: 7.5
click at [289, 92] on button "button" at bounding box center [246, 84] width 126 height 25
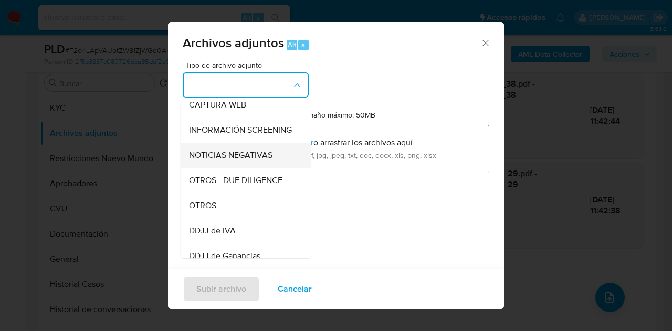
scroll to position [130, 0]
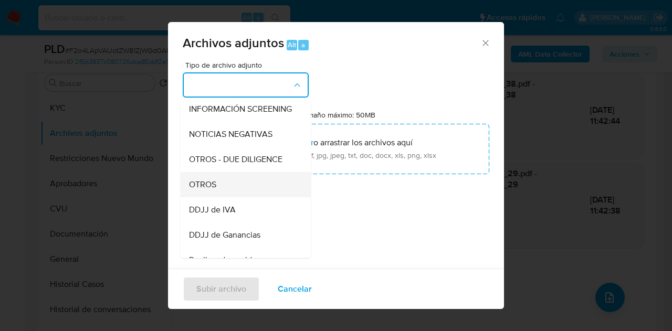
click at [218, 193] on div "OTROS" at bounding box center [242, 184] width 107 height 25
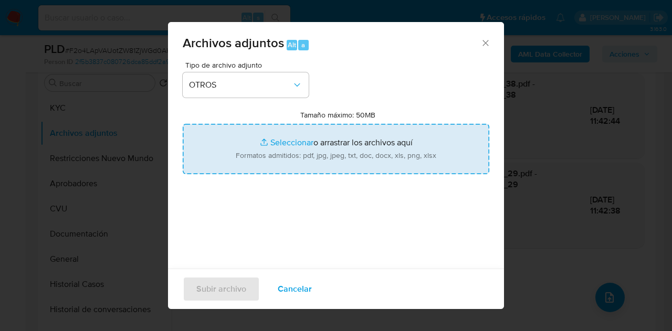
click at [250, 149] on input "Tamaño máximo: 50MB Seleccionar archivos" at bounding box center [336, 149] width 307 height 50
type input "C:\fakepath\NOSIS_Manager_InformeIndividual_27316738724_Maria Florencia Goitia.…"
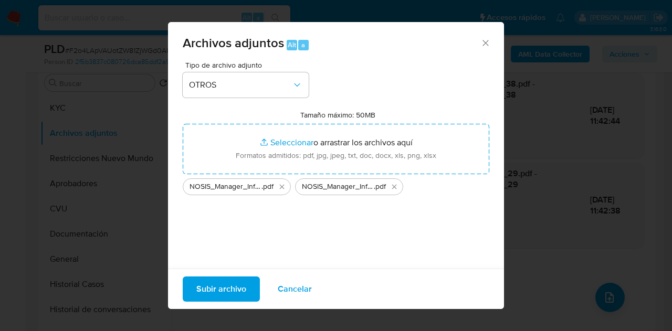
click at [216, 287] on span "Subir archivo" at bounding box center [221, 289] width 50 height 23
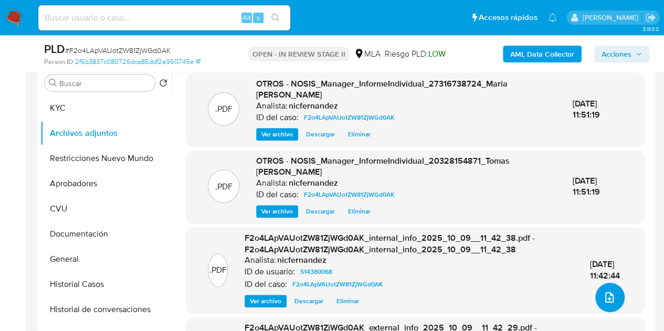
click at [606, 297] on icon "upload-file" at bounding box center [610, 298] width 8 height 11
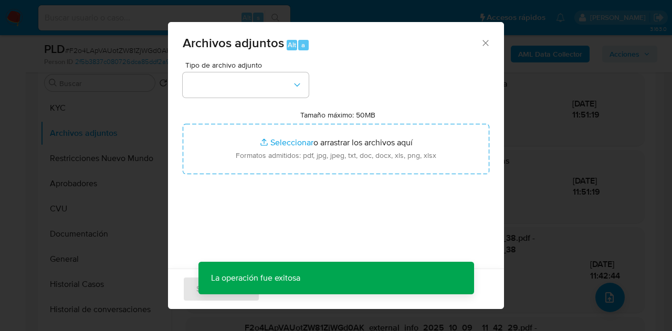
click at [276, 99] on div "Tipo de archivo adjunto Tamaño máximo: 50MB Seleccionar archivos Seleccionar o …" at bounding box center [336, 185] width 307 height 248
click at [288, 91] on button "button" at bounding box center [246, 84] width 126 height 25
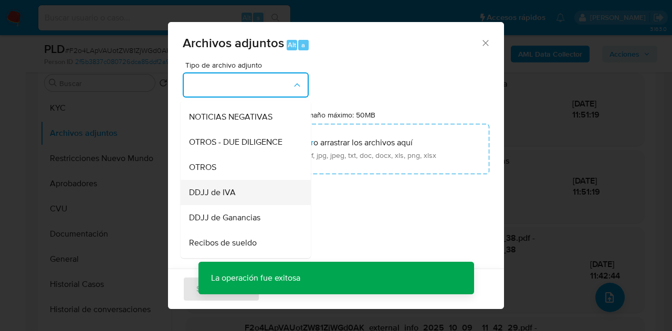
scroll to position [162, 0]
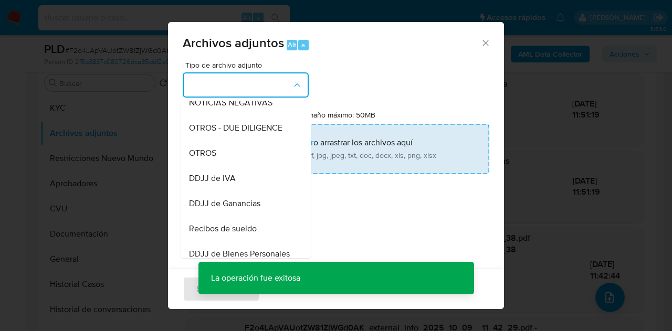
click at [242, 162] on div "OTROS" at bounding box center [242, 153] width 107 height 25
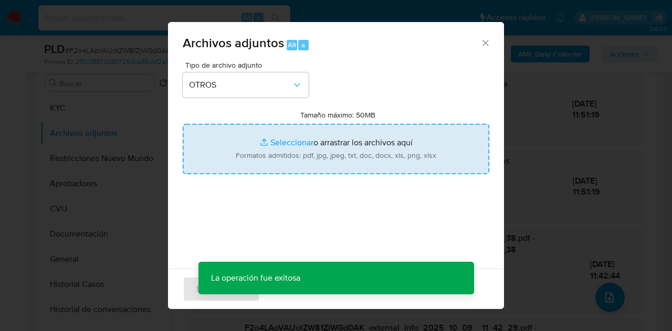
click at [273, 148] on input "Tamaño máximo: 50MB Seleccionar archivos" at bounding box center [336, 149] width 307 height 50
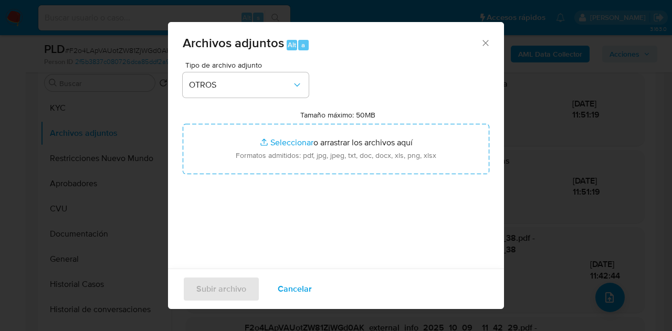
type input "C:\fakepath\Recibo con liquidacion final.jpg"
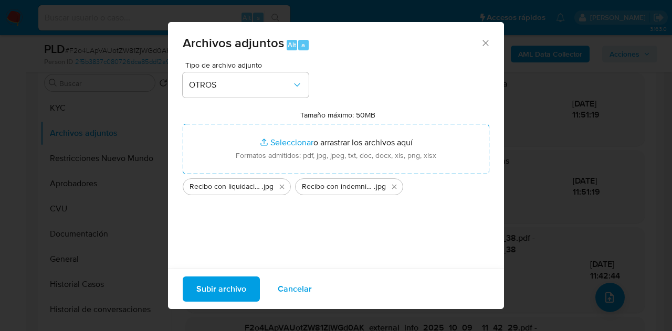
click at [207, 293] on span "Subir archivo" at bounding box center [221, 289] width 50 height 23
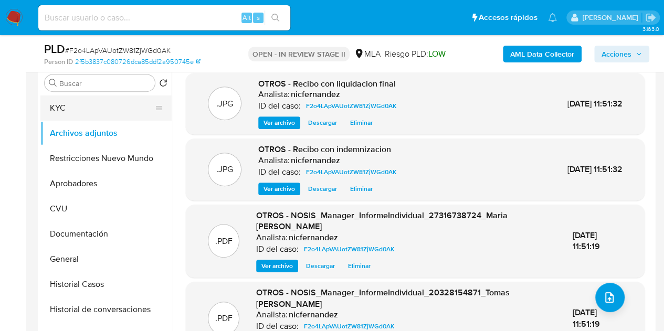
click at [90, 100] on button "KYC" at bounding box center [101, 108] width 123 height 25
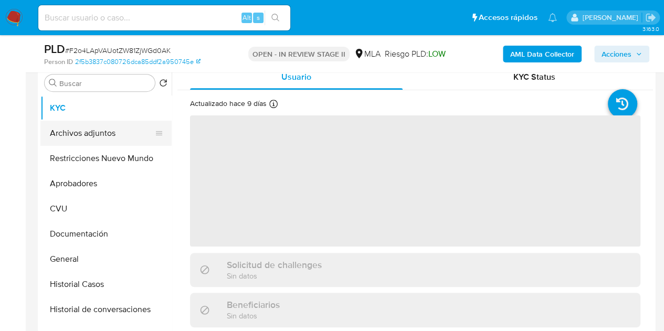
click at [99, 130] on button "Archivos adjuntos" at bounding box center [101, 133] width 123 height 25
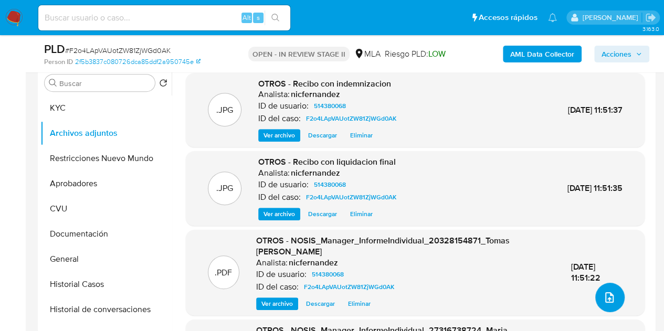
click at [615, 298] on button "upload-file" at bounding box center [610, 297] width 29 height 29
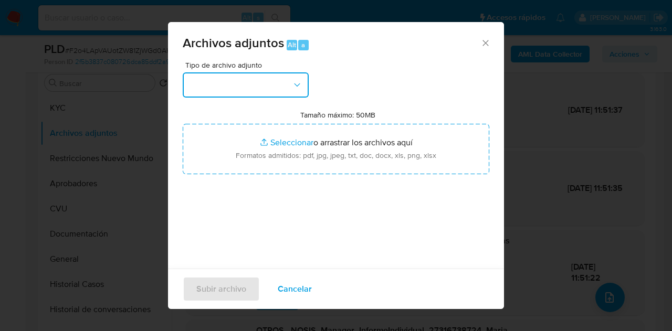
click at [299, 87] on icon "button" at bounding box center [297, 85] width 11 height 11
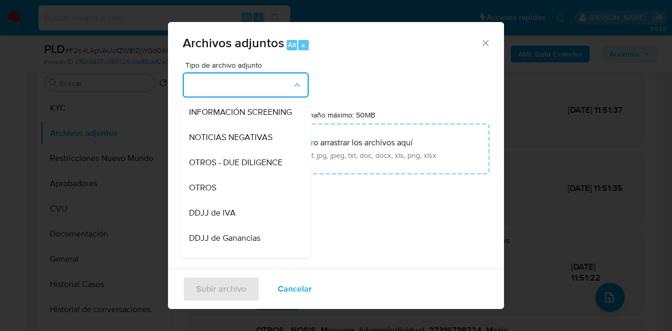
scroll to position [137, 0]
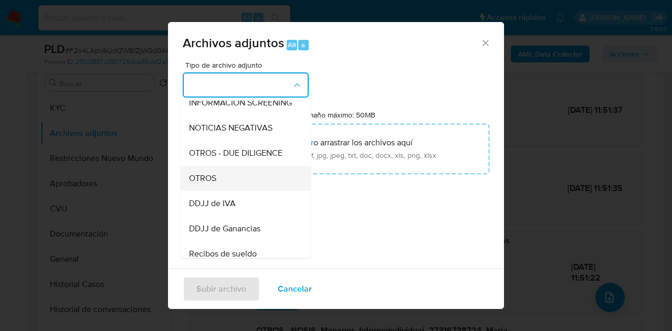
click at [250, 191] on div "OTROS" at bounding box center [242, 178] width 107 height 25
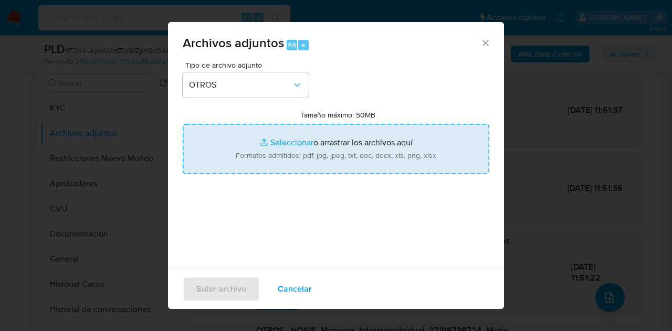
click at [283, 142] on input "Tamaño máximo: 50MB Seleccionar archivos" at bounding box center [336, 149] width 307 height 50
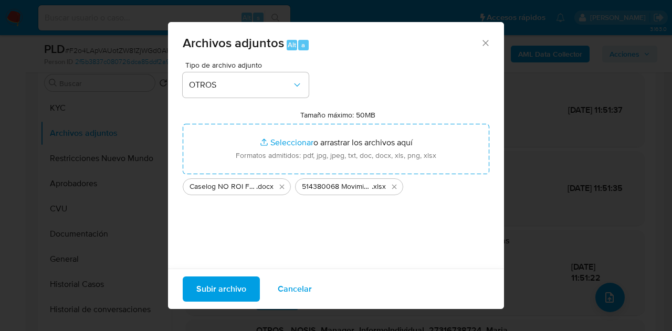
click at [194, 287] on button "Subir archivo" at bounding box center [221, 289] width 77 height 25
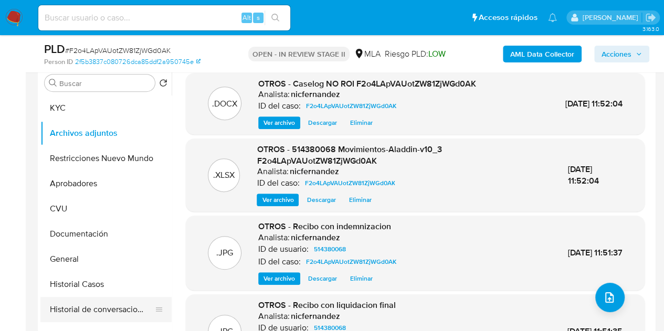
click at [109, 299] on button "Historial de conversaciones" at bounding box center [101, 309] width 123 height 25
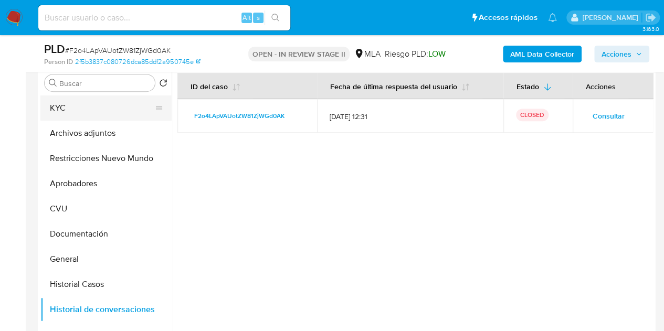
click at [81, 110] on button "KYC" at bounding box center [101, 108] width 123 height 25
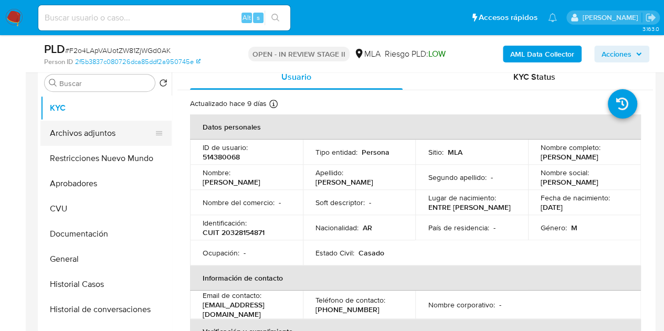
click at [87, 134] on button "Archivos adjuntos" at bounding box center [101, 133] width 123 height 25
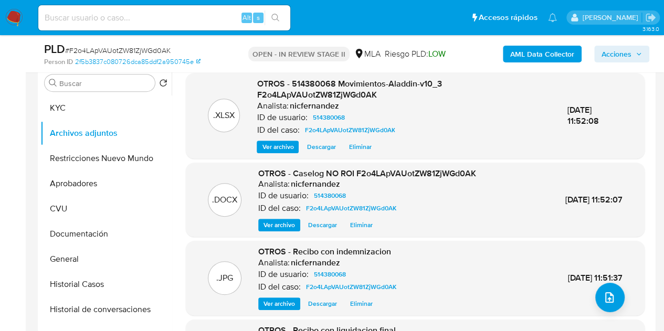
click at [273, 224] on span "Ver archivo" at bounding box center [280, 225] width 32 height 11
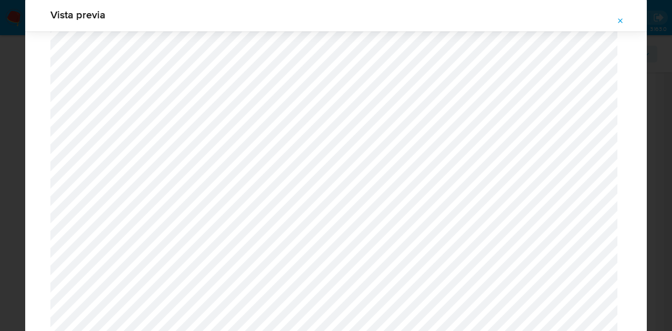
scroll to position [1250, 0]
click at [617, 27] on span "Attachment preview" at bounding box center [621, 21] width 8 height 15
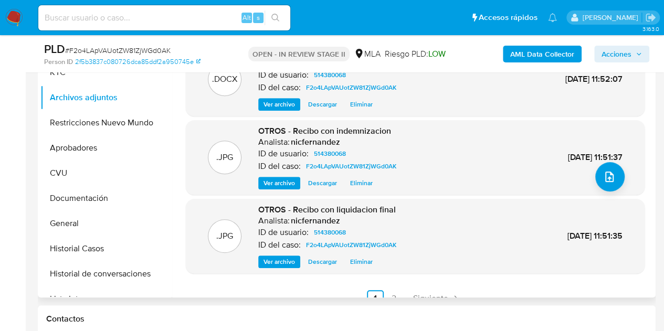
scroll to position [100, 0]
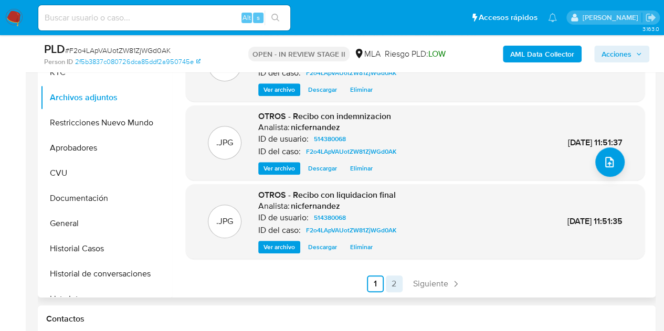
click at [395, 283] on link "2" at bounding box center [394, 284] width 17 height 17
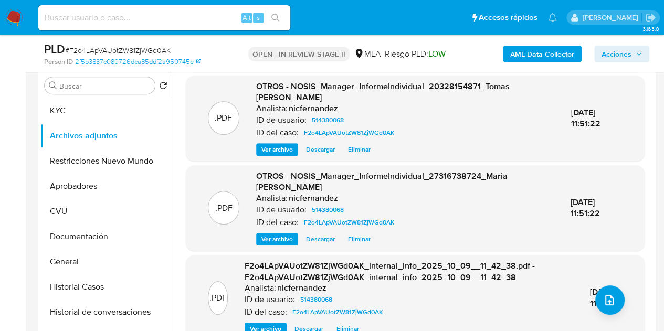
scroll to position [192, 0]
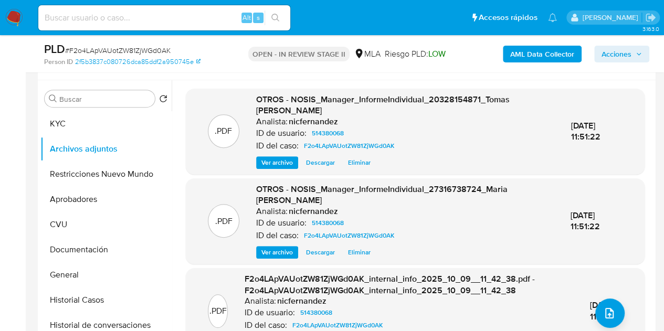
click at [276, 257] on span "Ver archivo" at bounding box center [278, 252] width 32 height 11
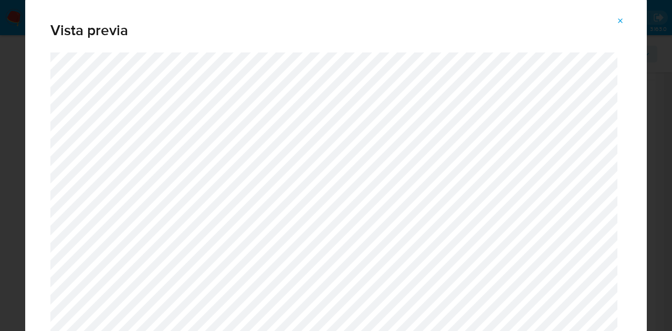
click at [615, 22] on button "Attachment preview" at bounding box center [620, 21] width 23 height 17
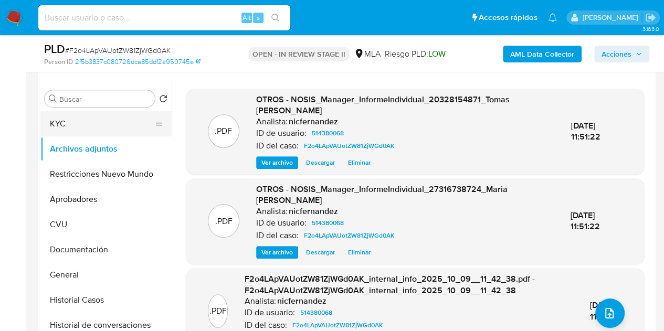
click at [71, 121] on button "KYC" at bounding box center [101, 123] width 123 height 25
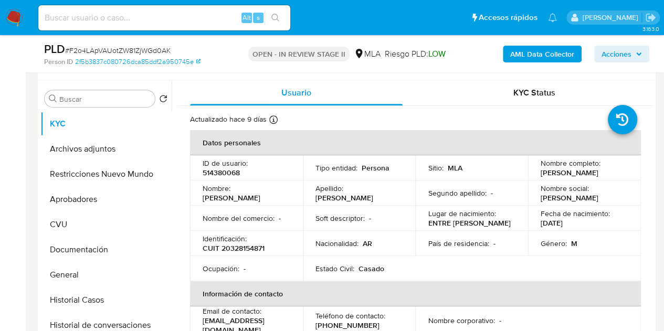
click at [267, 181] on td "ID de usuario : 514380068" at bounding box center [246, 167] width 113 height 25
click at [628, 59] on span "Acciones" at bounding box center [617, 54] width 30 height 17
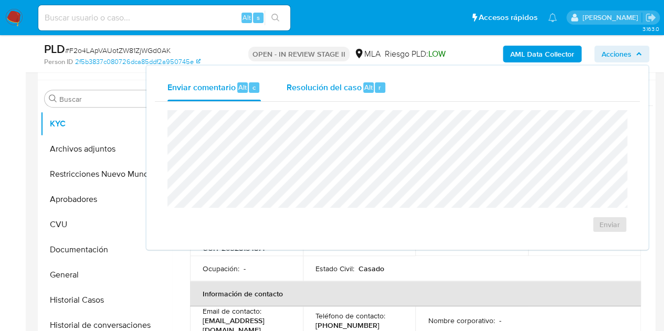
drag, startPoint x: 333, startPoint y: 89, endPoint x: 332, endPoint y: 94, distance: 5.4
click at [332, 89] on span "Resolución del caso" at bounding box center [323, 87] width 75 height 12
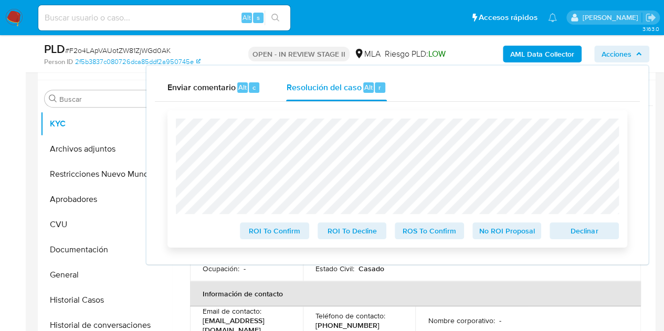
click at [519, 231] on span "No ROI Proposal" at bounding box center [507, 231] width 55 height 15
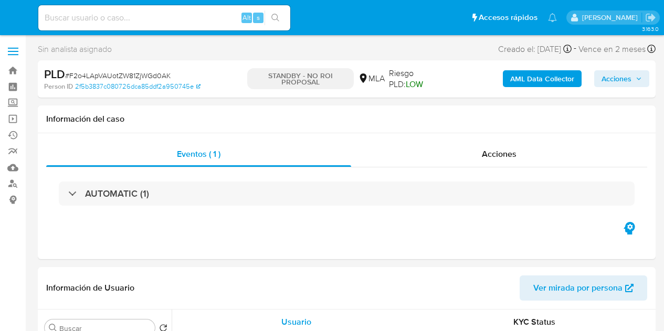
select select "10"
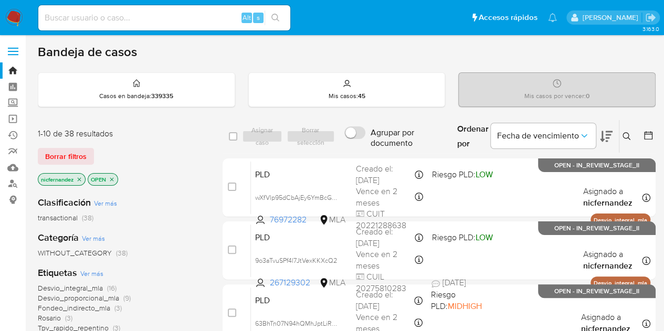
click at [71, 154] on span "Borrar filtros" at bounding box center [65, 156] width 41 height 15
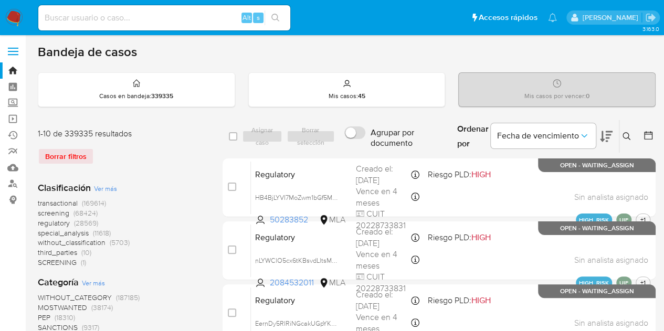
click at [625, 129] on div "Ingrese ID de usuario o caso Buscar Borrar filtros" at bounding box center [628, 136] width 18 height 33
click at [630, 130] on button at bounding box center [628, 136] width 17 height 13
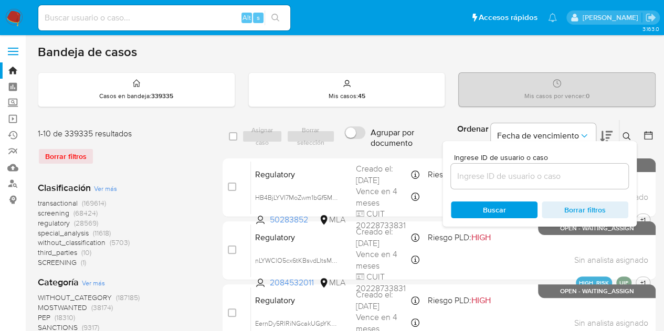
click at [516, 181] on input at bounding box center [540, 177] width 178 height 14
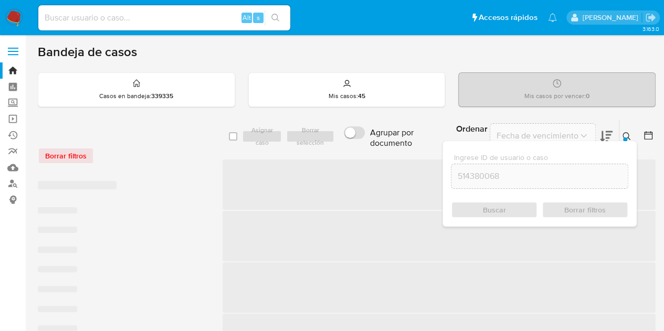
click at [624, 138] on div at bounding box center [625, 140] width 4 height 4
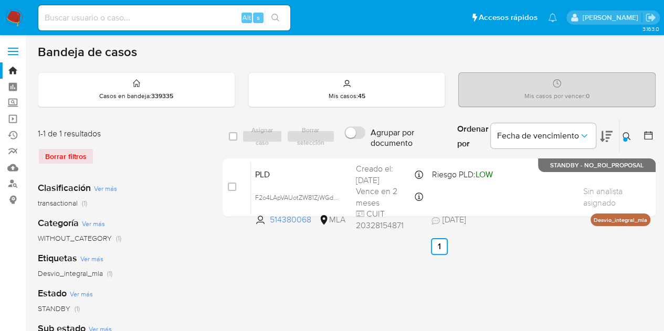
scroll to position [16, 0]
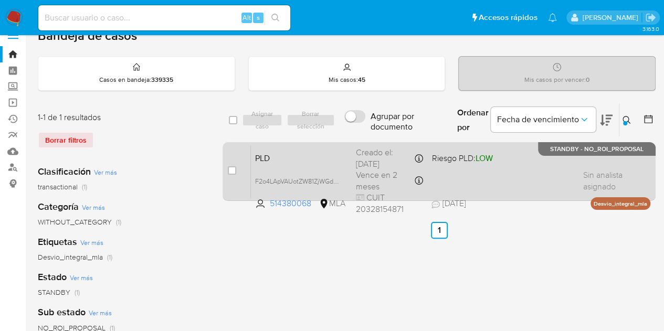
click at [301, 168] on div "PLD F2o4LApVAUotZW81ZjWGd0AK 514380068 MLA Riesgo PLD: LOW Creado el: [DATE] Cr…" at bounding box center [451, 171] width 400 height 53
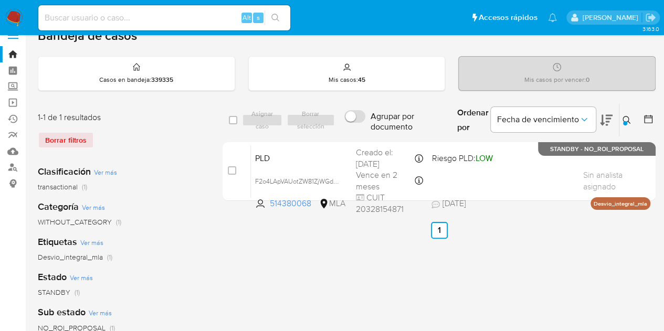
click at [628, 118] on icon at bounding box center [627, 120] width 8 height 8
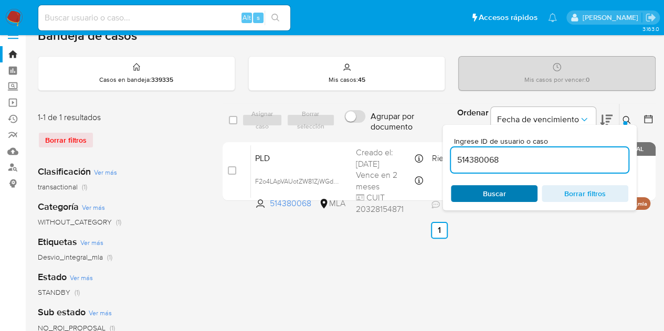
click at [501, 185] on span "Buscar" at bounding box center [494, 193] width 23 height 17
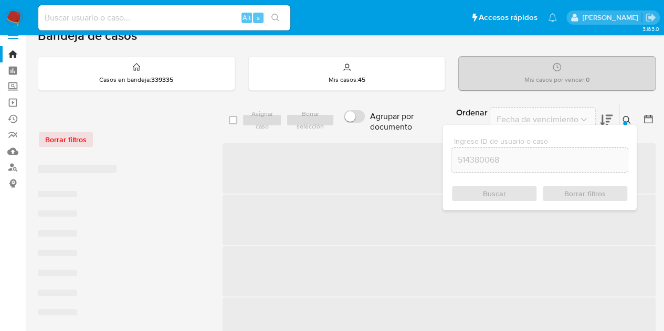
click at [627, 120] on icon at bounding box center [627, 120] width 8 height 8
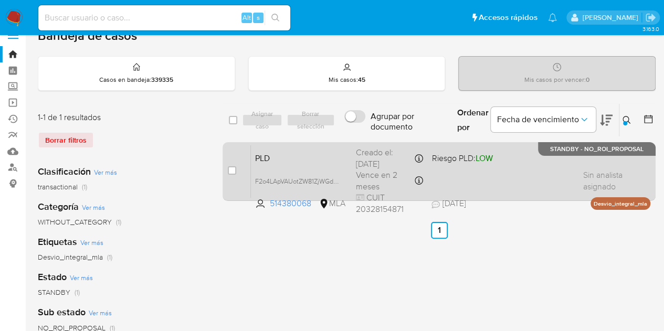
click at [315, 156] on span "PLD" at bounding box center [301, 158] width 92 height 14
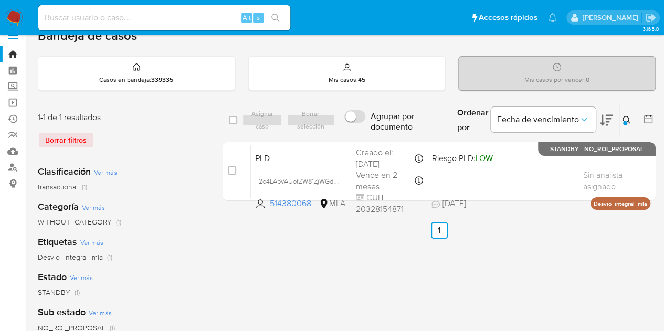
click at [627, 120] on button at bounding box center [628, 120] width 17 height 13
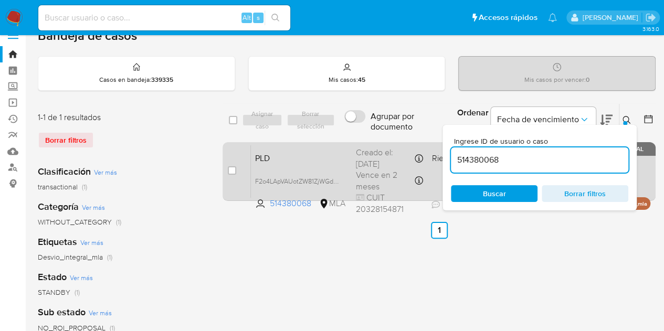
drag, startPoint x: 549, startPoint y: 161, endPoint x: 428, endPoint y: 142, distance: 122.8
click at [371, 139] on div "select-all-cases-checkbox Asignar caso Borrar selección Agrupar por documento O…" at bounding box center [439, 154] width 433 height 102
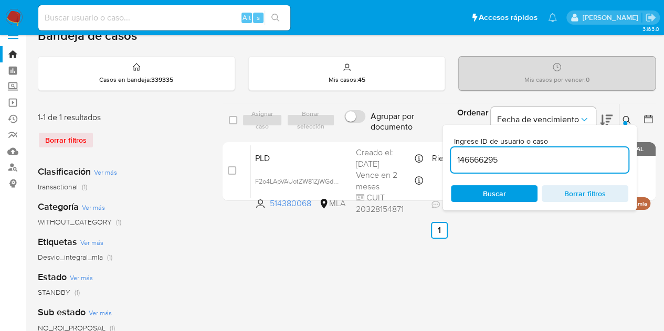
type input "146666295"
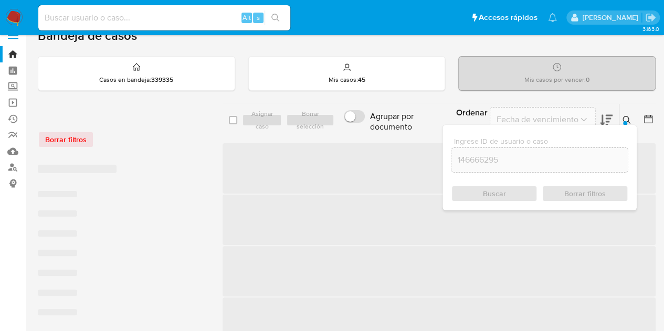
click at [624, 120] on icon at bounding box center [627, 120] width 8 height 8
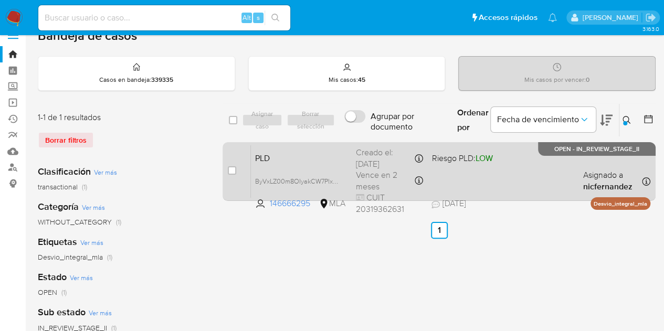
click at [321, 161] on span "PLD" at bounding box center [301, 158] width 92 height 14
click at [333, 176] on span "ByVxLZ00m8OIyakCW7Plxhl5" at bounding box center [298, 181] width 87 height 12
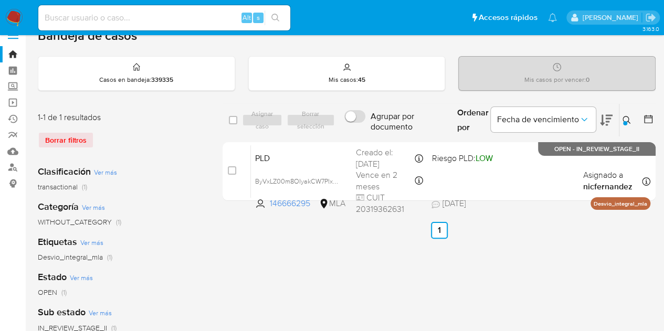
click at [631, 121] on icon at bounding box center [627, 120] width 8 height 8
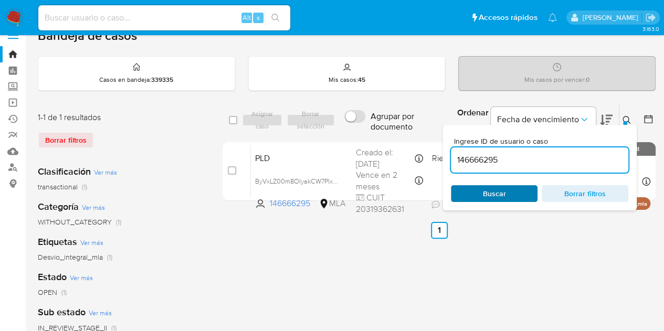
click at [510, 192] on span "Buscar" at bounding box center [494, 193] width 72 height 15
click at [632, 116] on button at bounding box center [628, 120] width 17 height 13
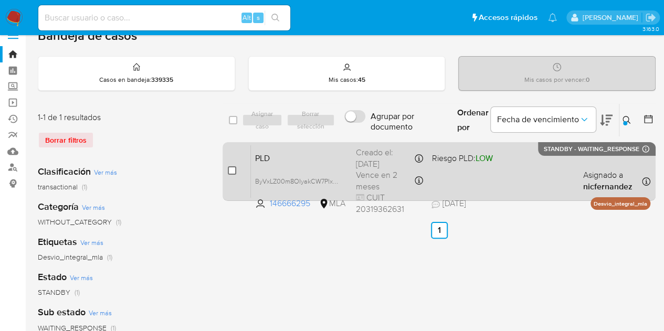
click at [233, 171] on input "checkbox" at bounding box center [232, 170] width 8 height 8
checkbox input "true"
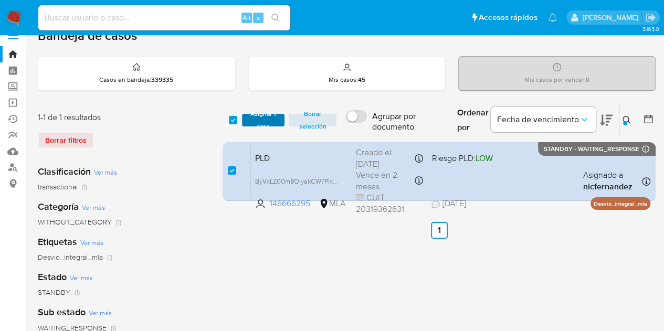
click at [259, 123] on span "Asignar 1 caso" at bounding box center [263, 120] width 33 height 11
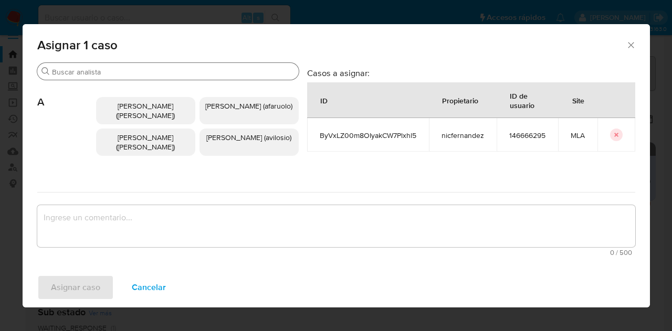
click at [129, 68] on input "Buscar" at bounding box center [173, 71] width 243 height 9
type input "i"
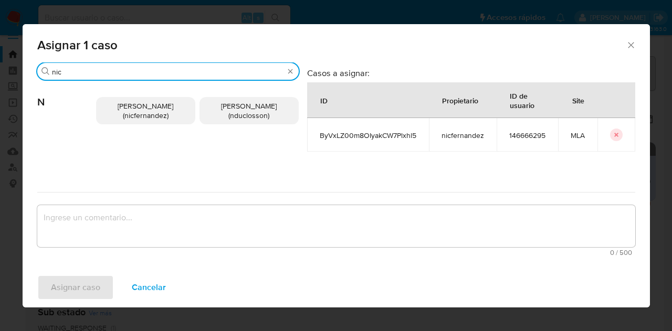
type input "nic"
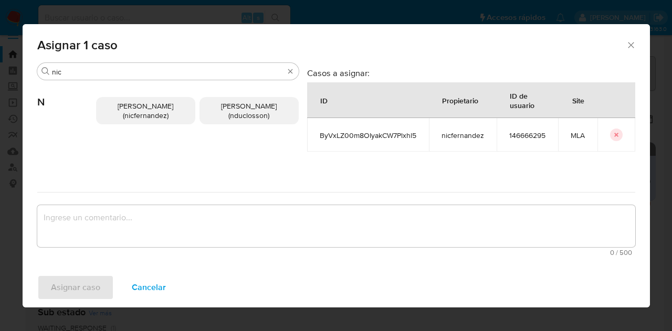
click at [145, 105] on span "Nicolas Fernandez Allen (nicfernandez)" at bounding box center [146, 111] width 56 height 20
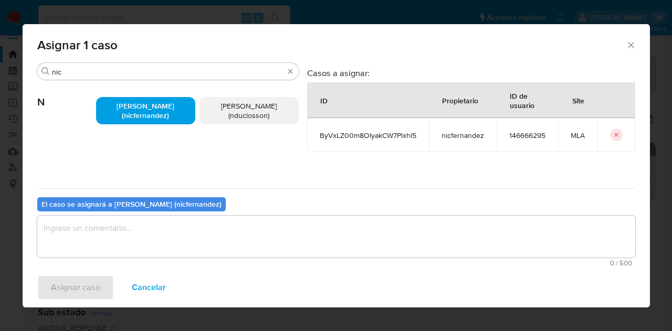
click at [169, 241] on textarea "assign-modal" at bounding box center [336, 237] width 598 height 42
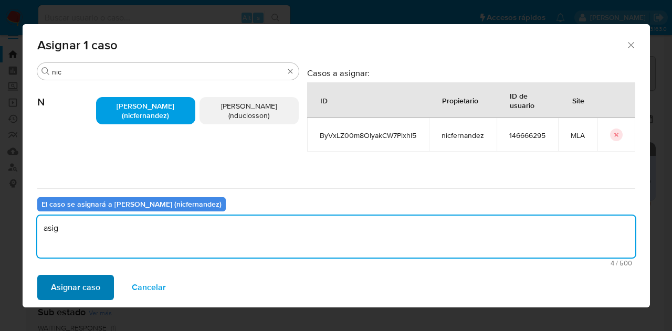
type textarea "asig"
click at [86, 285] on span "Asignar caso" at bounding box center [75, 287] width 49 height 23
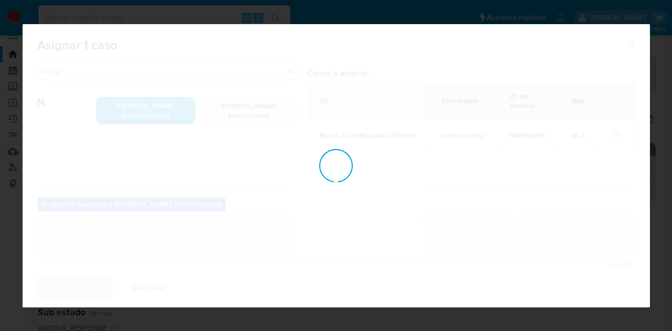
checkbox input "false"
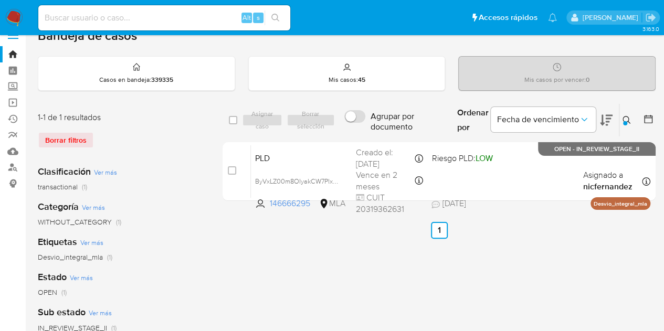
drag, startPoint x: 625, startPoint y: 117, endPoint x: 601, endPoint y: 134, distance: 30.0
click at [625, 116] on icon at bounding box center [627, 120] width 8 height 8
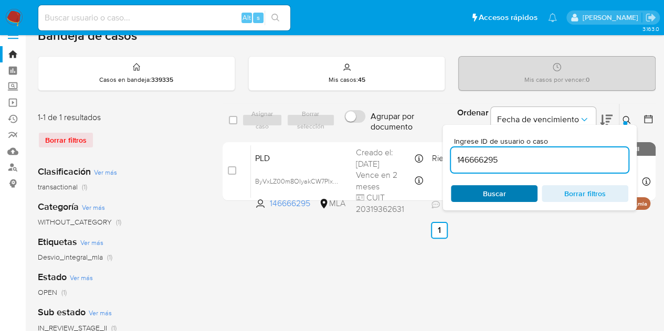
click at [499, 191] on span "Buscar" at bounding box center [494, 193] width 23 height 17
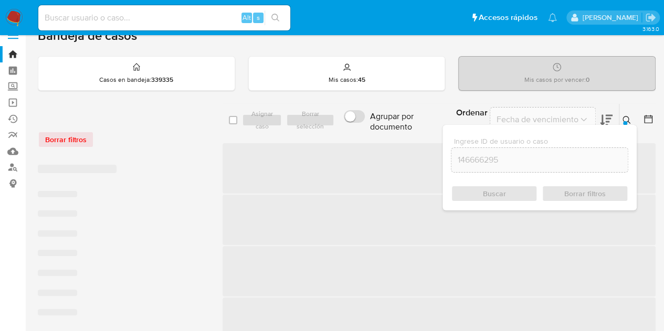
click at [623, 118] on icon at bounding box center [627, 120] width 8 height 8
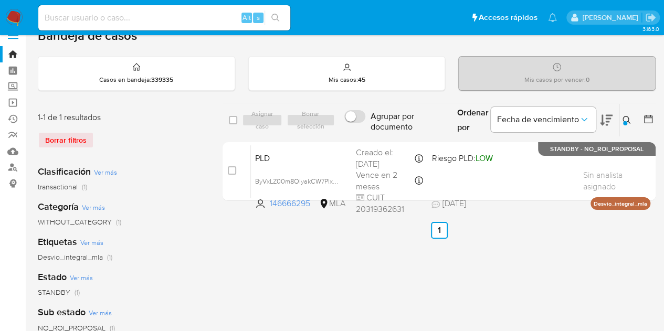
click at [622, 114] on button at bounding box center [628, 120] width 17 height 13
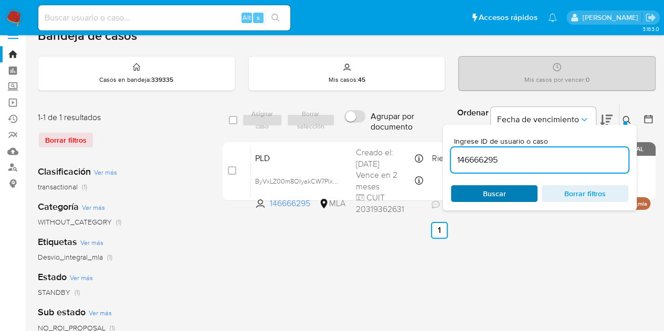
click at [503, 196] on span "Buscar" at bounding box center [494, 193] width 23 height 17
click at [628, 121] on icon at bounding box center [627, 120] width 8 height 8
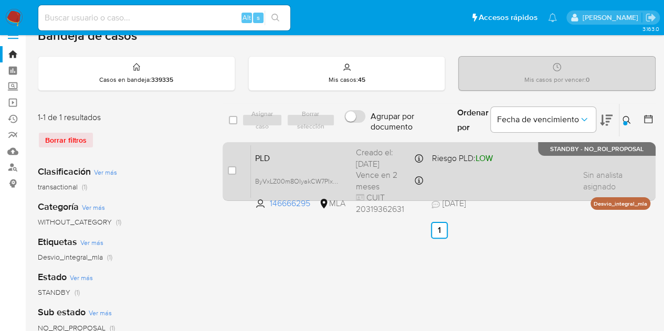
click at [311, 165] on div "PLD ByVxLZ00m8OIyakCW7Plxhl5 146666295 MLA Riesgo PLD: LOW Creado el: 12/09/202…" at bounding box center [451, 171] width 400 height 53
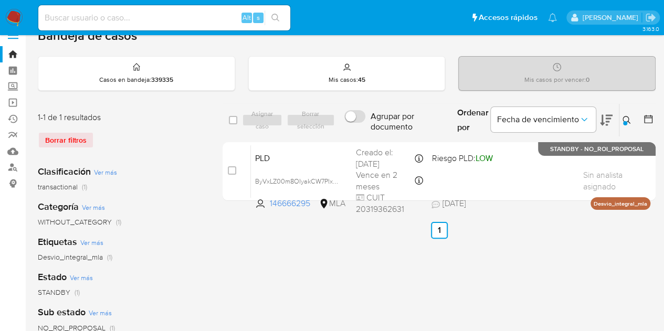
click at [627, 116] on icon at bounding box center [627, 120] width 8 height 8
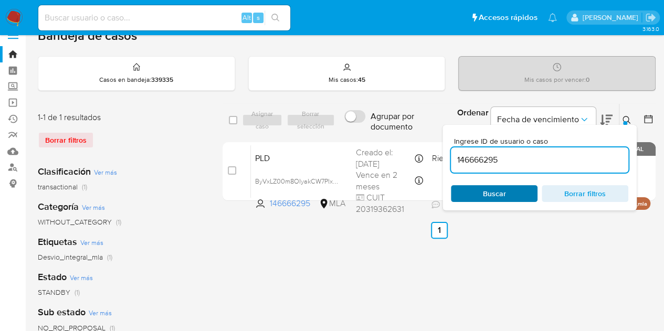
click at [460, 196] on span "Buscar" at bounding box center [494, 193] width 72 height 15
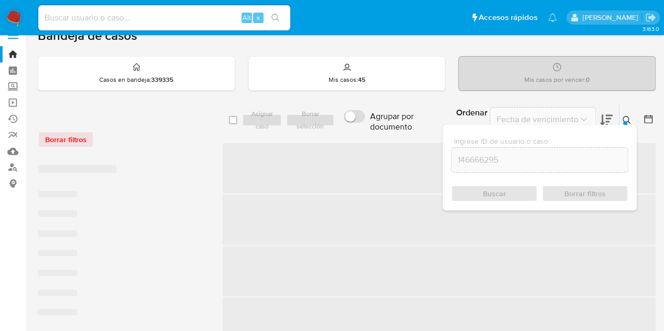
click at [628, 122] on icon at bounding box center [627, 120] width 8 height 8
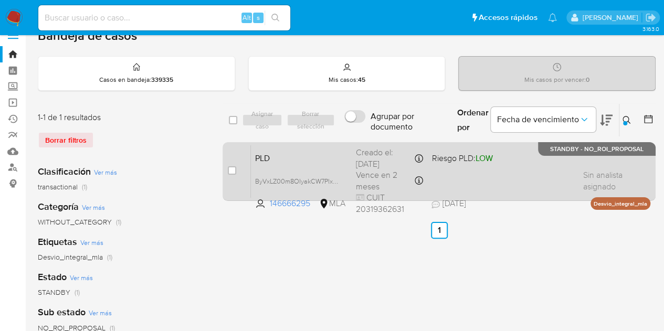
click at [332, 153] on span "PLD" at bounding box center [301, 158] width 92 height 14
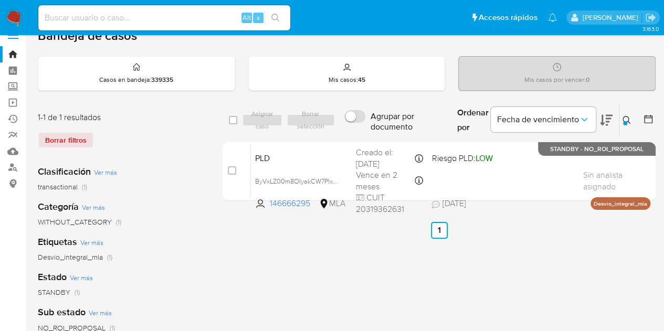
drag, startPoint x: 630, startPoint y: 120, endPoint x: 623, endPoint y: 126, distance: 8.9
click at [630, 119] on icon at bounding box center [627, 120] width 8 height 8
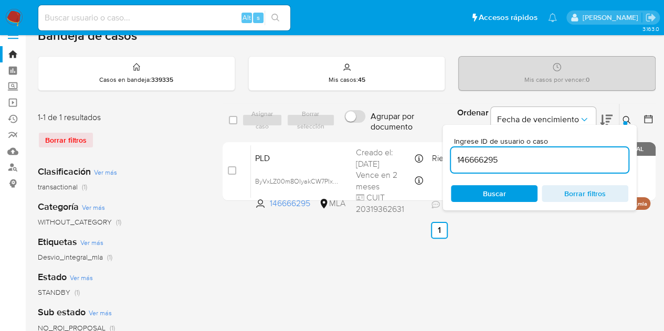
click at [543, 159] on input "146666295" at bounding box center [540, 160] width 178 height 14
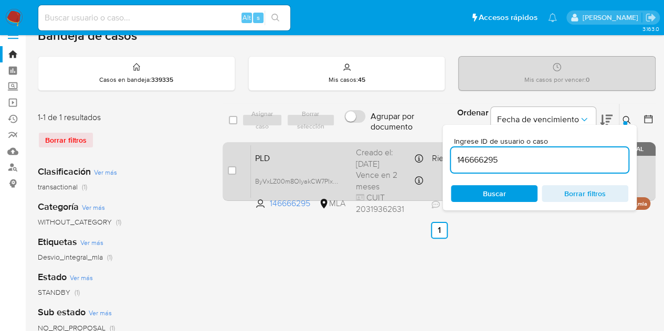
drag, startPoint x: 542, startPoint y: 159, endPoint x: 358, endPoint y: 143, distance: 185.0
click at [360, 142] on div "select-all-cases-checkbox Asignar caso Borrar selección Agrupar por documento O…" at bounding box center [439, 154] width 433 height 102
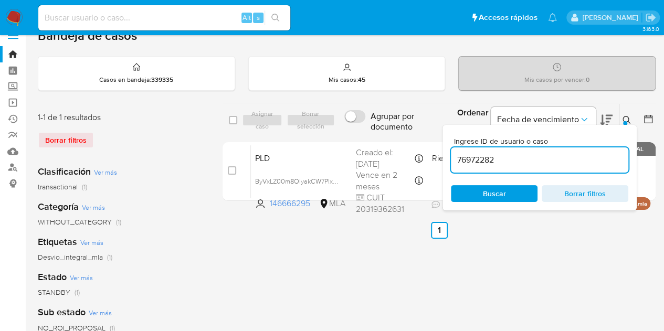
type input "76972282"
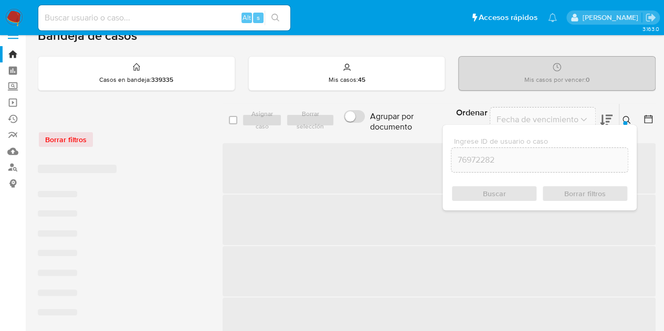
click at [625, 118] on icon at bounding box center [627, 120] width 8 height 8
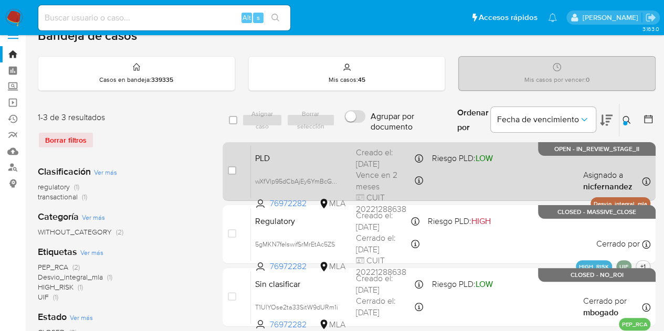
click at [311, 160] on span "PLD" at bounding box center [301, 158] width 92 height 14
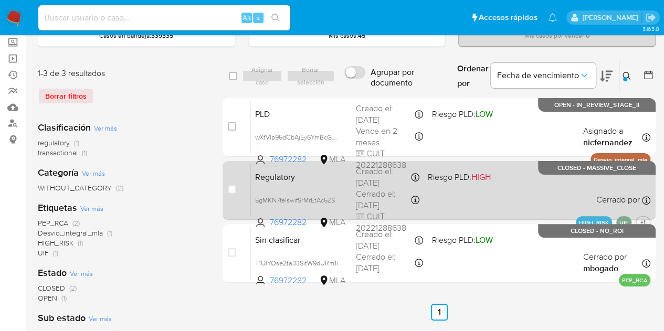
scroll to position [62, 0]
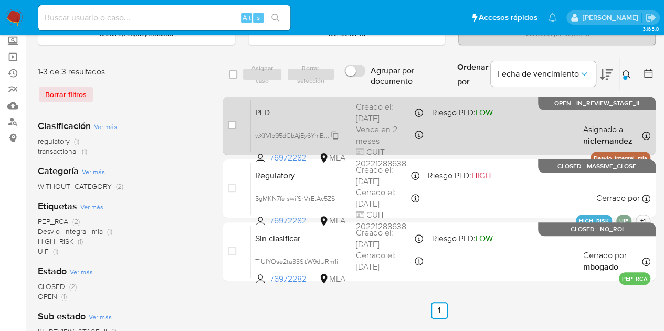
click at [334, 133] on span "wXfVlp95dCbAjEy6YmBcGBLM" at bounding box center [299, 135] width 89 height 12
click at [314, 114] on span "PLD" at bounding box center [301, 112] width 92 height 14
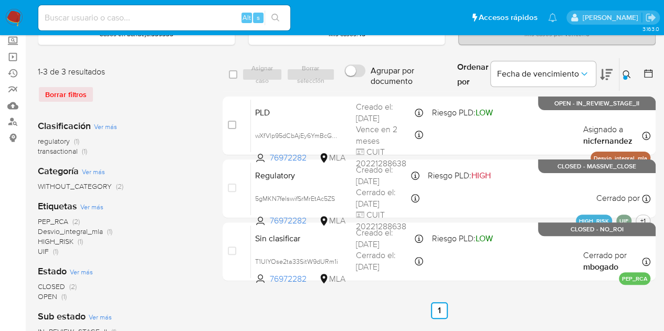
click at [625, 71] on icon at bounding box center [627, 74] width 8 height 8
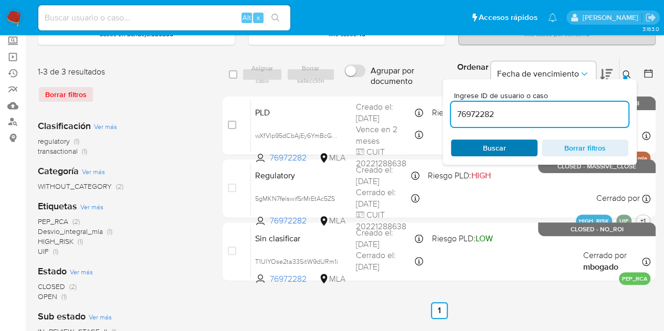
click at [489, 146] on span "Buscar" at bounding box center [494, 148] width 23 height 17
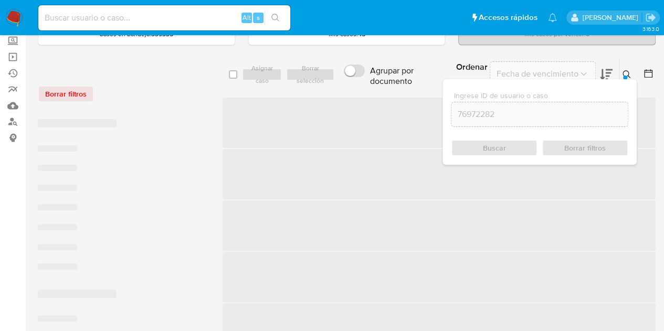
click at [623, 71] on icon at bounding box center [627, 74] width 8 height 8
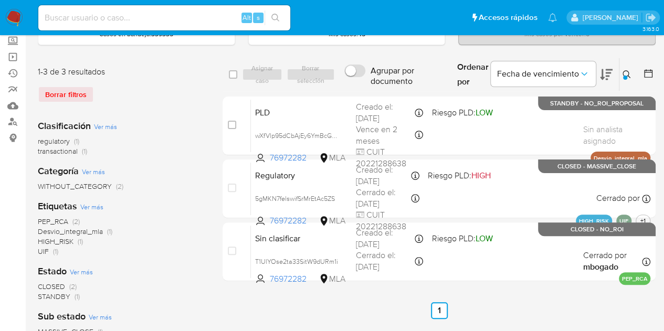
click at [623, 71] on icon at bounding box center [627, 74] width 8 height 8
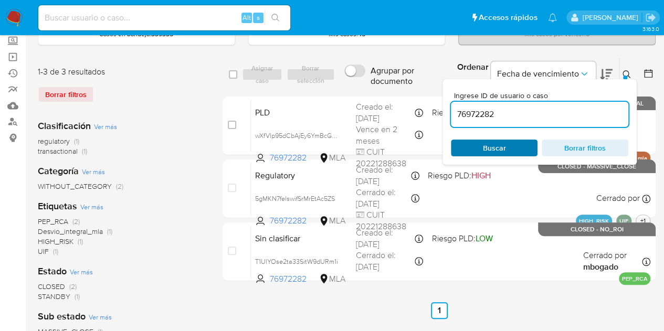
click at [494, 148] on span "Buscar" at bounding box center [494, 148] width 23 height 17
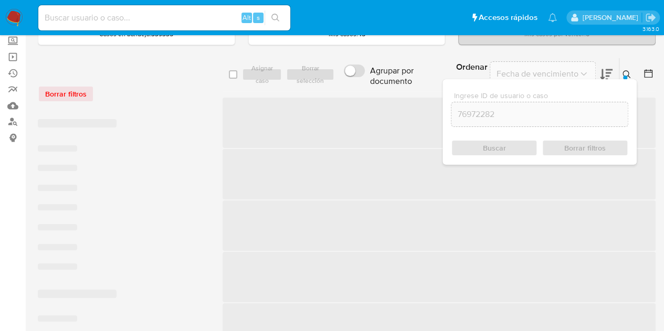
click at [631, 73] on button at bounding box center [628, 74] width 17 height 13
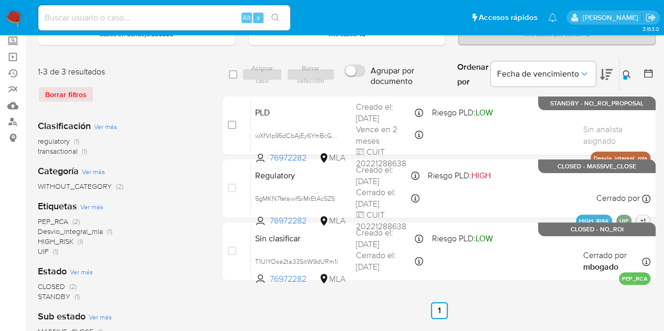
click at [621, 73] on button at bounding box center [628, 74] width 17 height 13
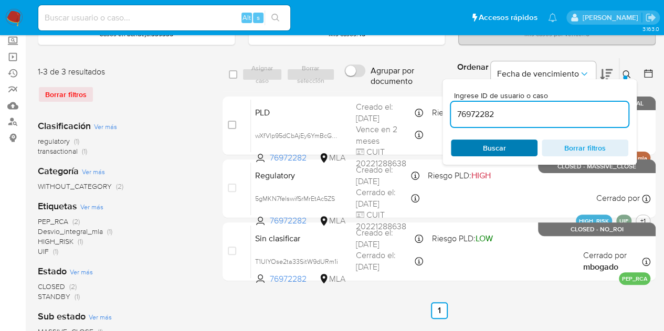
click at [499, 146] on span "Buscar" at bounding box center [494, 148] width 23 height 17
click at [629, 71] on icon at bounding box center [627, 74] width 8 height 8
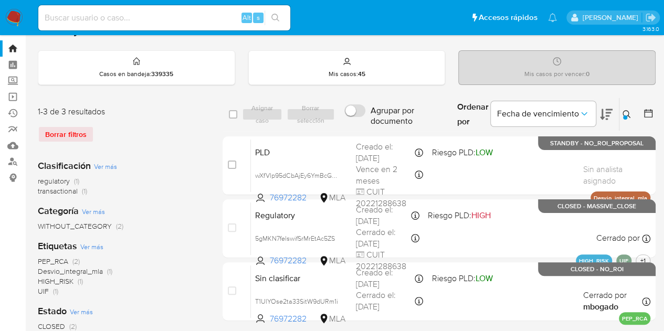
scroll to position [13, 0]
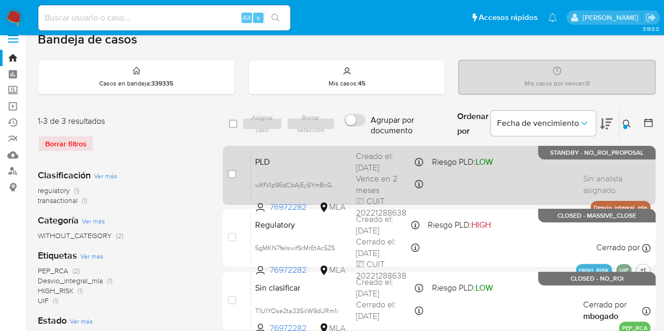
click at [322, 161] on span "PLD" at bounding box center [301, 161] width 92 height 14
click at [304, 165] on span "PLD" at bounding box center [301, 161] width 92 height 14
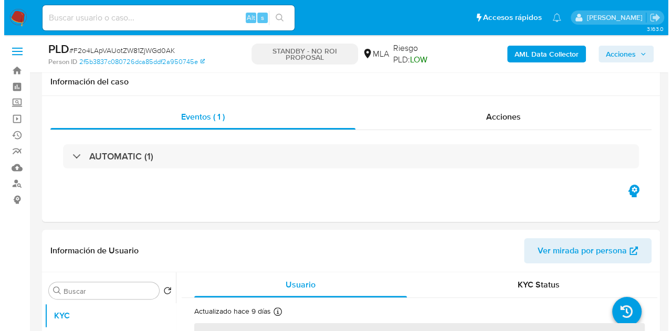
scroll to position [190, 0]
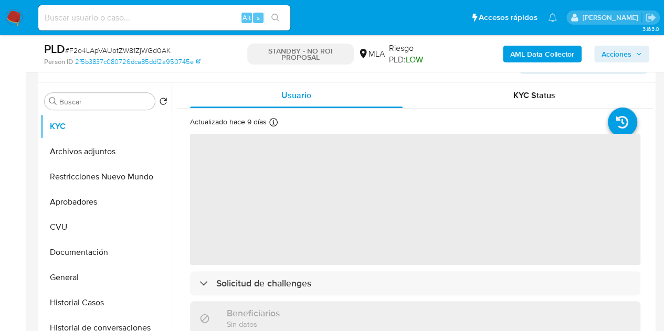
select select "10"
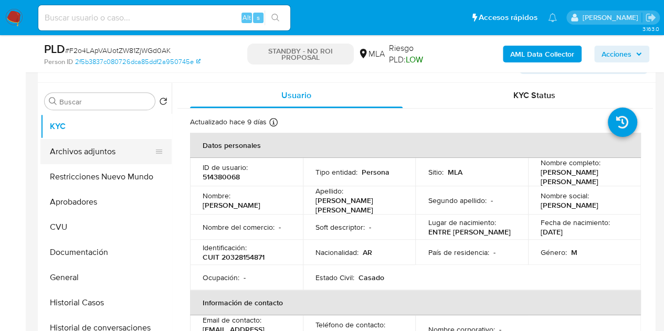
click at [94, 151] on button "Archivos adjuntos" at bounding box center [101, 151] width 123 height 25
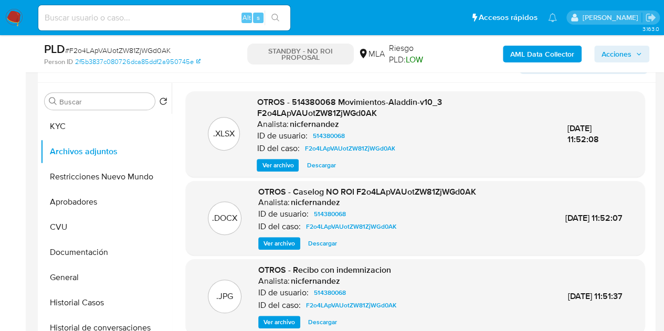
click at [281, 238] on span "Ver archivo" at bounding box center [280, 243] width 32 height 11
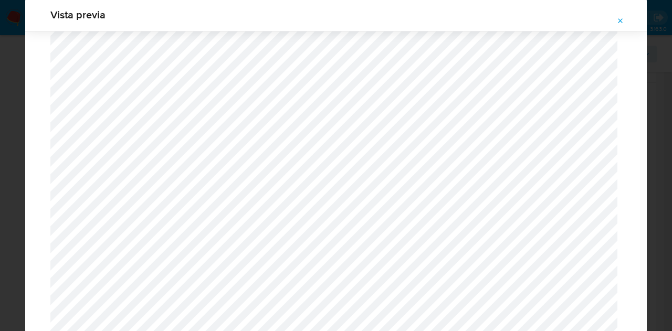
scroll to position [1389, 0]
click at [624, 24] on icon "Attachment preview" at bounding box center [621, 21] width 8 height 8
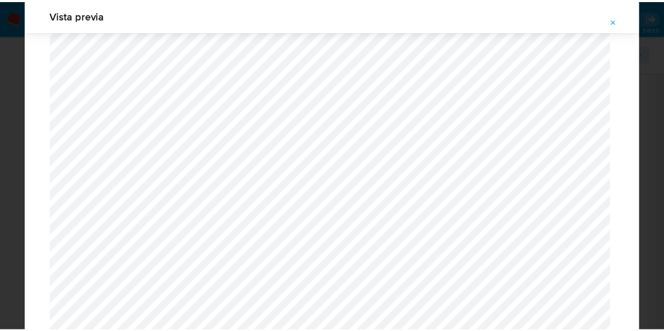
scroll to position [34, 0]
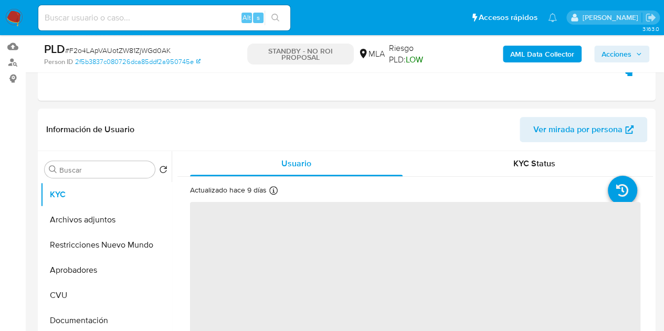
scroll to position [137, 0]
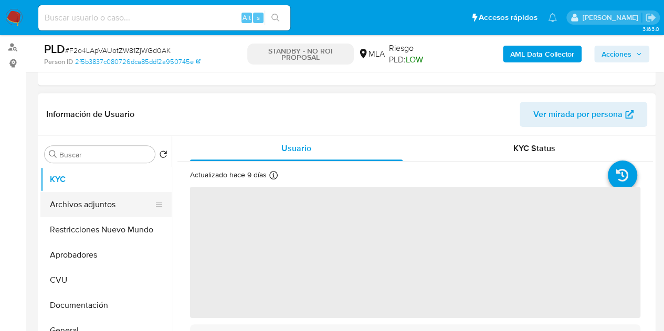
select select "10"
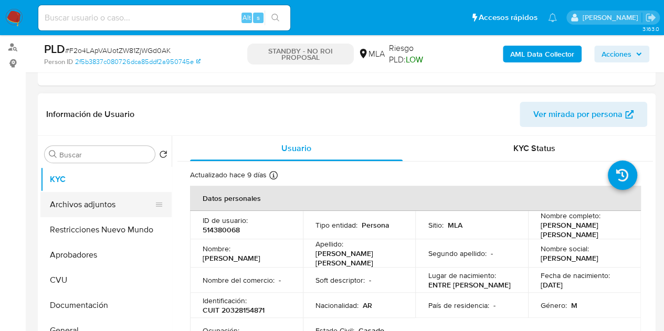
click at [78, 202] on button "Archivos adjuntos" at bounding box center [101, 204] width 123 height 25
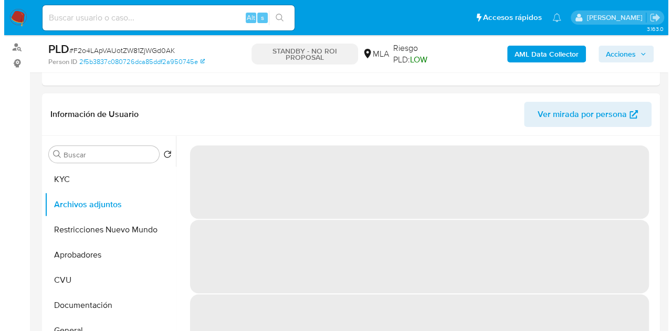
scroll to position [182, 0]
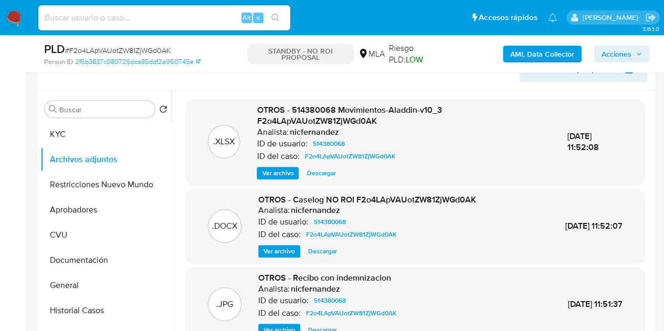
click at [266, 249] on span "Ver archivo" at bounding box center [280, 251] width 32 height 11
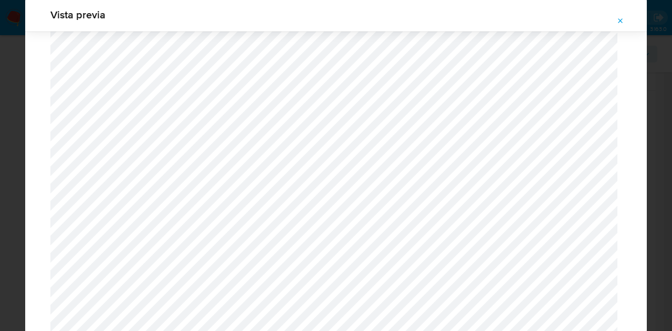
scroll to position [0, 0]
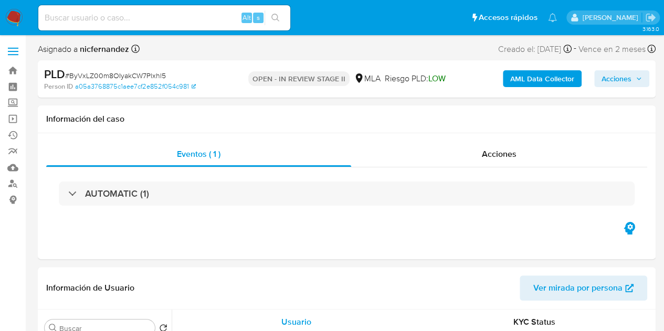
select select "10"
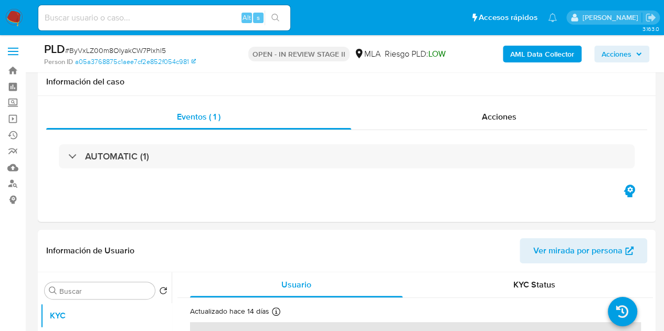
scroll to position [170, 0]
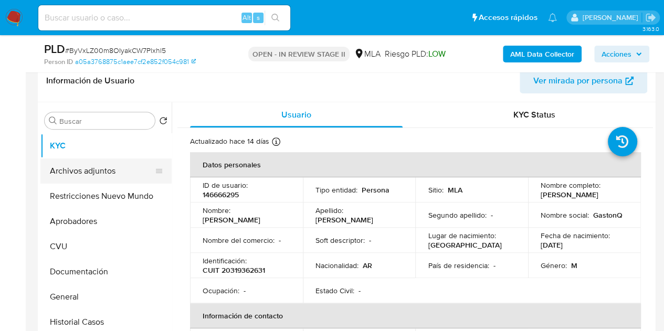
click at [82, 175] on button "Archivos adjuntos" at bounding box center [101, 171] width 123 height 25
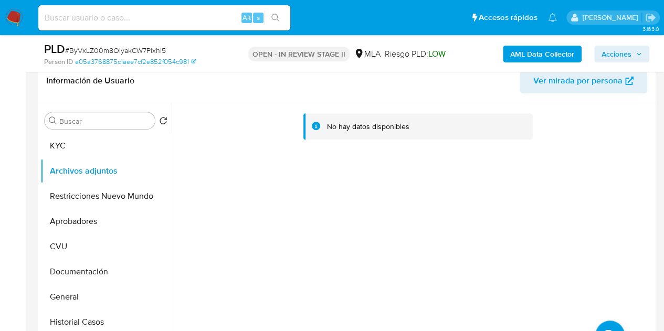
click at [521, 57] on b "AML Data Collector" at bounding box center [542, 54] width 64 height 17
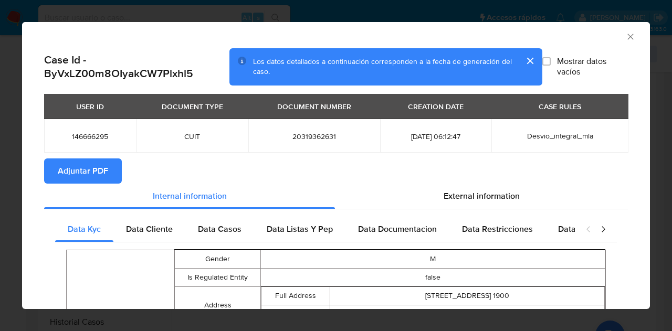
click at [100, 165] on span "Adjuntar PDF" at bounding box center [83, 171] width 50 height 23
click at [628, 34] on icon "Cerrar ventana" at bounding box center [631, 37] width 6 height 6
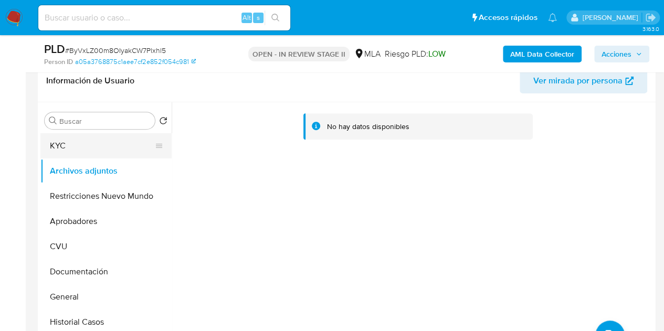
click at [55, 151] on button "KYC" at bounding box center [101, 145] width 123 height 25
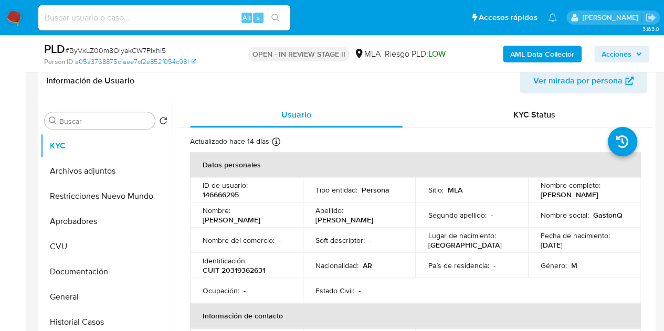
click at [295, 223] on td "Nombre : [PERSON_NAME]" at bounding box center [246, 215] width 113 height 25
click at [104, 162] on button "Archivos adjuntos" at bounding box center [101, 171] width 123 height 25
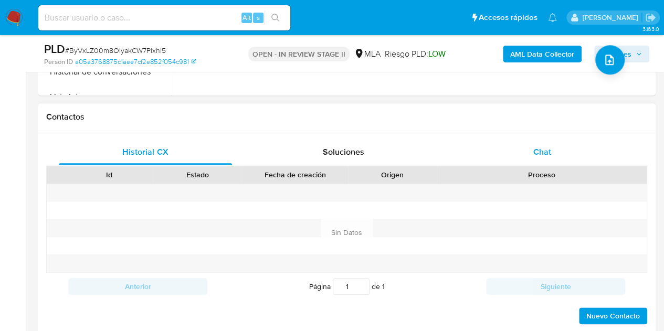
click at [557, 149] on div "Chat" at bounding box center [542, 152] width 173 height 25
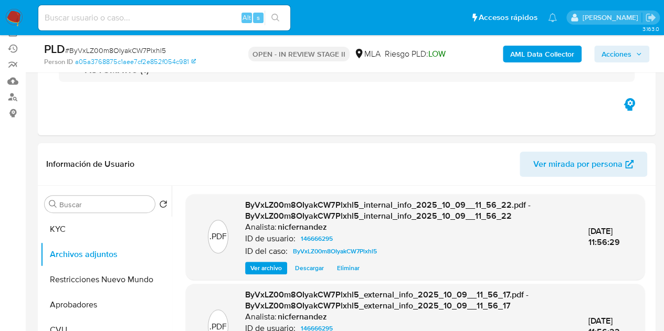
scroll to position [54, 0]
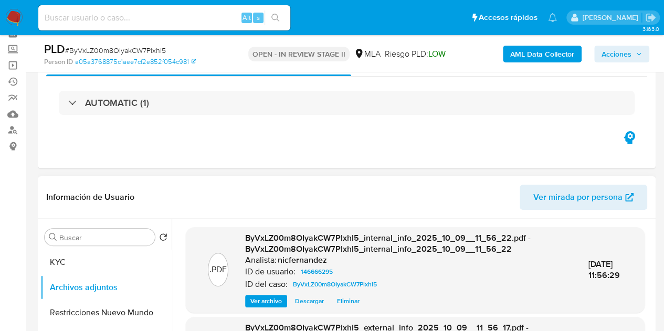
click at [547, 194] on span "Ver mirada por persona" at bounding box center [578, 197] width 89 height 25
click at [225, 305] on div ".PDF ByVxLZ00m8OIyakCW7Plxhl5_internal_info_2025_10_09__11_56_22.pdf - ByVxLZ00…" at bounding box center [415, 270] width 448 height 75
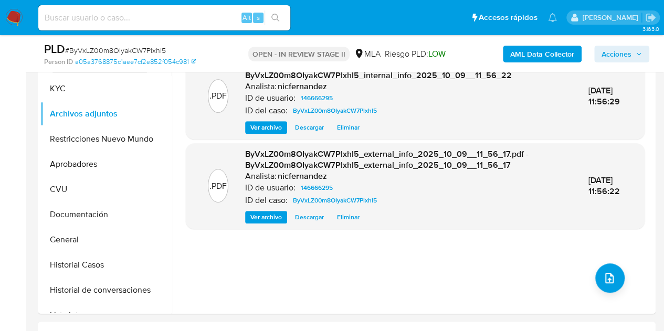
scroll to position [225, 0]
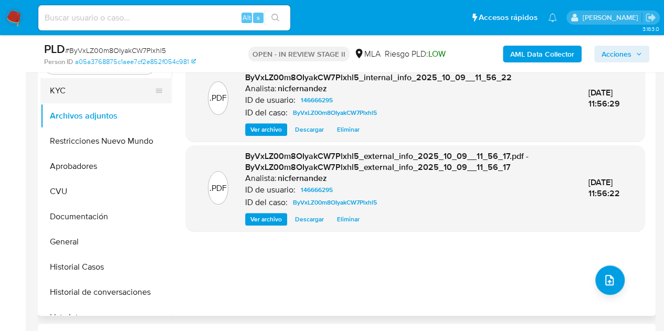
click at [106, 94] on button "KYC" at bounding box center [101, 90] width 123 height 25
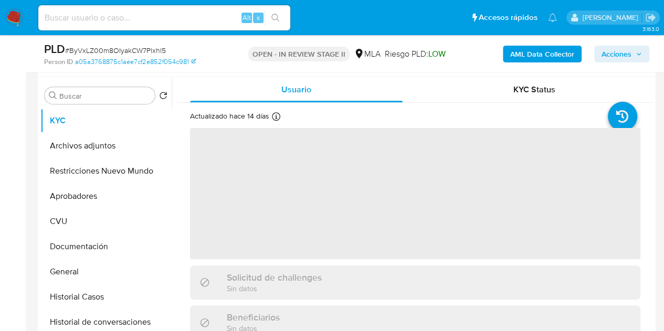
scroll to position [209, 0]
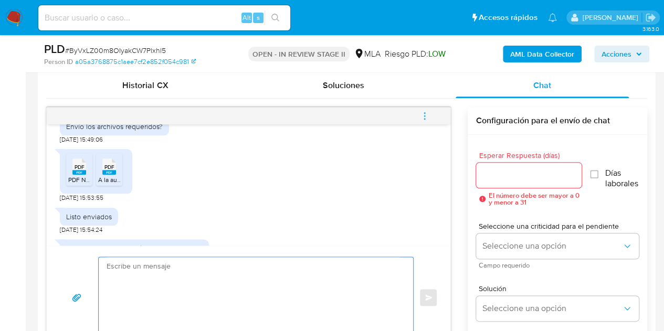
click at [287, 285] on textarea at bounding box center [254, 297] width 294 height 81
paste textarea "Hola, ¡Muchas gracias por tu respuesta! Confirmamos la recepción de la document…"
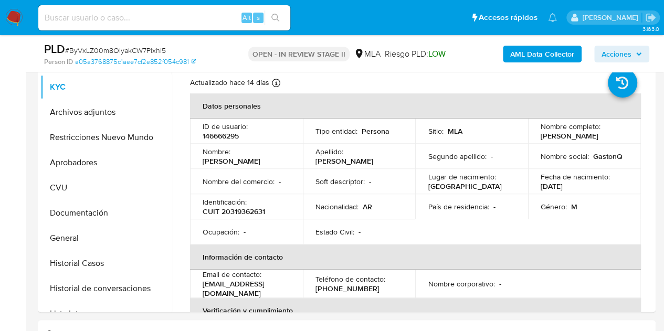
scroll to position [225, 0]
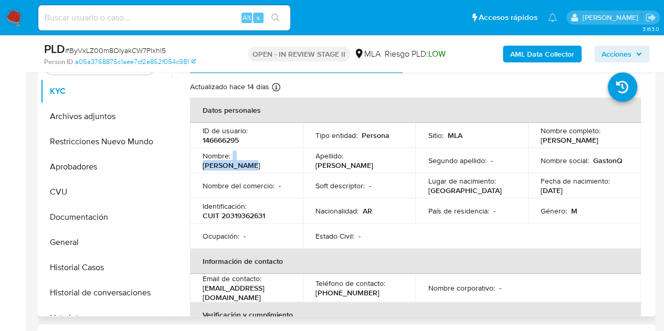
drag, startPoint x: 233, startPoint y: 162, endPoint x: 283, endPoint y: 161, distance: 49.9
click at [283, 161] on div "Nombre : Ronal Gaston" at bounding box center [247, 160] width 88 height 19
click at [255, 163] on p "[PERSON_NAME]" at bounding box center [232, 165] width 58 height 9
drag, startPoint x: 234, startPoint y: 161, endPoint x: 285, endPoint y: 165, distance: 51.6
click at [285, 165] on td "Nombre : Ronal Gaston" at bounding box center [246, 160] width 113 height 25
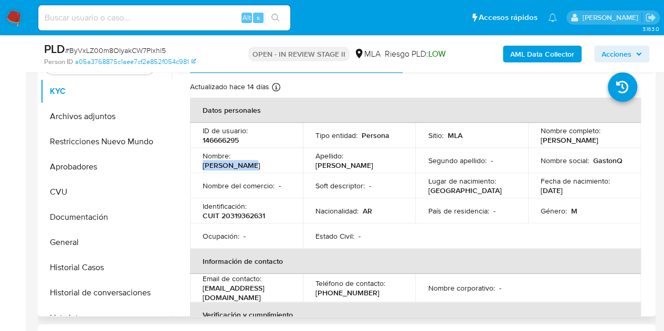
copy p "Ronal Gaston"
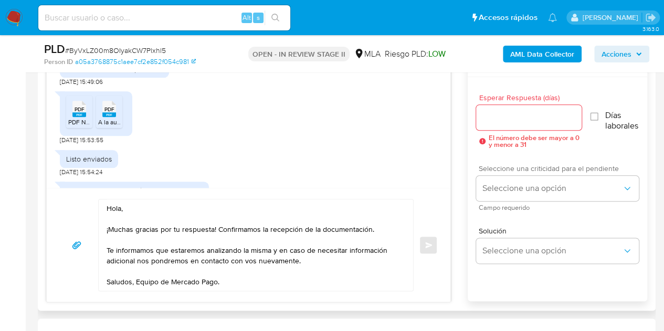
scroll to position [582, 0]
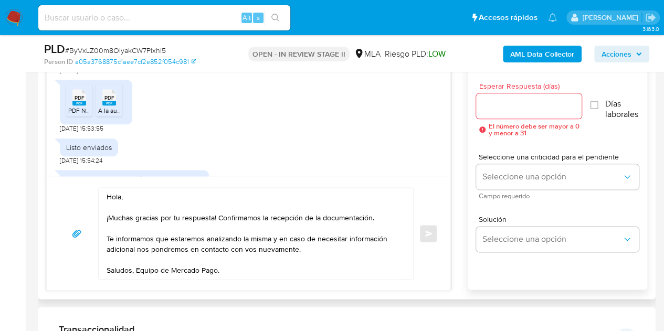
click at [120, 197] on textarea "Hola, ¡Muchas gracias por tu respuesta! Confirmamos la recepción de la document…" at bounding box center [254, 233] width 294 height 91
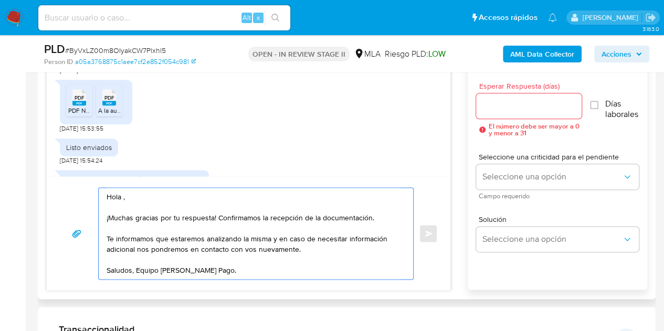
paste textarea "Ronal Gaston"
click at [183, 200] on textarea "Hola Ronal Gaston, ¡Muchas gracias por tu respuesta! Confirmamos la recepción d…" at bounding box center [254, 233] width 294 height 91
click at [165, 197] on textarea "Hola Ronal Gaston, ¡Muchas gracias por tu respuesta! Confirmamos la recepción d…" at bounding box center [254, 233] width 294 height 91
click at [154, 197] on textarea "Hola Ronal Gaston, ¡Muchas gracias por tu respuesta! Confirmamos la recepción d…" at bounding box center [254, 233] width 294 height 91
click at [206, 200] on textarea "Hola Ronal Gastón, ¡Muchas gracias por tu respuesta! Confirmamos la recepción d…" at bounding box center [254, 233] width 294 height 91
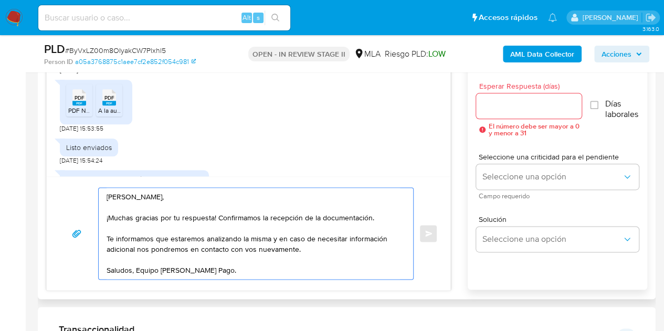
type textarea "Hola Ronal Gastón, ¡Muchas gracias por tu respuesta! Confirmamos la recepción d…"
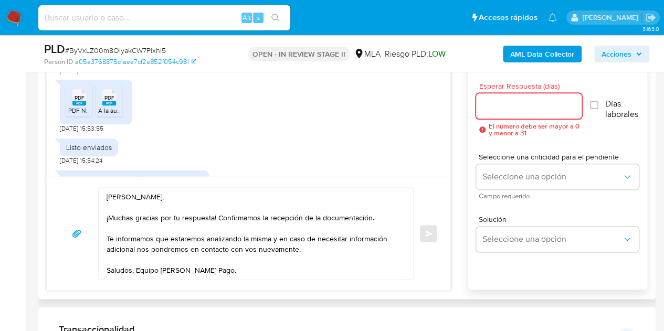
click at [501, 109] on input "Esperar Respuesta (días)" at bounding box center [529, 106] width 106 height 14
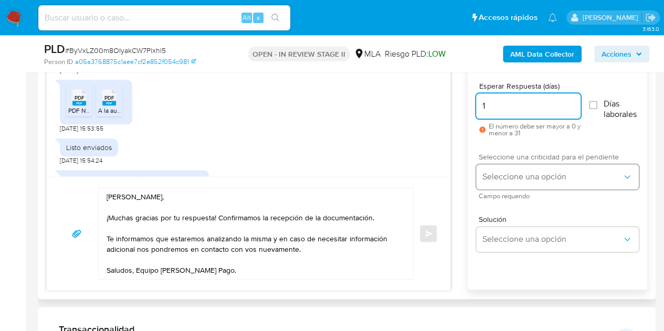
type input "1"
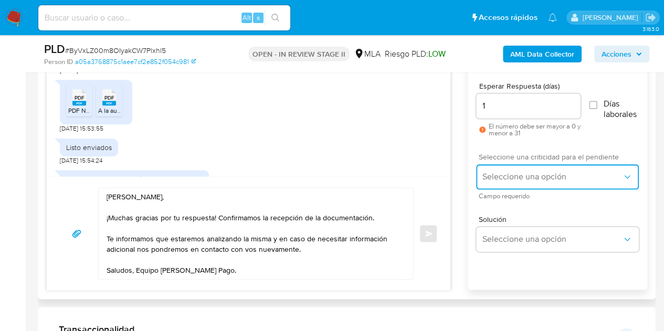
click at [506, 168] on button "Seleccione una opción" at bounding box center [557, 176] width 163 height 25
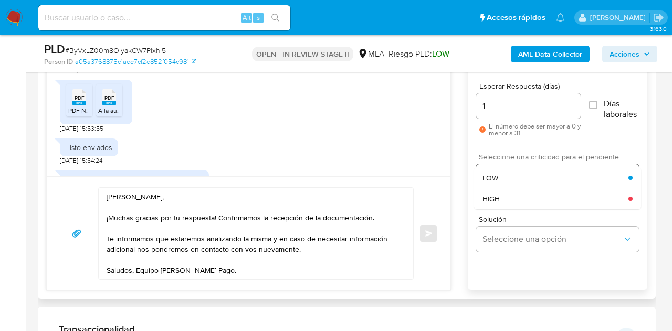
click at [508, 172] on div "LOW" at bounding box center [556, 178] width 146 height 21
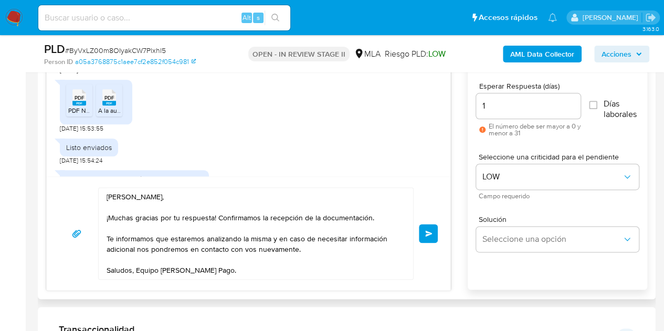
click at [426, 237] on button "Enviar" at bounding box center [428, 233] width 19 height 19
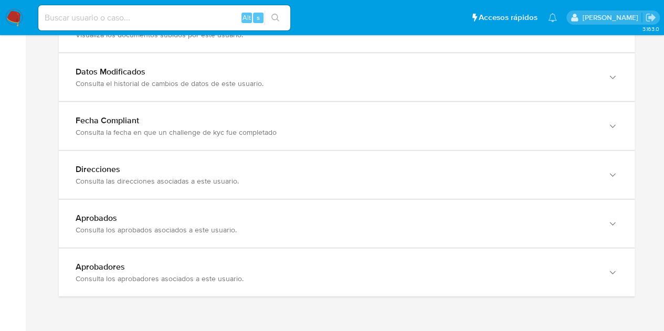
scroll to position [1162, 0]
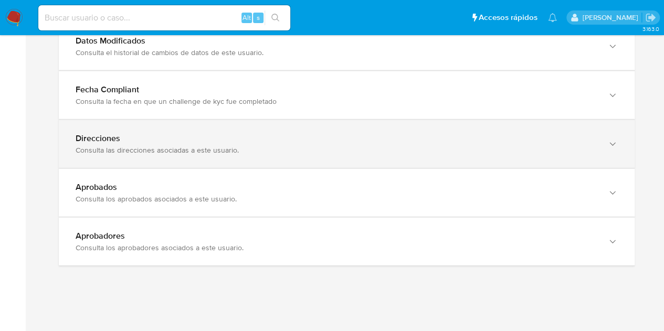
click at [267, 158] on div "Direcciones Consulta las direcciones asociadas a este usuario." at bounding box center [347, 144] width 576 height 48
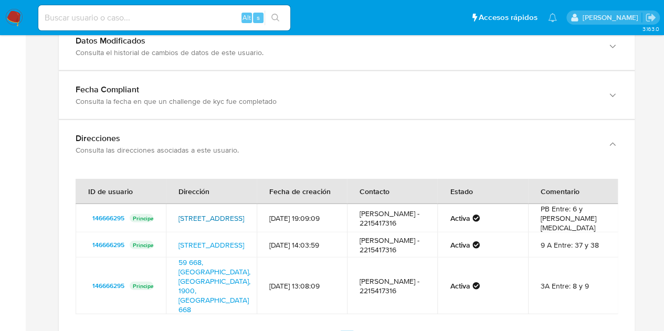
click at [212, 213] on link "[STREET_ADDRESS]" at bounding box center [212, 218] width 66 height 11
drag, startPoint x: 173, startPoint y: 201, endPoint x: 210, endPoint y: 219, distance: 40.9
click at [210, 219] on td "[STREET_ADDRESS]" at bounding box center [211, 218] width 90 height 28
click at [283, 229] on td "[DATE] 19:09:09" at bounding box center [302, 218] width 90 height 28
drag, startPoint x: 175, startPoint y: 207, endPoint x: 279, endPoint y: 252, distance: 113.0
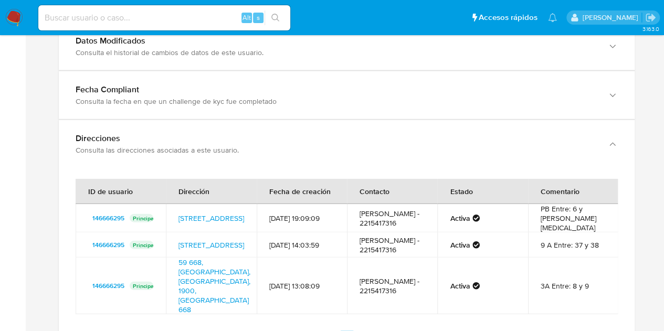
click at [244, 215] on td "[STREET_ADDRESS]" at bounding box center [211, 218] width 90 height 28
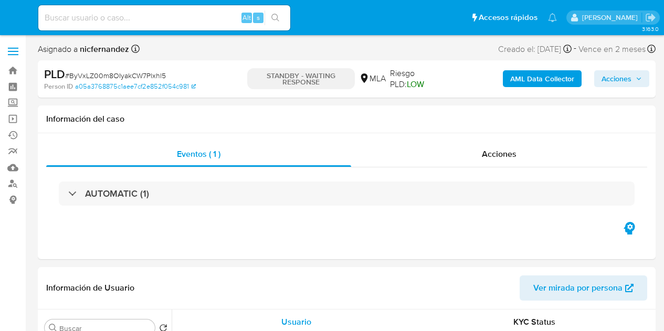
select select "10"
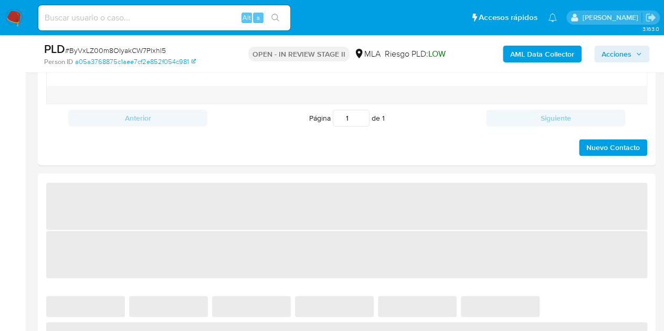
select select "10"
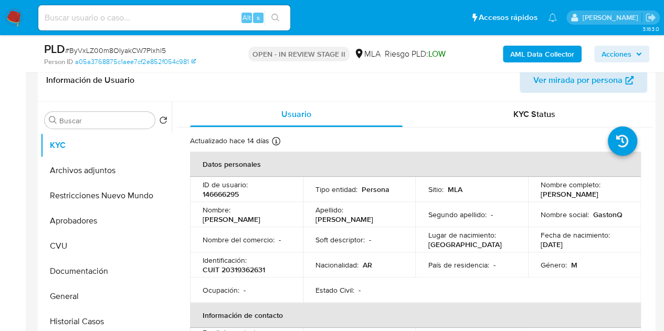
scroll to position [163, 0]
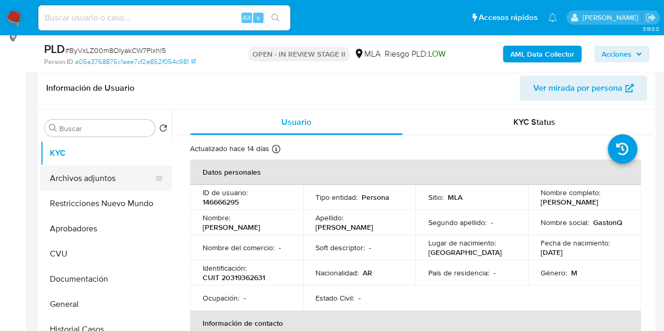
click at [101, 179] on button "Archivos adjuntos" at bounding box center [101, 178] width 123 height 25
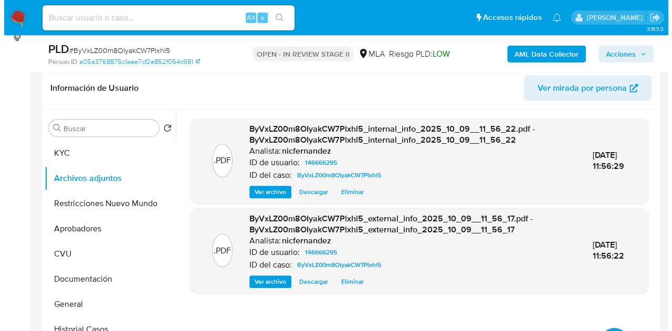
scroll to position [197, 0]
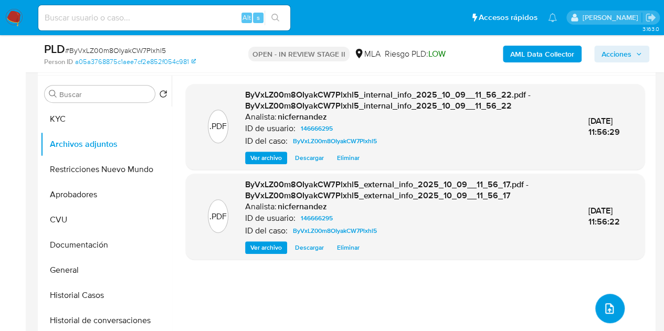
click at [606, 309] on icon "upload-file" at bounding box center [610, 309] width 8 height 11
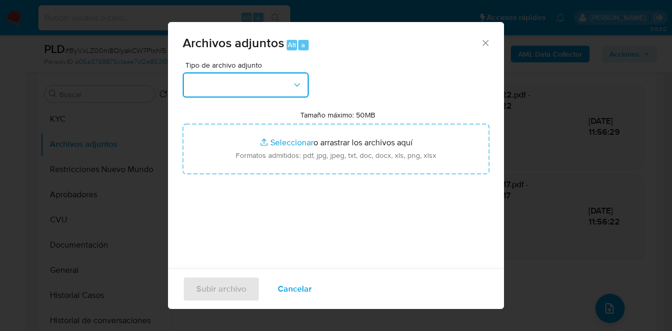
click at [286, 85] on button "button" at bounding box center [246, 84] width 126 height 25
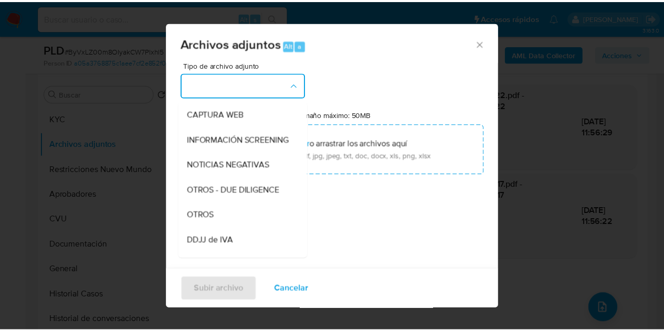
scroll to position [130, 0]
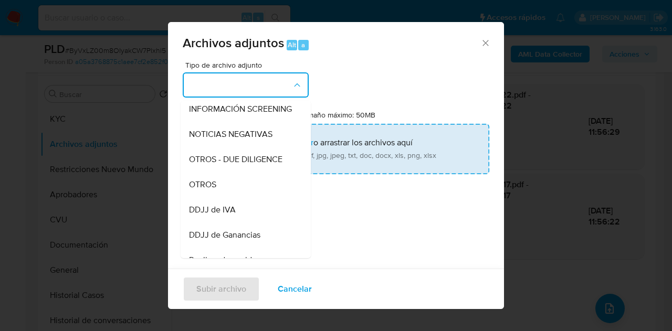
drag, startPoint x: 227, startPoint y: 195, endPoint x: 268, endPoint y: 137, distance: 71.2
click at [232, 191] on div "OTROS" at bounding box center [242, 184] width 107 height 25
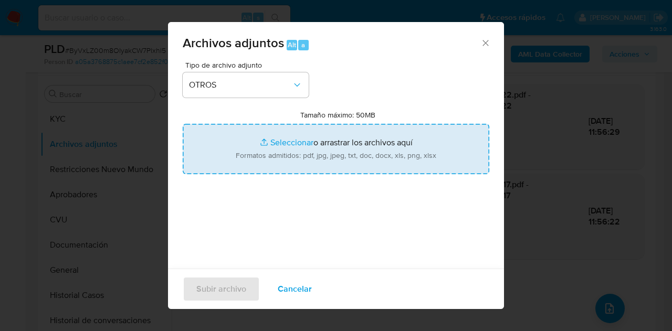
click at [268, 135] on input "Tamaño máximo: 50MB Seleccionar archivos" at bounding box center [336, 149] width 307 height 50
type input "C:\fakepath\Nota explicativa.pdf"
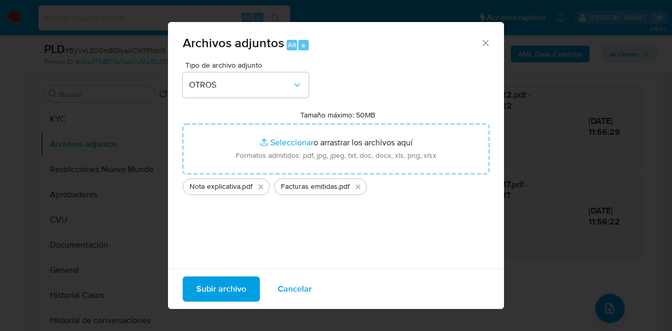
click at [210, 295] on span "Subir archivo" at bounding box center [221, 289] width 50 height 23
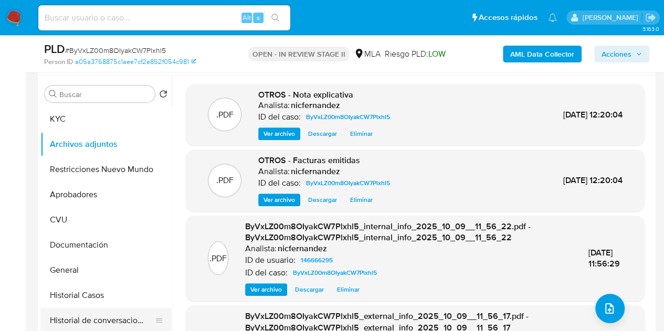
click at [101, 317] on button "Historial de conversaciones" at bounding box center [101, 320] width 123 height 25
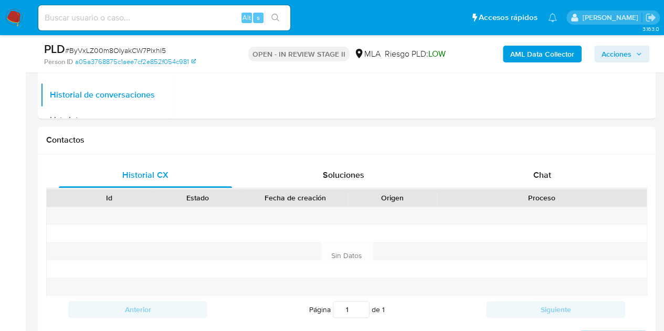
scroll to position [467, 0]
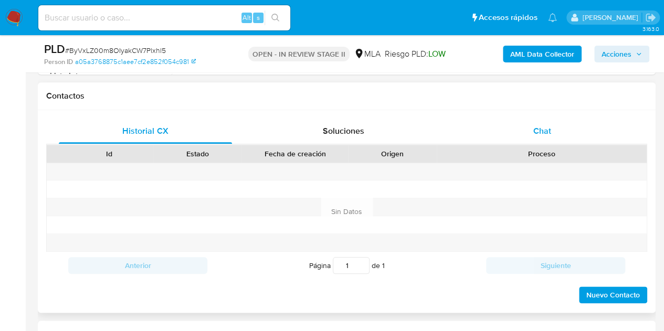
click at [577, 123] on div "Chat" at bounding box center [542, 131] width 173 height 25
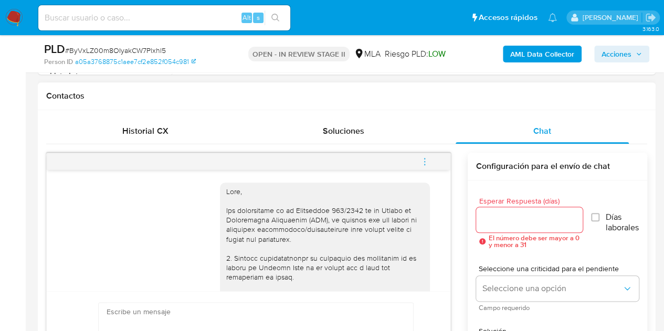
scroll to position [836, 0]
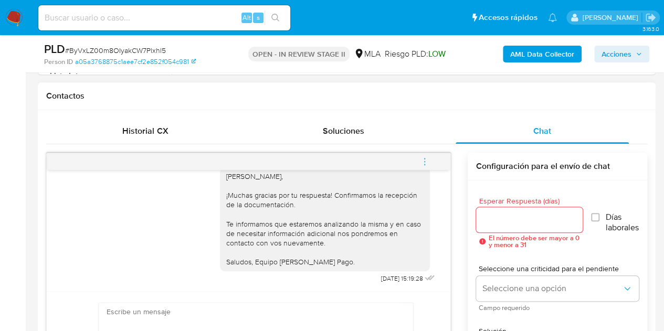
click at [426, 161] on icon "menu-action" at bounding box center [424, 161] width 9 height 9
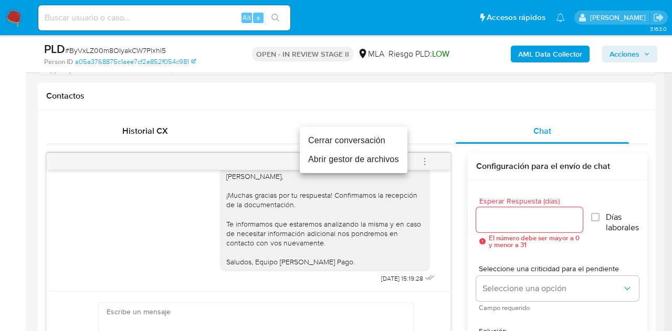
click at [396, 141] on li "Cerrar conversación" at bounding box center [354, 140] width 108 height 19
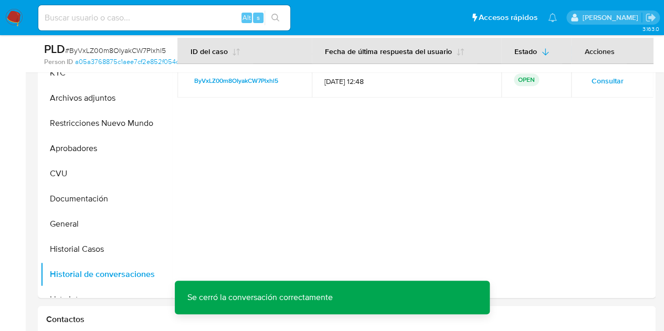
scroll to position [197, 0]
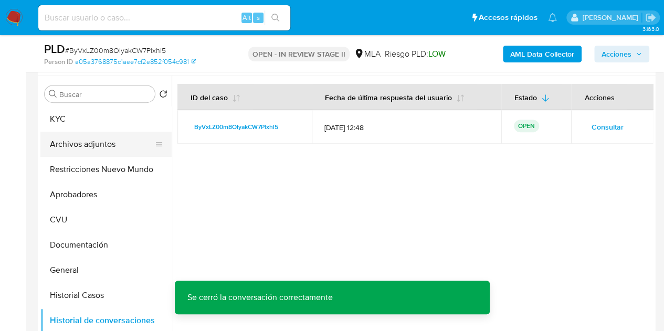
click at [113, 145] on button "Archivos adjuntos" at bounding box center [101, 144] width 123 height 25
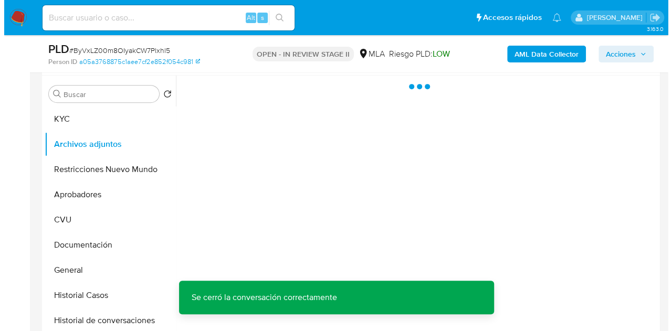
scroll to position [220, 0]
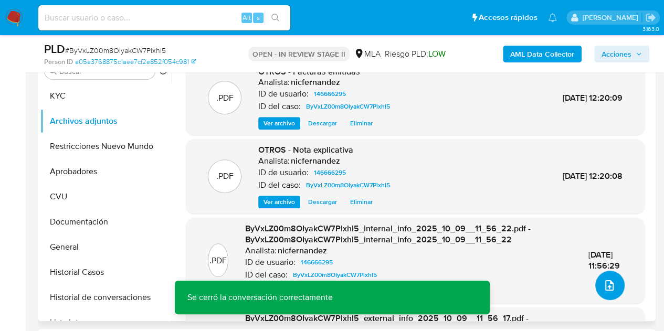
click at [603, 282] on icon "upload-file" at bounding box center [609, 285] width 13 height 13
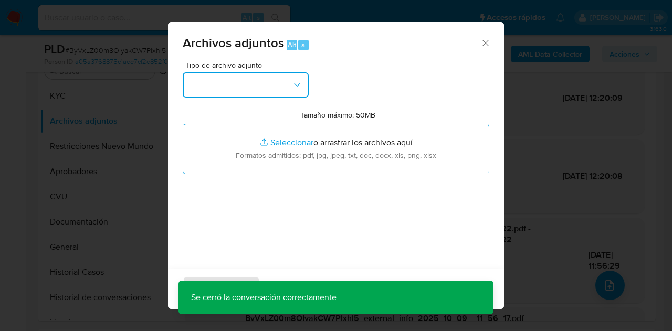
click at [295, 85] on icon "button" at bounding box center [297, 85] width 11 height 11
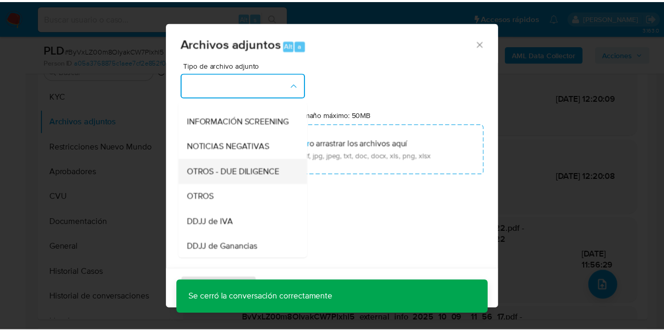
scroll to position [122, 0]
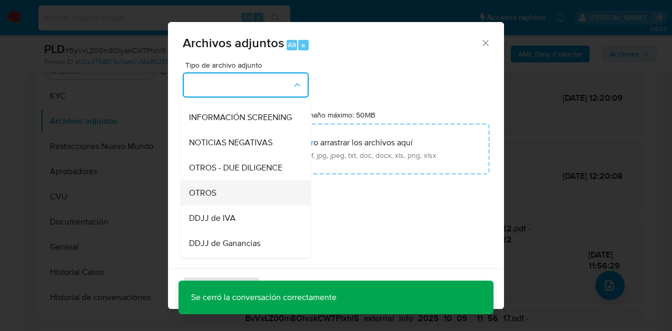
click at [226, 201] on div "OTROS" at bounding box center [242, 193] width 107 height 25
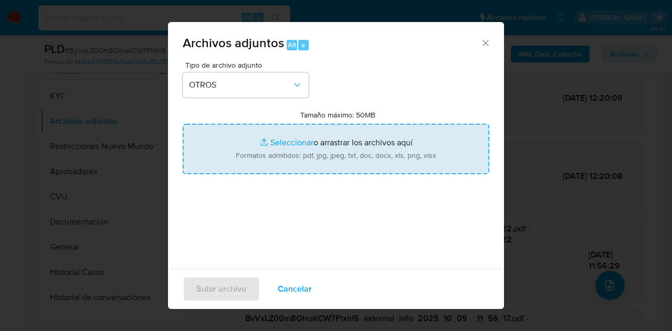
click at [264, 151] on input "Tamaño máximo: 50MB Seleccionar archivos" at bounding box center [336, 149] width 307 height 50
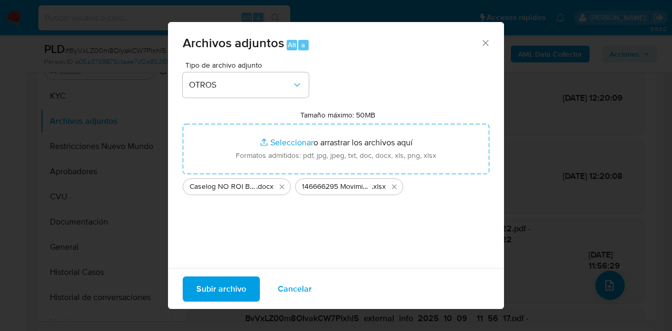
click at [219, 286] on span "Subir archivo" at bounding box center [221, 289] width 50 height 23
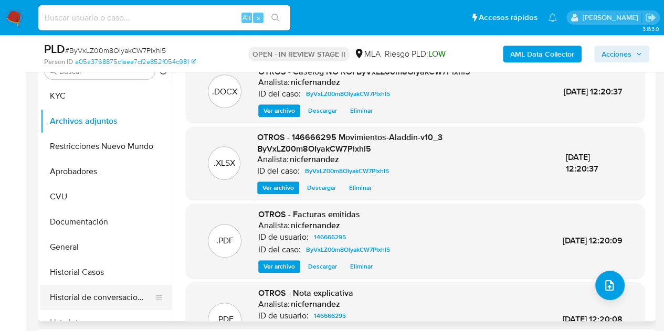
click at [85, 295] on button "Historial de conversaciones" at bounding box center [101, 297] width 123 height 25
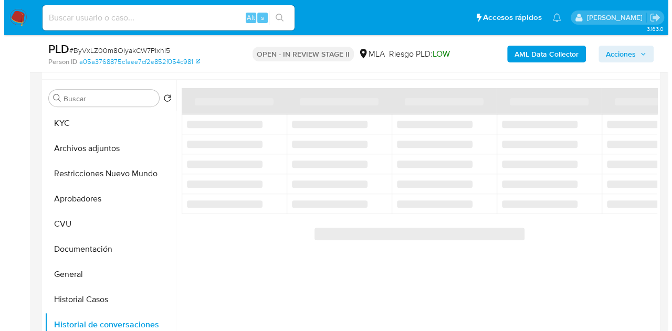
scroll to position [197, 0]
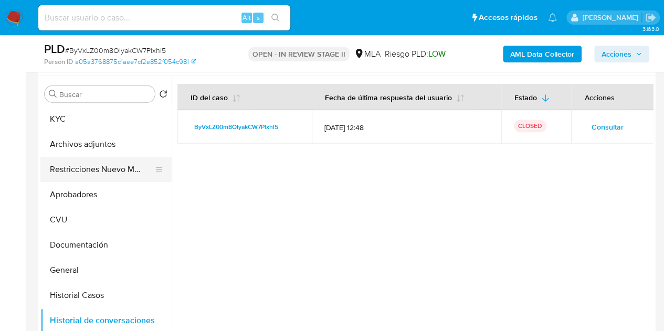
click at [78, 162] on button "Restricciones Nuevo Mundo" at bounding box center [101, 169] width 123 height 25
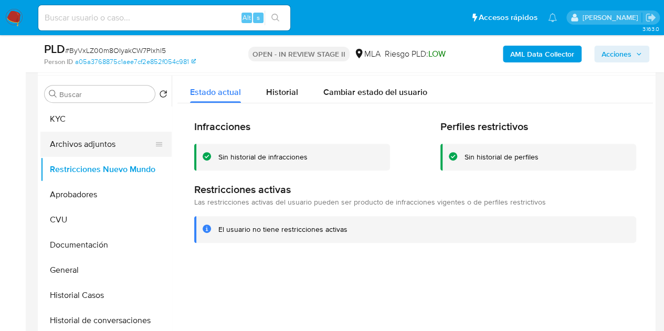
click at [82, 145] on button "Archivos adjuntos" at bounding box center [101, 144] width 123 height 25
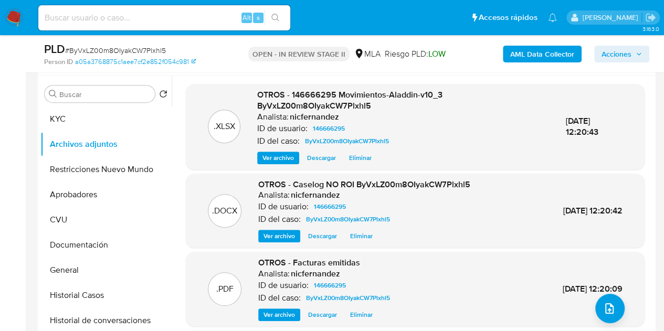
click at [275, 235] on span "Ver archivo" at bounding box center [280, 236] width 32 height 11
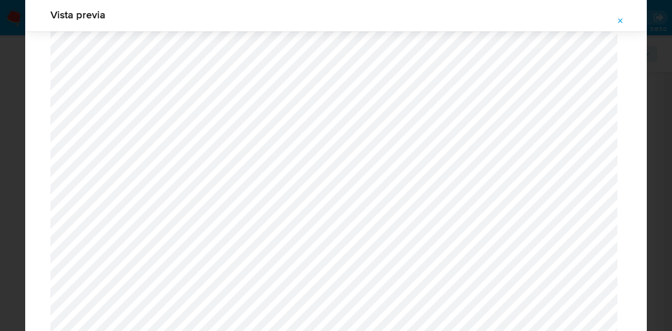
scroll to position [1403, 0]
click at [619, 20] on icon "Attachment preview" at bounding box center [621, 21] width 8 height 8
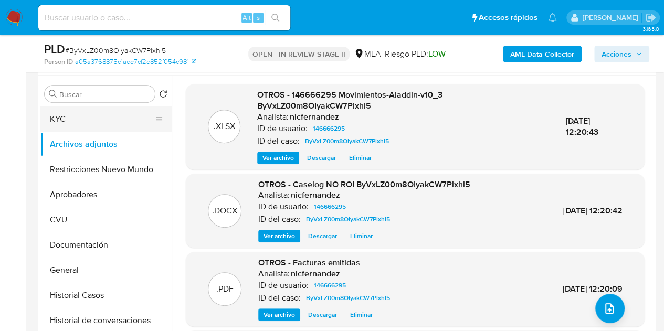
click at [77, 115] on button "KYC" at bounding box center [101, 119] width 123 height 25
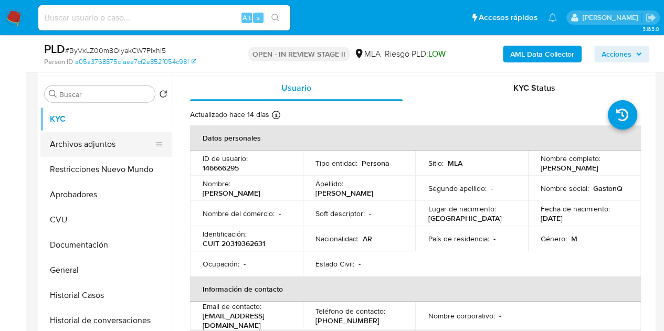
click at [87, 142] on button "Archivos adjuntos" at bounding box center [101, 144] width 123 height 25
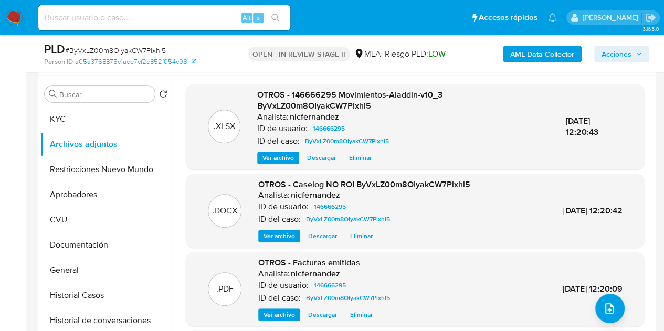
click at [273, 240] on span "Ver archivo" at bounding box center [280, 236] width 32 height 11
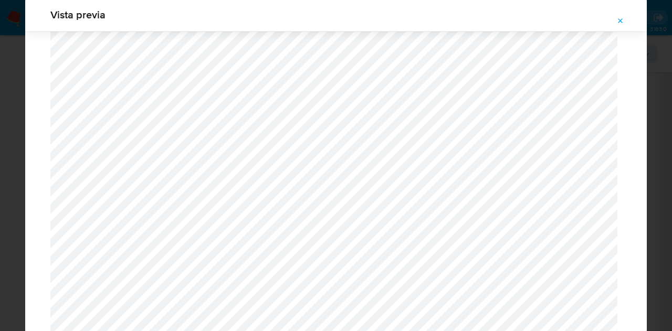
click at [620, 17] on icon "Attachment preview" at bounding box center [621, 21] width 8 height 8
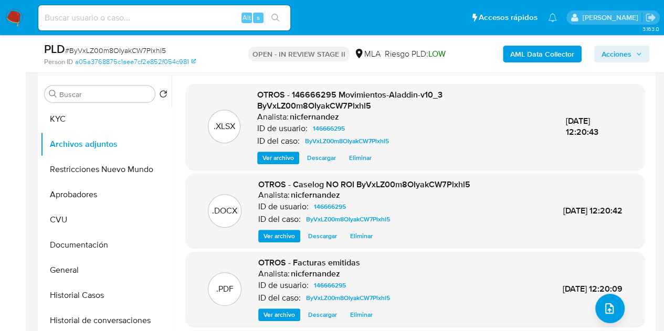
click at [634, 52] on span "Acciones" at bounding box center [622, 54] width 40 height 15
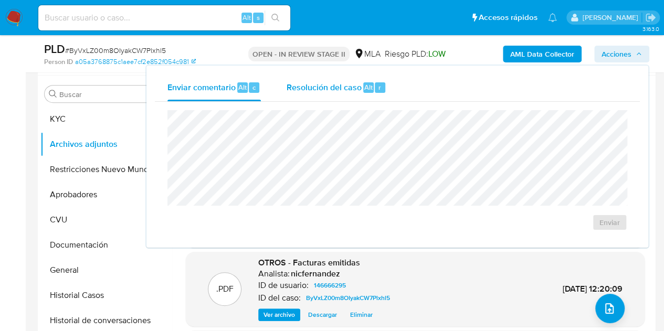
click at [299, 94] on div "Resolución del caso Alt r" at bounding box center [336, 87] width 100 height 27
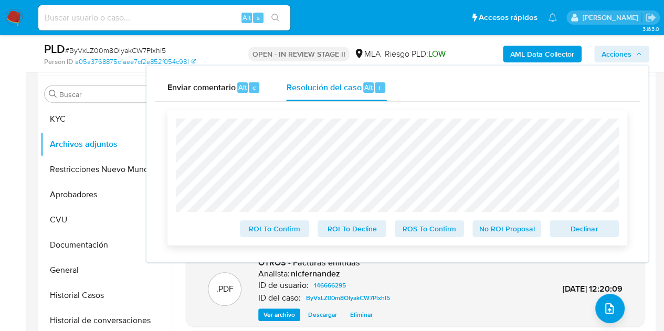
click at [507, 232] on span "No ROI Proposal" at bounding box center [507, 229] width 55 height 15
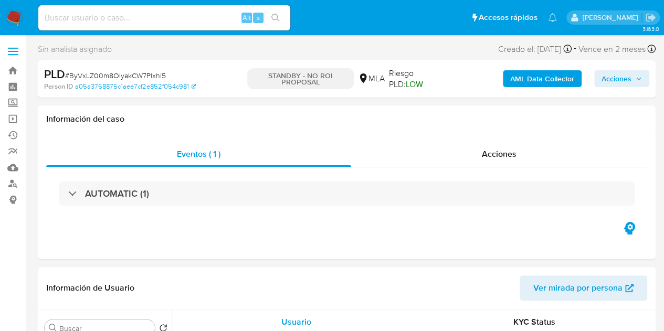
select select "10"
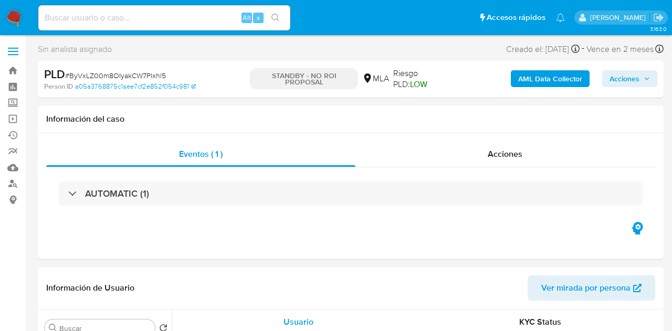
select select "10"
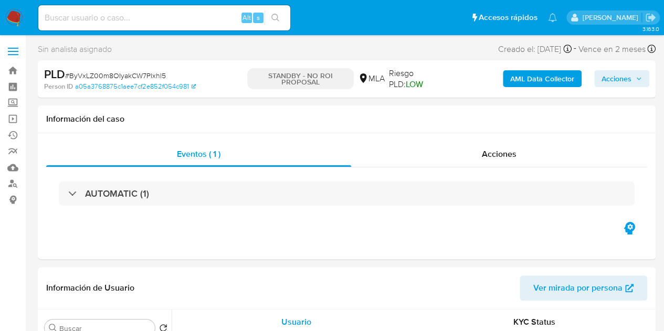
select select "10"
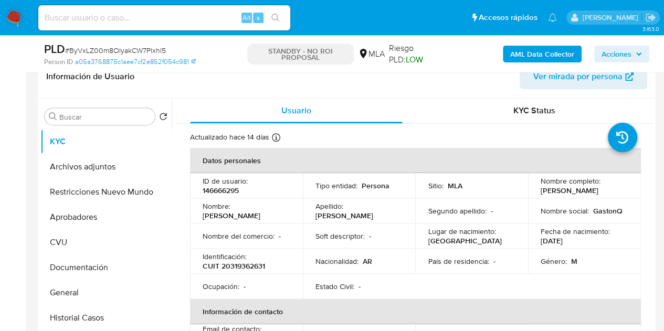
scroll to position [205, 0]
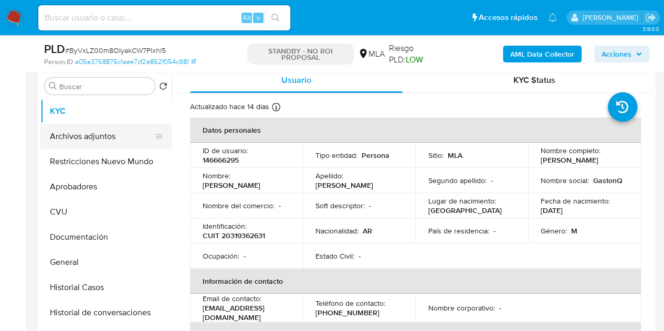
click at [114, 133] on button "Archivos adjuntos" at bounding box center [101, 136] width 123 height 25
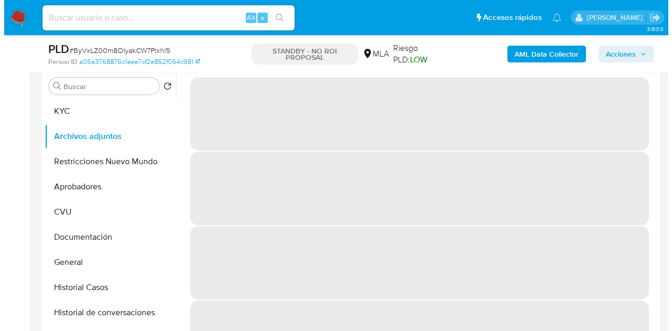
scroll to position [188, 0]
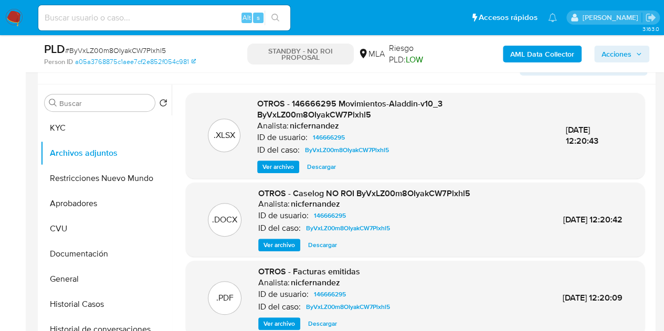
click at [272, 243] on span "Ver archivo" at bounding box center [280, 245] width 32 height 11
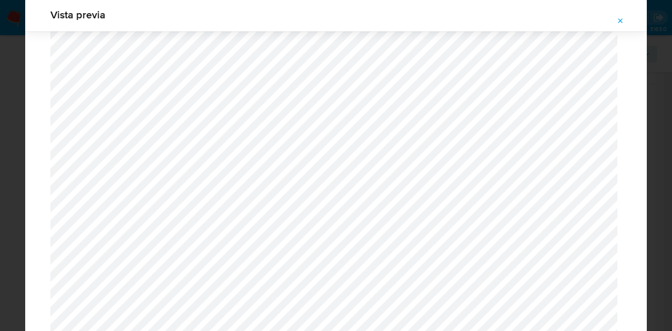
scroll to position [1718, 0]
click at [618, 24] on icon "Attachment preview" at bounding box center [621, 21] width 8 height 8
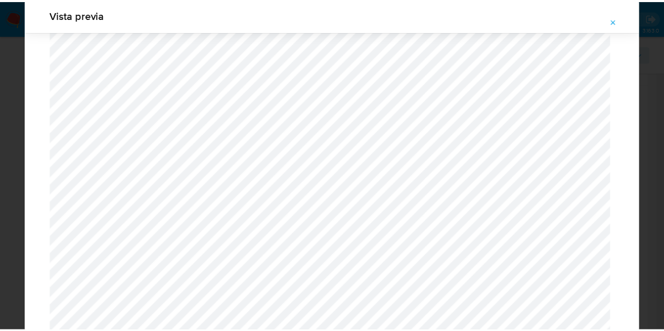
scroll to position [34, 0]
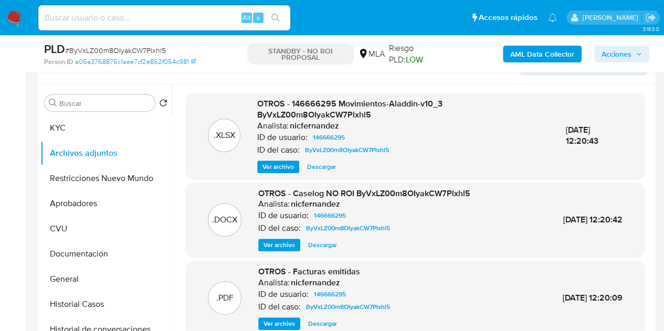
click at [287, 317] on div "OTROS - Facturas emitidas Analista: nicfernandez ID de usuario: 146666295 ID de…" at bounding box center [326, 298] width 136 height 64
click at [287, 319] on span "Ver archivo" at bounding box center [280, 324] width 32 height 11
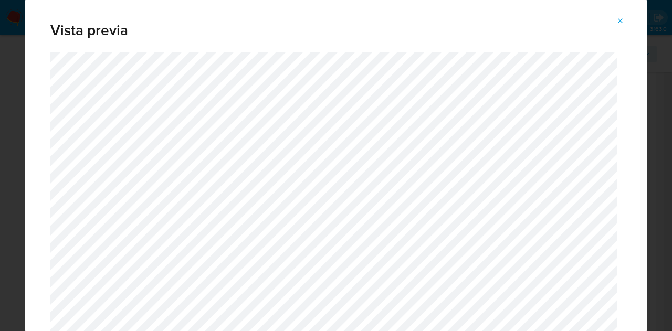
click at [624, 24] on icon "Attachment preview" at bounding box center [621, 21] width 8 height 8
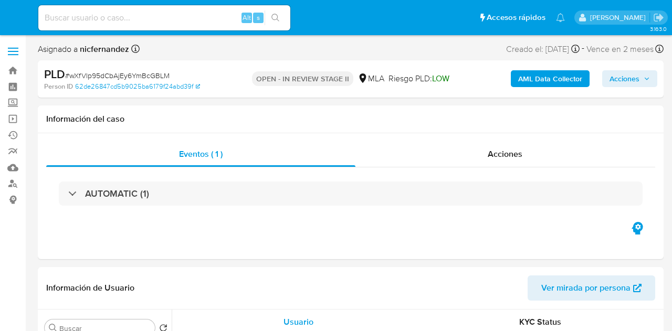
select select "10"
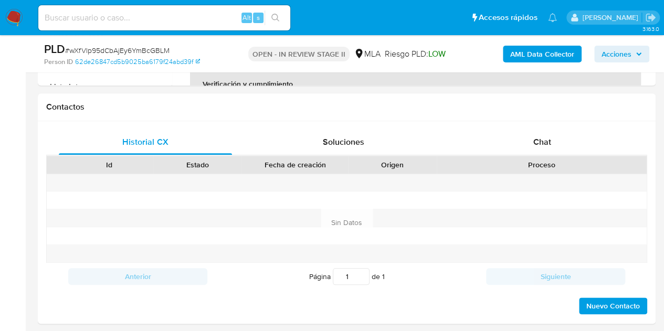
scroll to position [468, 0]
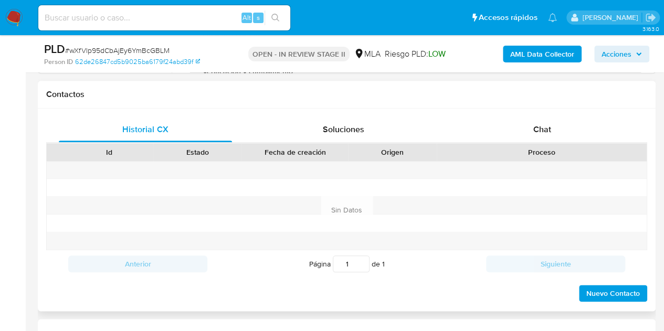
click at [563, 114] on div "Historial CX Soluciones Chat Id Estado Fecha de creación Origen Proceso Anterio…" at bounding box center [347, 210] width 618 height 203
click at [558, 123] on div "Chat" at bounding box center [542, 129] width 173 height 25
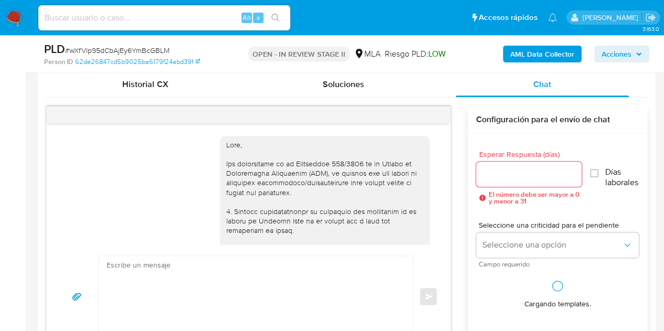
scroll to position [705, 0]
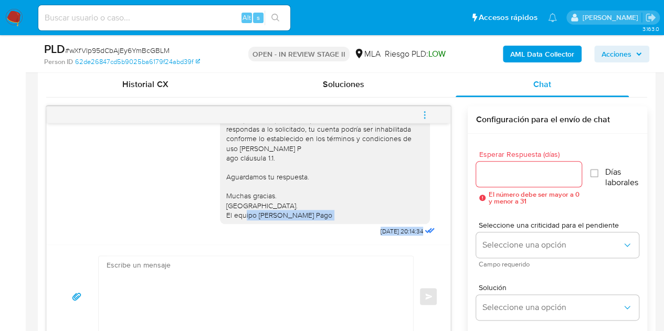
drag, startPoint x: 442, startPoint y: 228, endPoint x: 446, endPoint y: 202, distance: 26.0
click at [446, 202] on div "17/09/2025 14:25:14 Hola, Esperamos que te encuentres muy bien. Te consultamos …" at bounding box center [249, 183] width 404 height 121
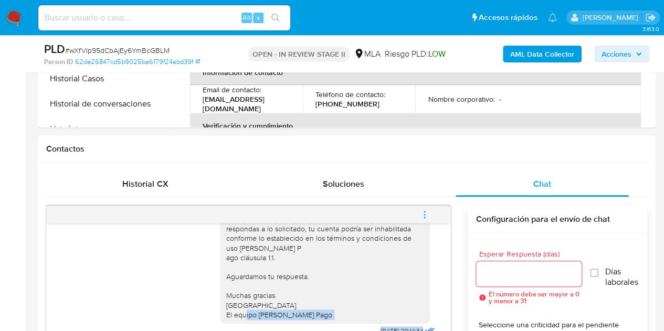
scroll to position [421, 0]
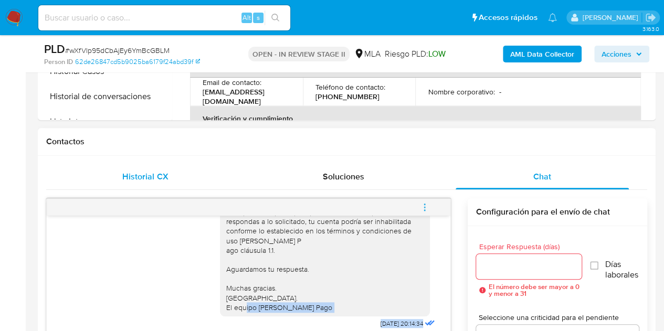
click at [132, 180] on span "Historial CX" at bounding box center [145, 177] width 46 height 12
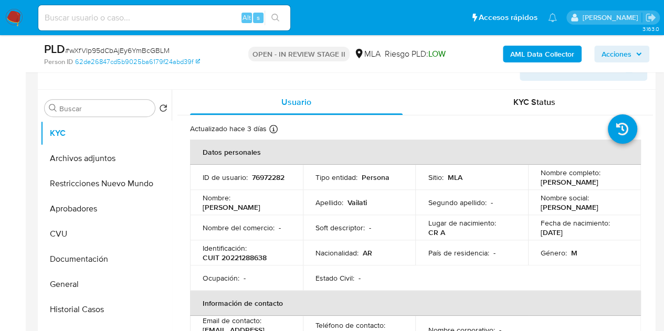
scroll to position [172, 0]
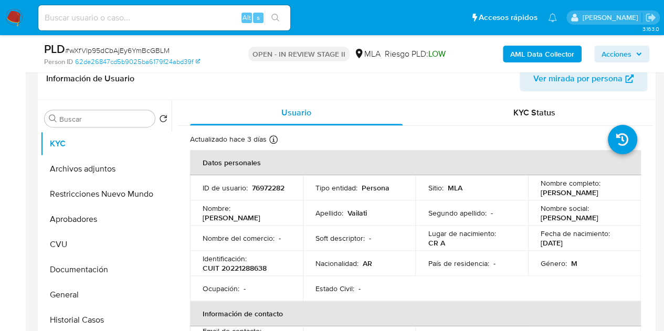
click at [252, 193] on p "76972282" at bounding box center [268, 187] width 33 height 9
copy p "76972282"
click at [99, 194] on button "Restricciones Nuevo Mundo" at bounding box center [101, 194] width 123 height 25
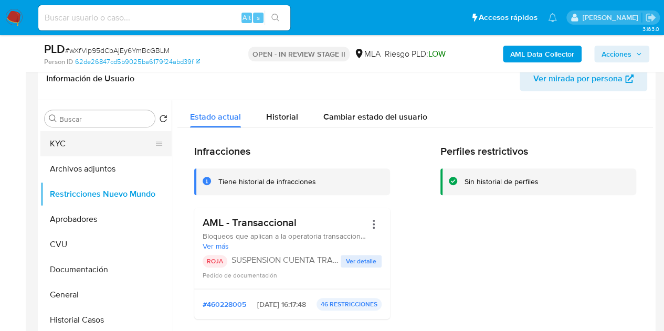
click at [84, 148] on button "KYC" at bounding box center [101, 143] width 123 height 25
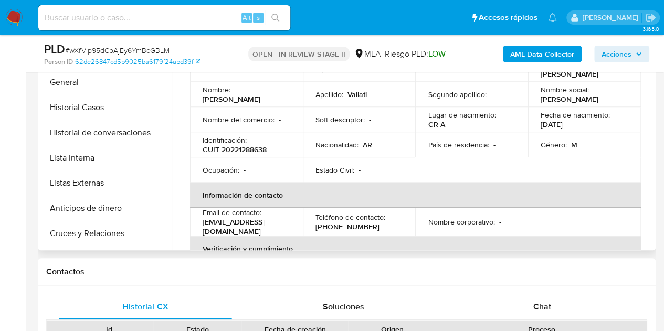
scroll to position [121, 0]
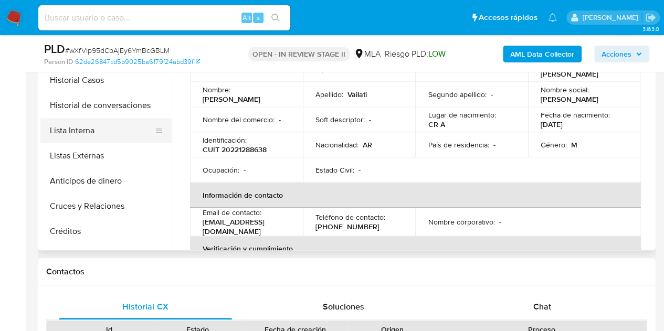
click at [93, 138] on button "Lista Interna" at bounding box center [101, 130] width 123 height 25
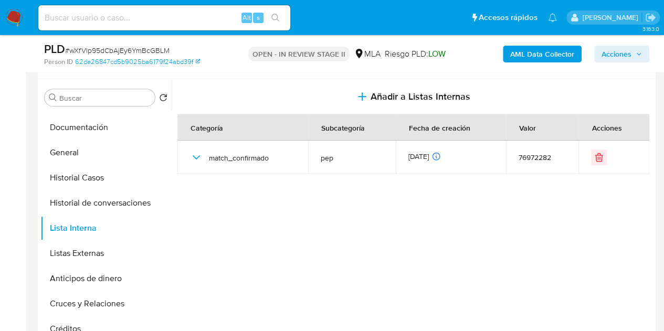
scroll to position [213, 0]
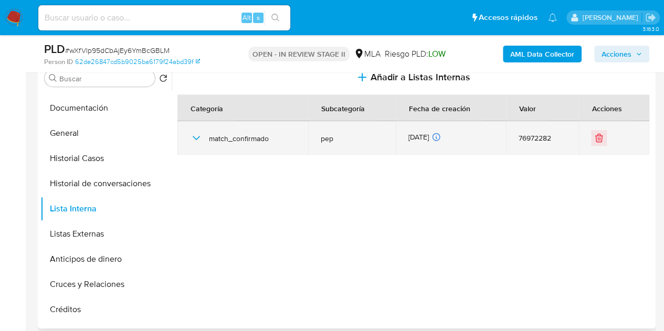
click at [197, 138] on icon "button" at bounding box center [196, 138] width 7 height 4
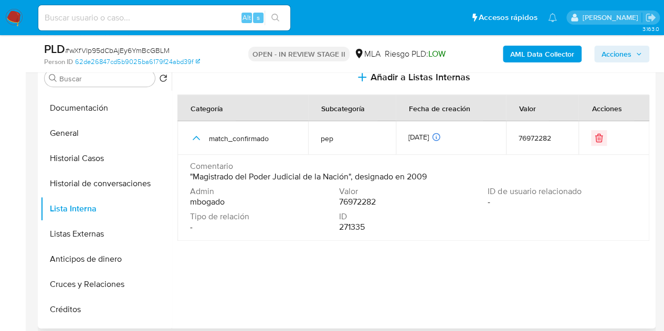
drag, startPoint x: 348, startPoint y: 178, endPoint x: 195, endPoint y: 175, distance: 152.3
click at [195, 175] on span ""Magistrado del Poder Judicial de la Nación", designado en 2009" at bounding box center [308, 177] width 237 height 11
drag, startPoint x: 357, startPoint y: 177, endPoint x: 432, endPoint y: 178, distance: 75.6
click at [432, 178] on div "Comentario "Magistrado del Poder Judicial de la Nación", designado en 2009" at bounding box center [413, 171] width 447 height 21
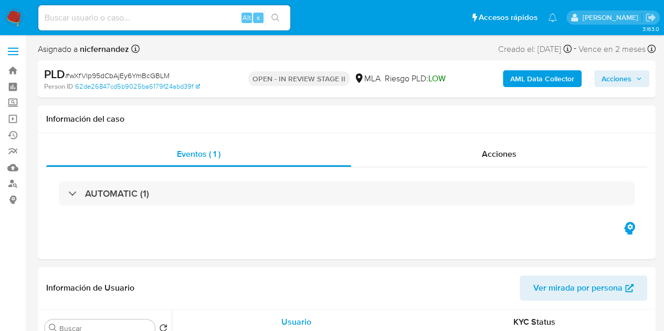
select select "10"
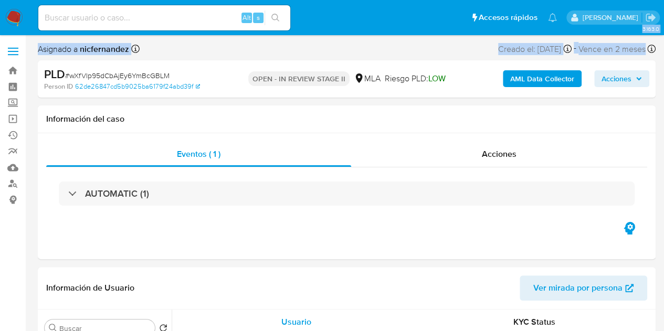
drag, startPoint x: 661, startPoint y: 25, endPoint x: 672, endPoint y: 57, distance: 34.4
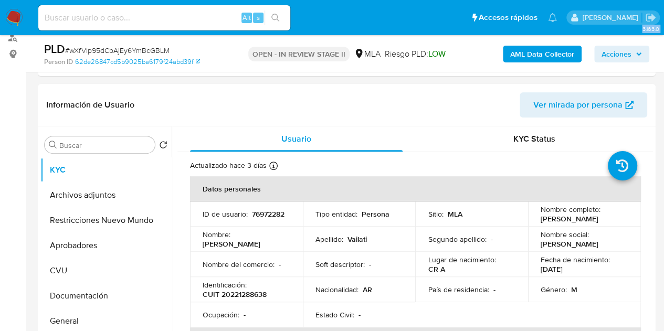
scroll to position [165, 0]
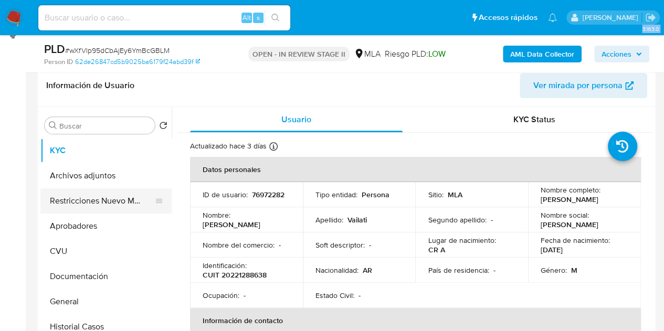
click at [103, 194] on button "Restricciones Nuevo Mundo" at bounding box center [101, 201] width 123 height 25
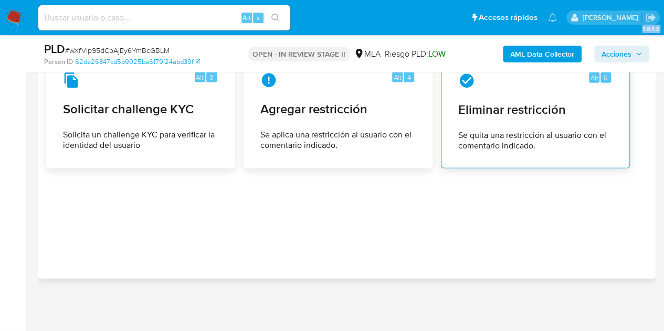
scroll to position [1425, 0]
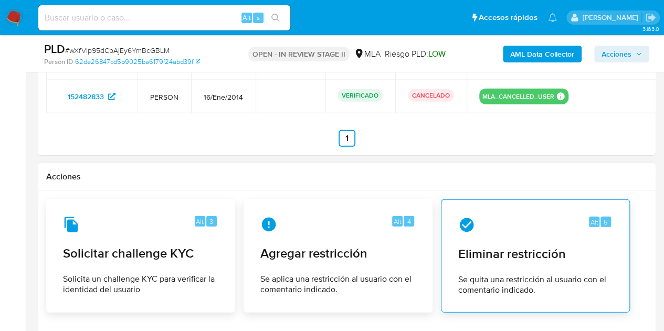
click at [537, 272] on div "Alt 5 Eliminar restricción Se quita una restricción al usuario con el comentari…" at bounding box center [535, 256] width 171 height 96
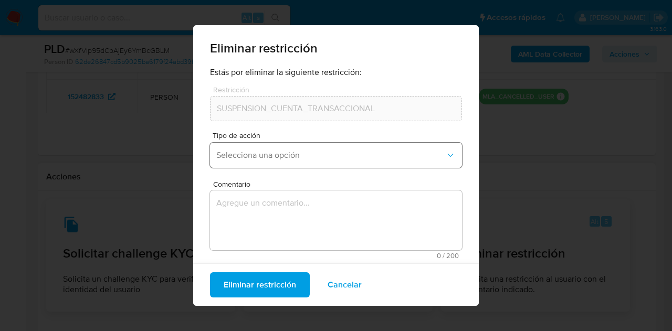
click at [328, 159] on span "Selecciona una opción" at bounding box center [330, 155] width 229 height 11
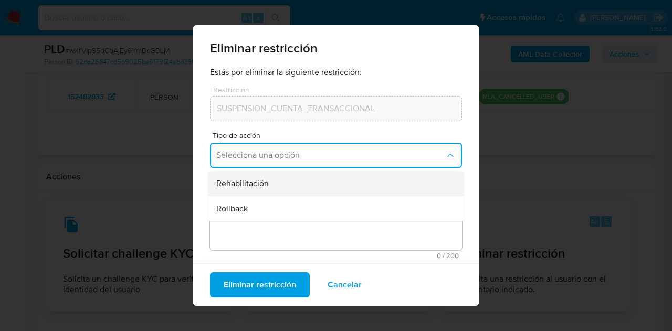
click at [313, 185] on div "Rehabilitación" at bounding box center [332, 183] width 233 height 25
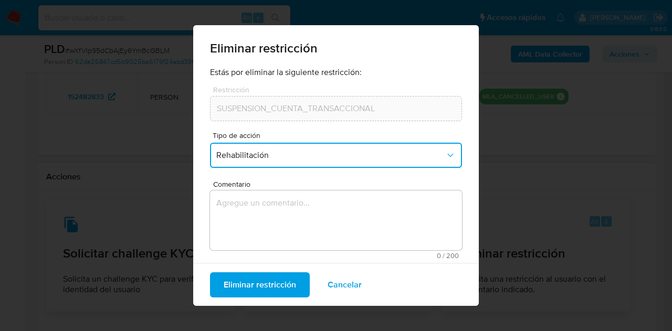
click at [304, 225] on textarea "Comentario" at bounding box center [336, 221] width 252 height 60
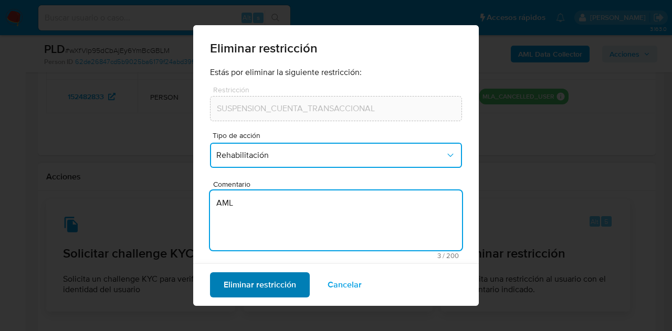
type textarea "AML"
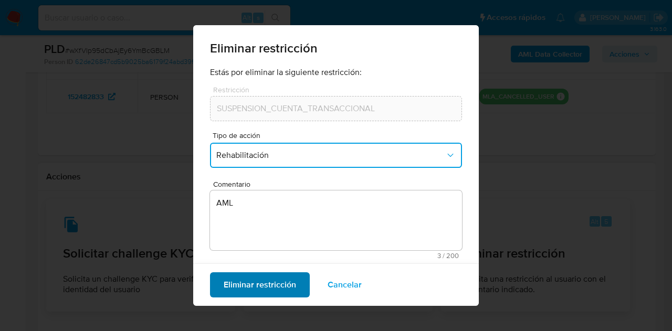
click at [247, 285] on span "Eliminar restricción" at bounding box center [260, 285] width 72 height 23
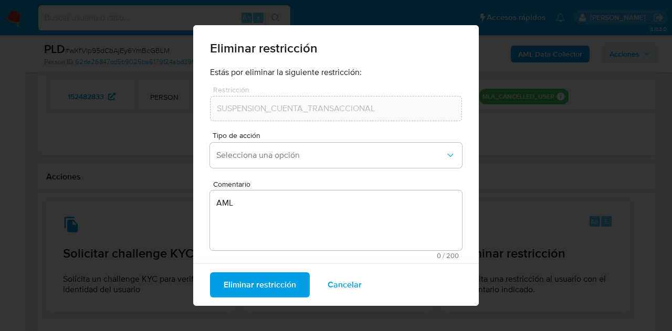
click at [352, 281] on span "Cancelar" at bounding box center [345, 285] width 34 height 23
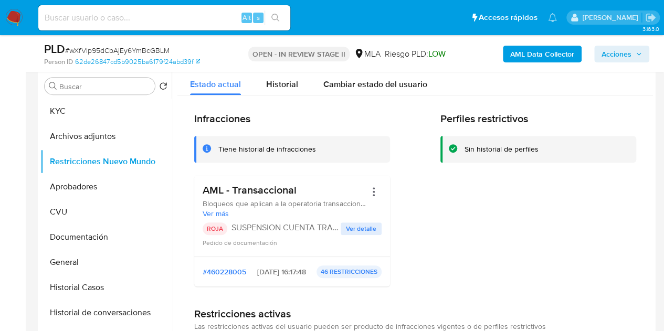
scroll to position [190, 0]
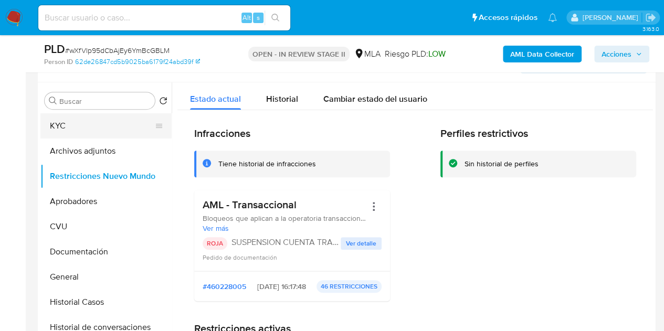
click at [102, 127] on button "KYC" at bounding box center [101, 125] width 123 height 25
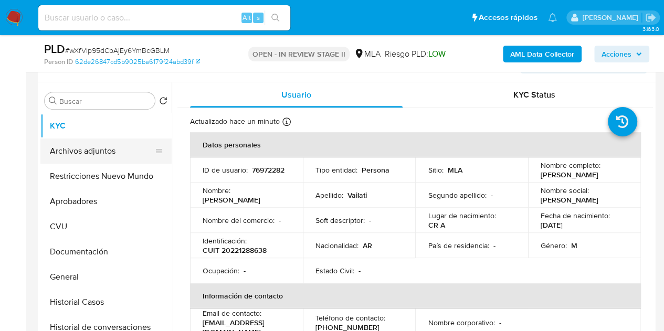
click at [68, 154] on button "Archivos adjuntos" at bounding box center [101, 151] width 123 height 25
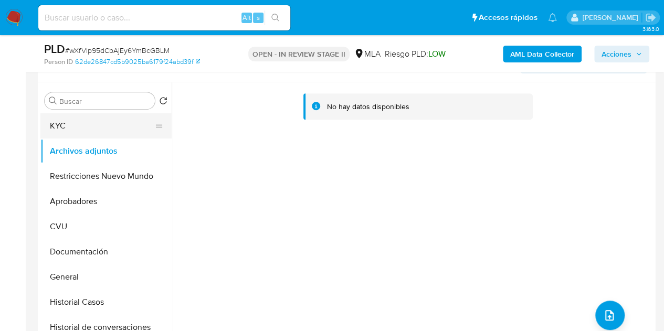
click at [116, 121] on button "KYC" at bounding box center [101, 125] width 123 height 25
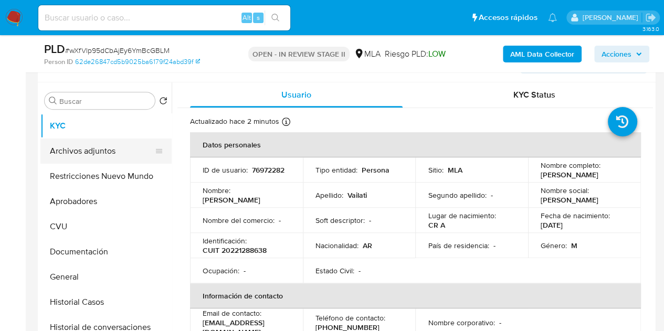
click at [106, 156] on button "Archivos adjuntos" at bounding box center [101, 151] width 123 height 25
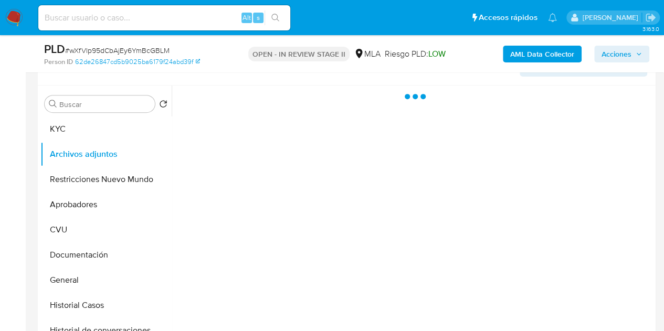
scroll to position [144, 0]
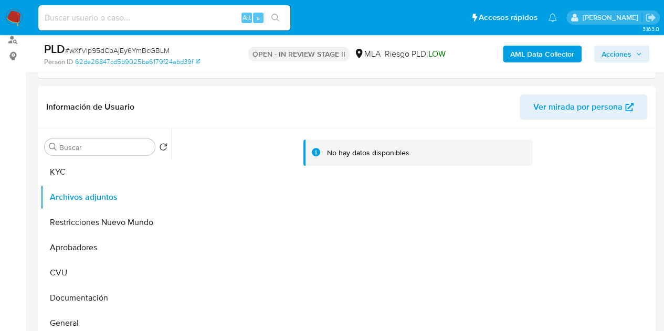
click at [530, 47] on b "AML Data Collector" at bounding box center [542, 54] width 64 height 17
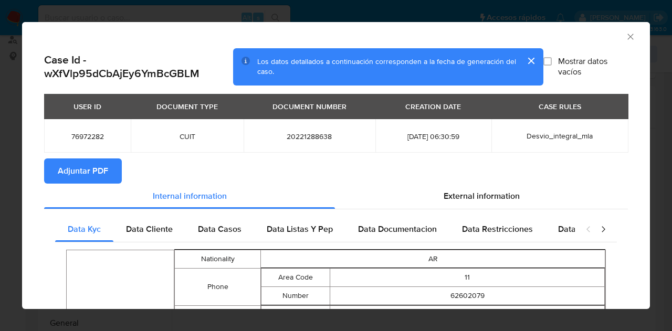
click at [103, 179] on span "Adjuntar PDF" at bounding box center [83, 171] width 50 height 23
click at [625, 37] on icon "Cerrar ventana" at bounding box center [630, 37] width 11 height 11
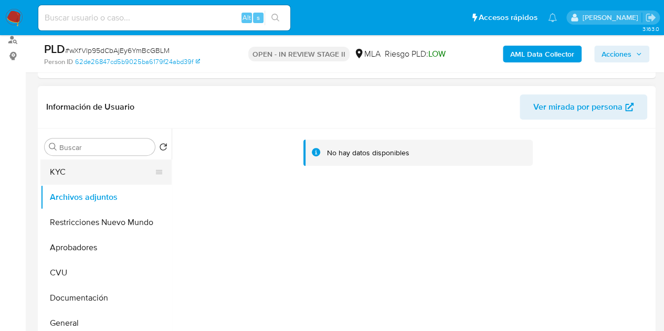
click at [67, 168] on button "KYC" at bounding box center [101, 172] width 123 height 25
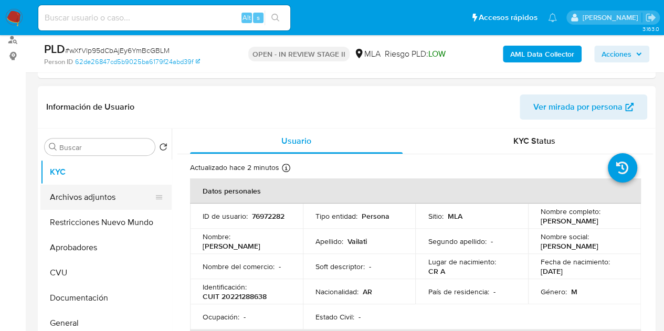
click at [78, 202] on button "Archivos adjuntos" at bounding box center [101, 197] width 123 height 25
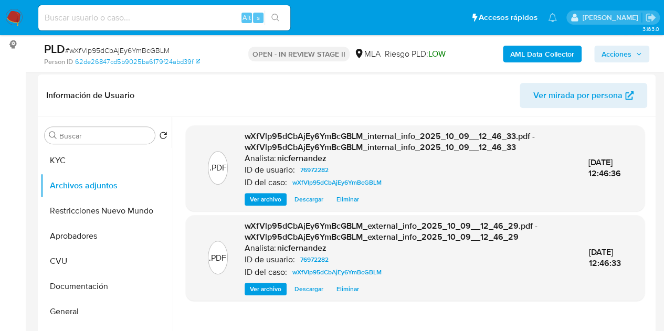
scroll to position [147, 0]
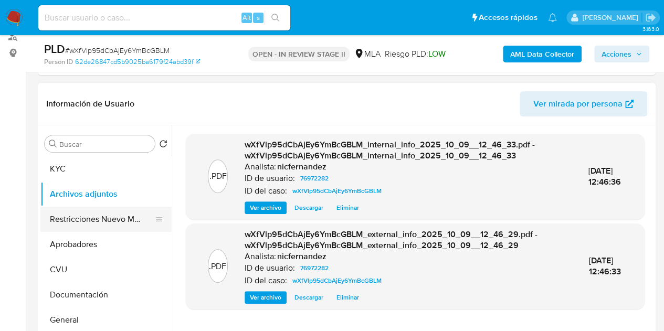
click at [79, 219] on button "Restricciones Nuevo Mundo" at bounding box center [101, 219] width 123 height 25
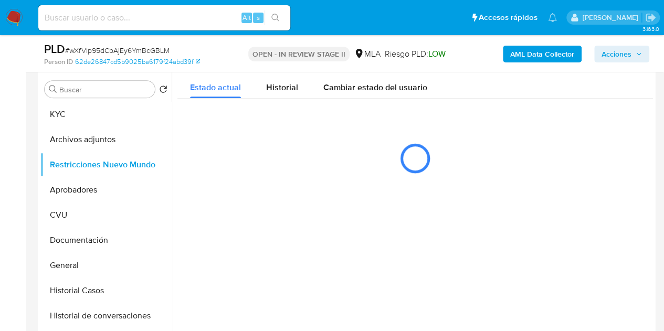
scroll to position [210, 0]
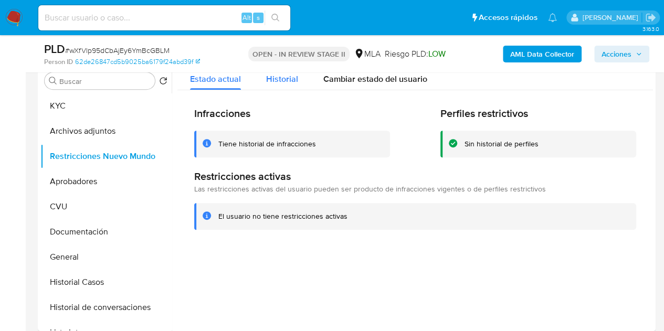
click at [272, 86] on div "Historial" at bounding box center [282, 76] width 32 height 28
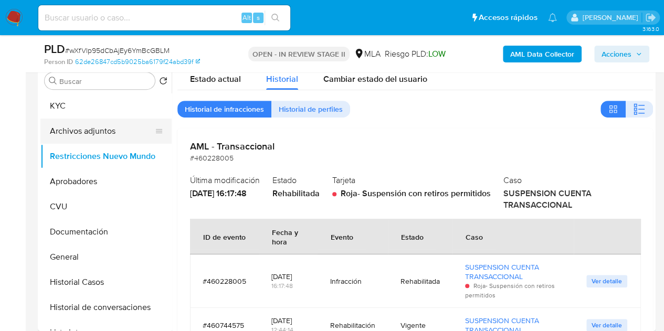
click at [99, 133] on button "Archivos adjuntos" at bounding box center [101, 131] width 123 height 25
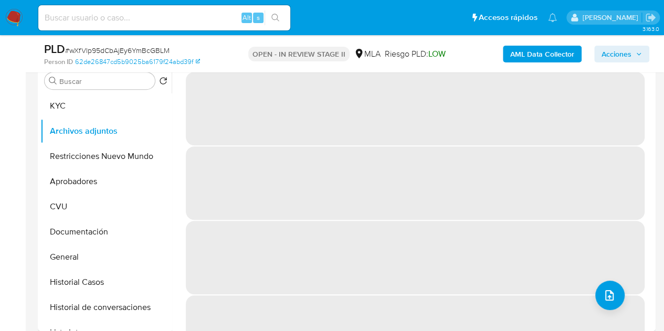
scroll to position [207, 0]
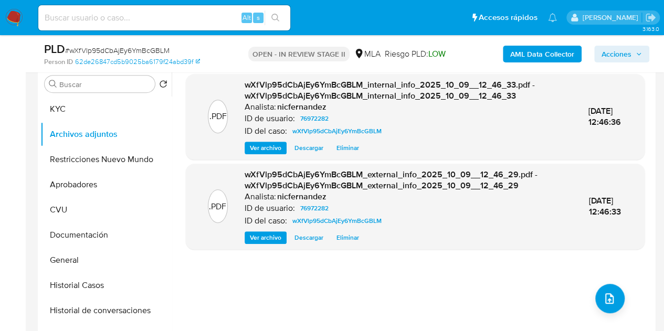
click at [270, 240] on span "Ver archivo" at bounding box center [266, 238] width 32 height 11
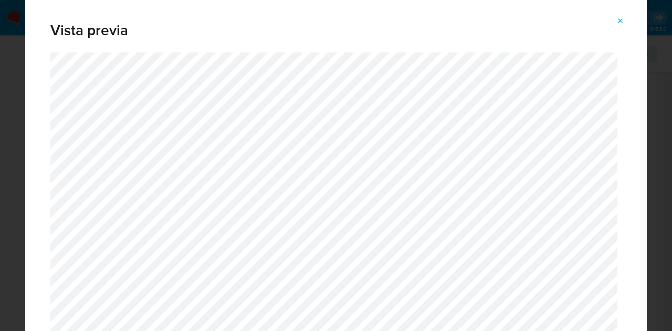
drag, startPoint x: 620, startPoint y: 23, endPoint x: 617, endPoint y: 27, distance: 5.4
click at [619, 23] on icon "Attachment preview" at bounding box center [621, 21] width 8 height 8
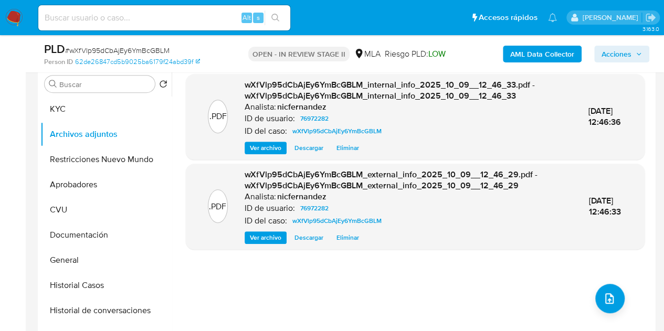
scroll to position [485, 0]
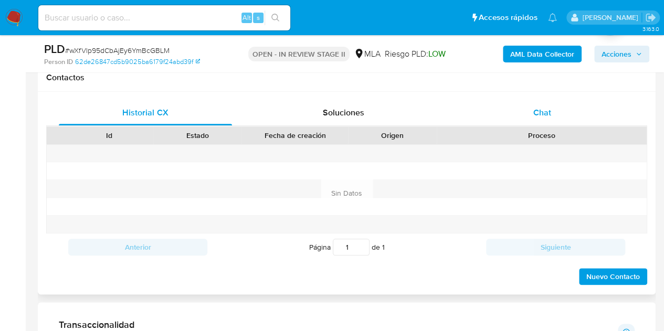
click at [575, 112] on div "Chat" at bounding box center [542, 112] width 173 height 25
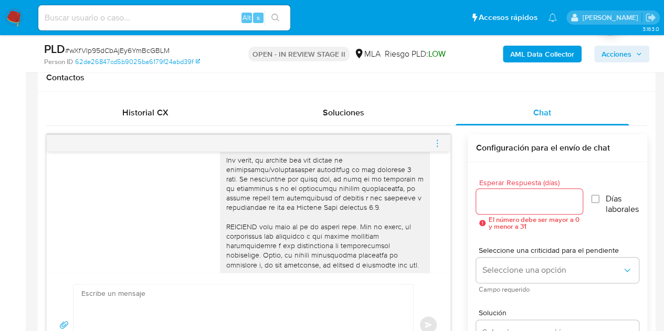
scroll to position [705, 0]
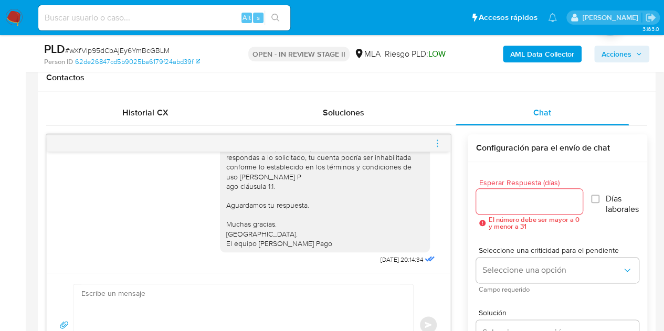
click at [435, 139] on icon "menu-action" at bounding box center [437, 143] width 9 height 9
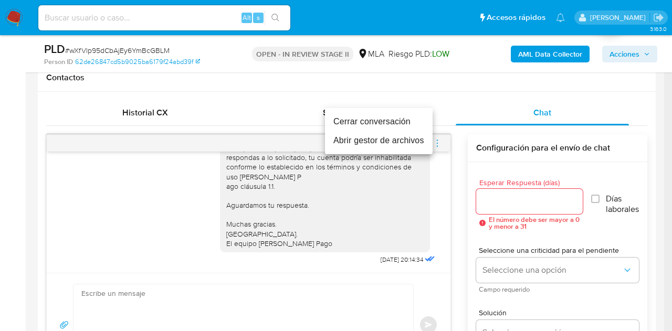
click at [395, 120] on li "Cerrar conversación" at bounding box center [379, 121] width 108 height 19
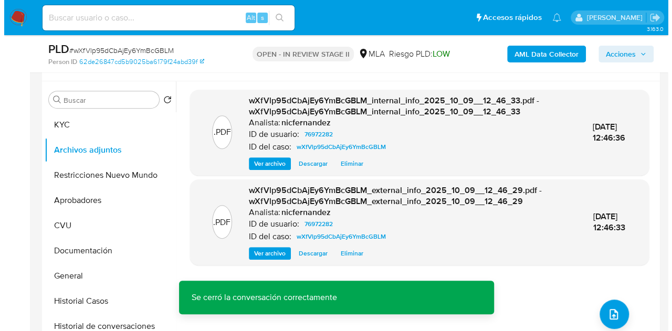
scroll to position [223, 0]
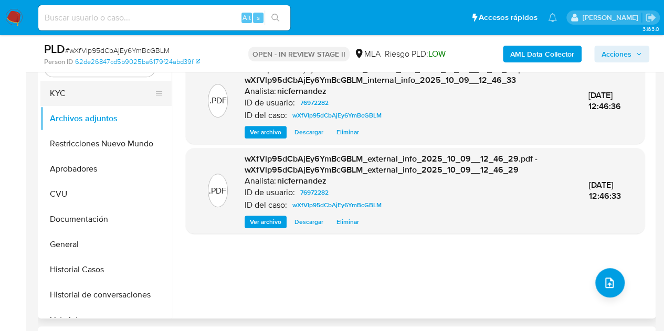
click at [82, 93] on button "KYC" at bounding box center [101, 93] width 123 height 25
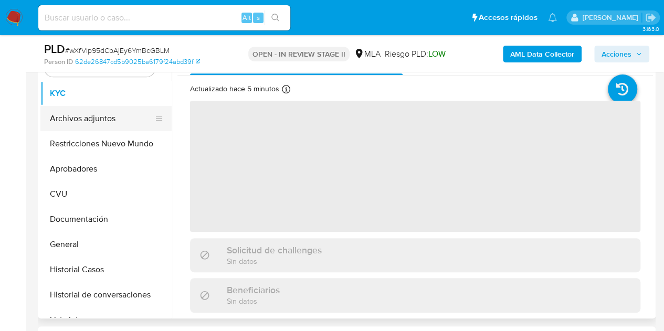
click at [80, 117] on button "Archivos adjuntos" at bounding box center [101, 118] width 123 height 25
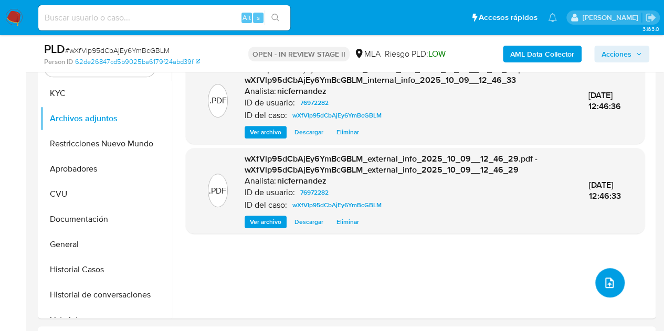
click at [608, 285] on icon "upload-file" at bounding box center [610, 283] width 8 height 11
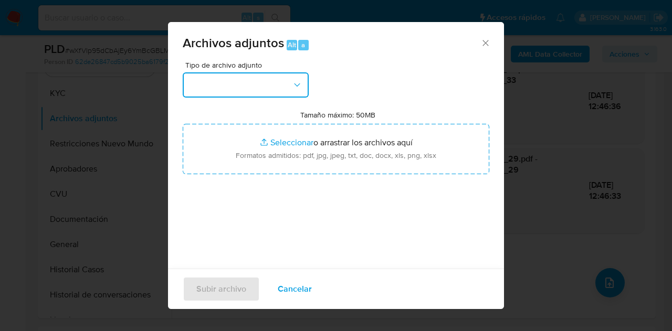
click at [294, 88] on icon "button" at bounding box center [297, 85] width 11 height 11
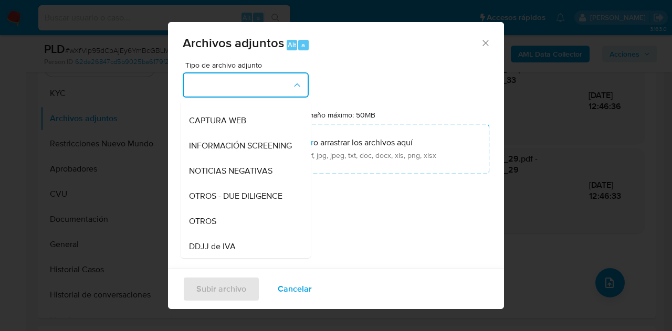
scroll to position [143, 0]
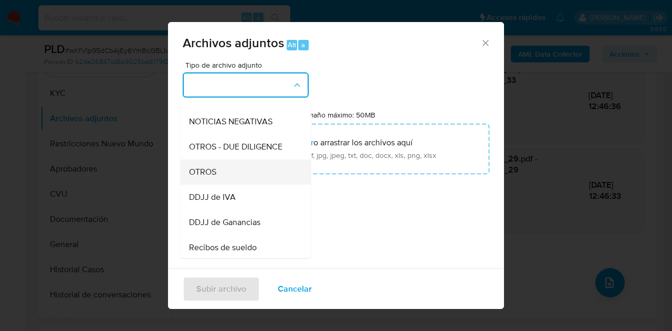
click at [247, 178] on div "OTROS" at bounding box center [242, 172] width 107 height 25
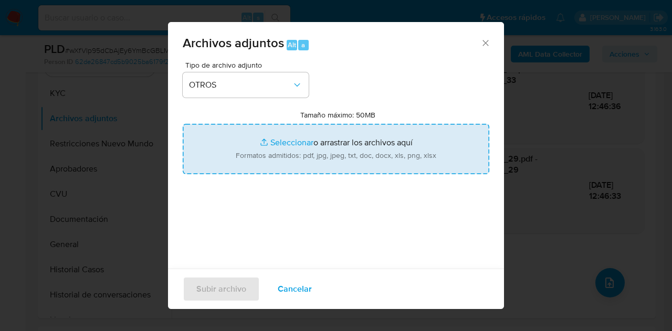
click at [285, 142] on input "Tamaño máximo: 50MB Seleccionar archivos" at bounding box center [336, 149] width 307 height 50
type input "C:\fakepath\Recibos 07 a 09 2025.pdf"
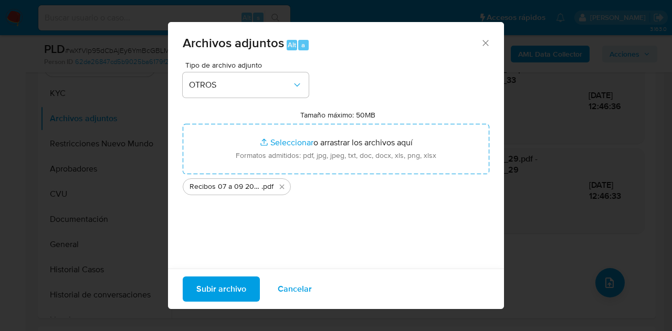
click at [221, 286] on span "Subir archivo" at bounding box center [221, 289] width 50 height 23
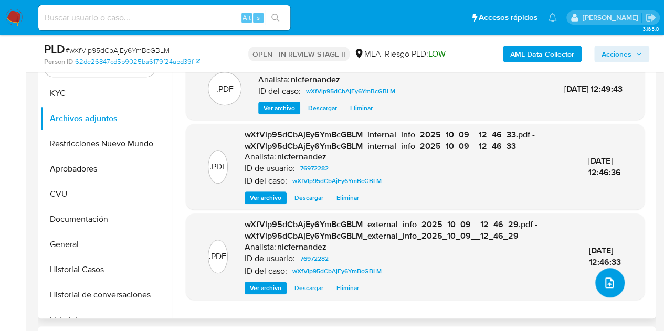
click at [599, 275] on button "upload-file" at bounding box center [610, 282] width 29 height 29
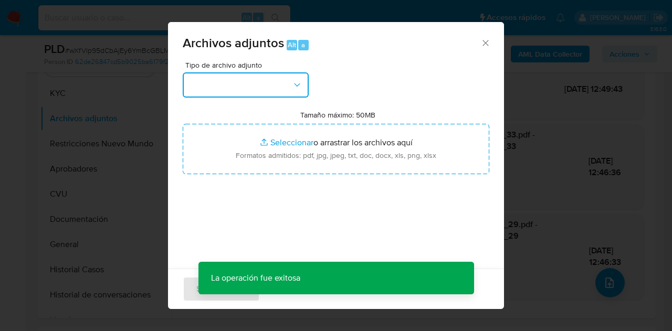
click at [285, 82] on button "button" at bounding box center [246, 84] width 126 height 25
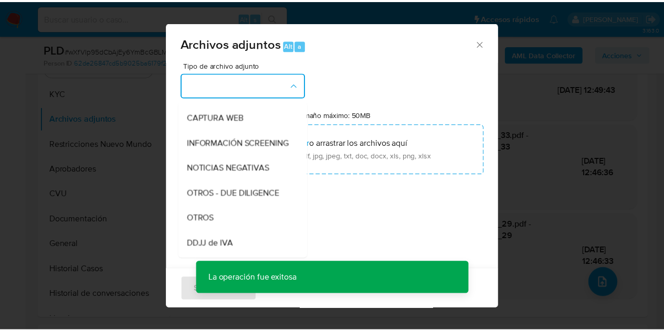
scroll to position [127, 0]
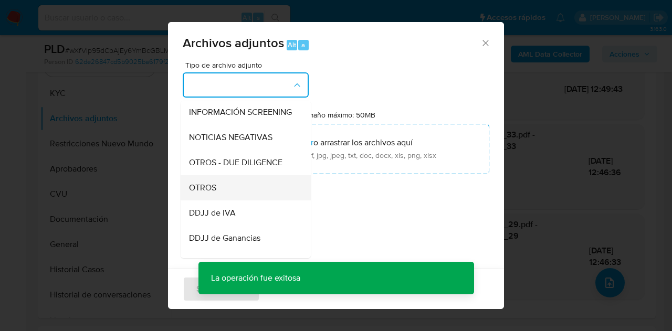
click at [232, 195] on div "OTROS" at bounding box center [242, 187] width 107 height 25
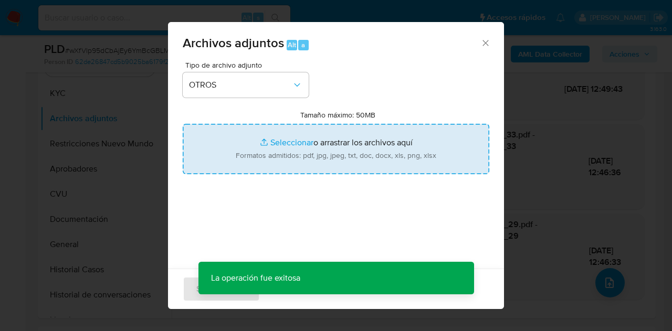
click at [267, 139] on input "Tamaño máximo: 50MB Seleccionar archivos" at bounding box center [336, 149] width 307 height 50
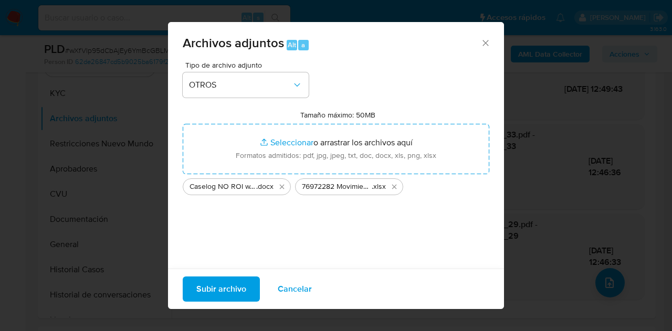
click at [218, 285] on span "Subir archivo" at bounding box center [221, 289] width 50 height 23
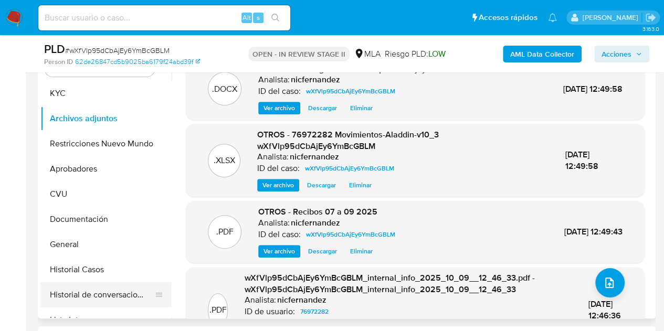
click at [90, 288] on button "Historial de conversaciones" at bounding box center [101, 295] width 123 height 25
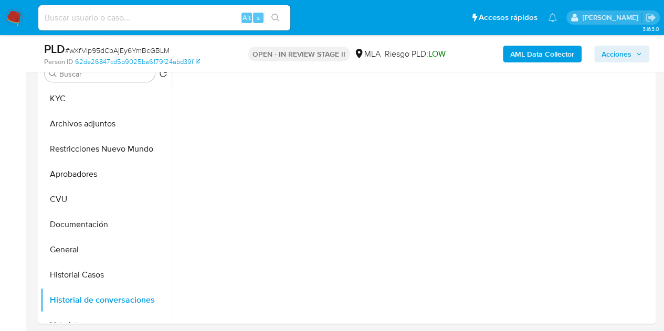
scroll to position [206, 0]
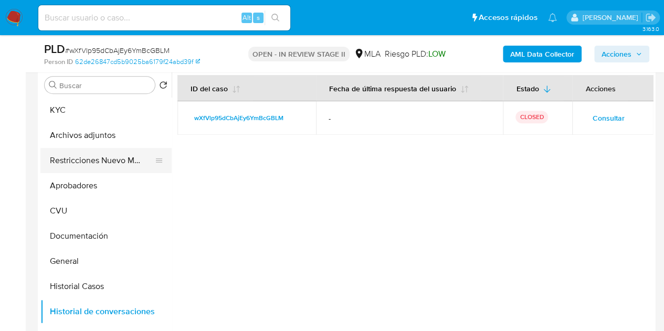
click at [88, 158] on button "Restricciones Nuevo Mundo" at bounding box center [101, 160] width 123 height 25
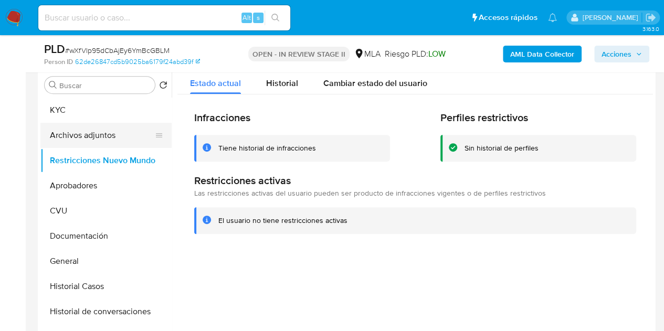
click at [80, 131] on button "Archivos adjuntos" at bounding box center [101, 135] width 123 height 25
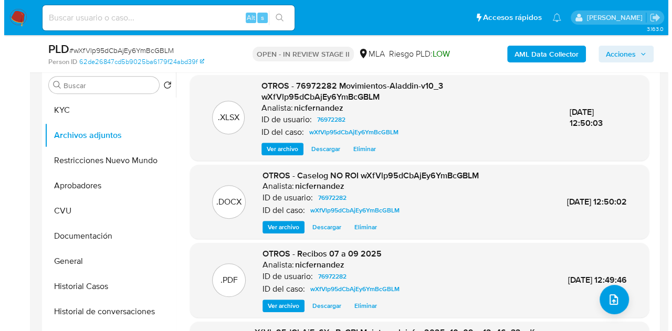
scroll to position [191, 0]
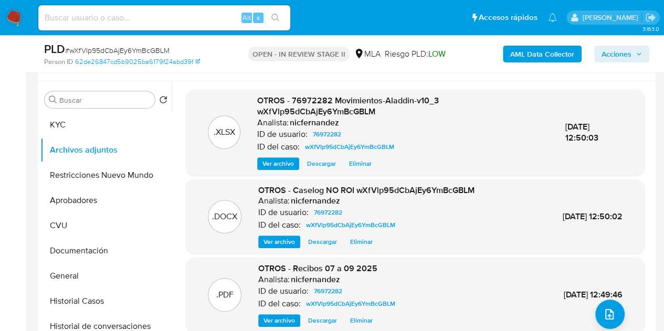
click at [271, 243] on span "Ver archivo" at bounding box center [280, 242] width 32 height 11
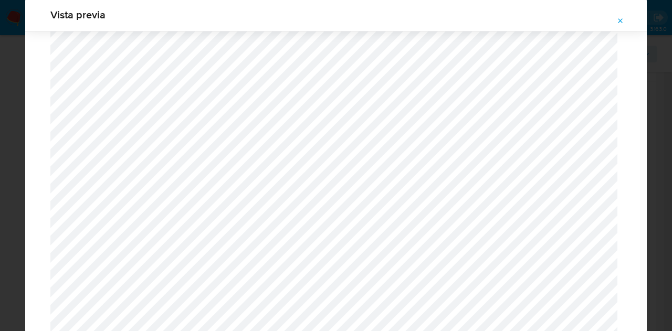
click at [624, 25] on span "Attachment preview" at bounding box center [621, 21] width 8 height 15
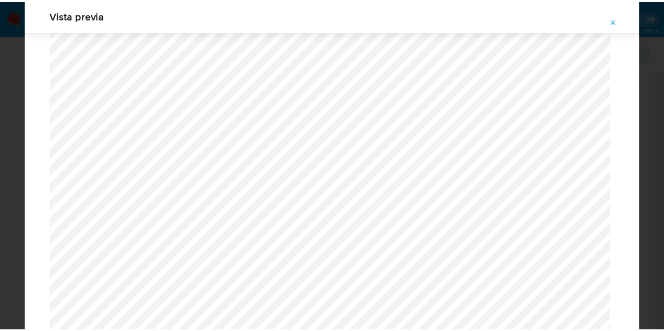
scroll to position [34, 0]
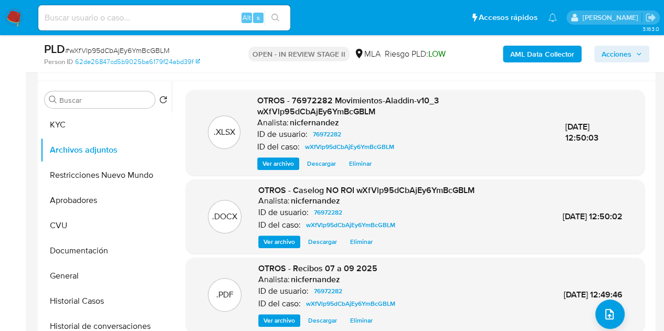
click at [303, 106] on span "OTROS - 76972282 Movimientos-Aladdin-v10_3 wXfVlp95dCbAjEy6YmBcGBLM" at bounding box center [348, 107] width 182 height 24
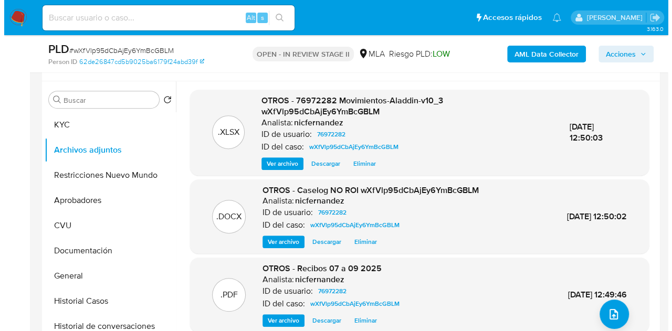
scroll to position [166, 0]
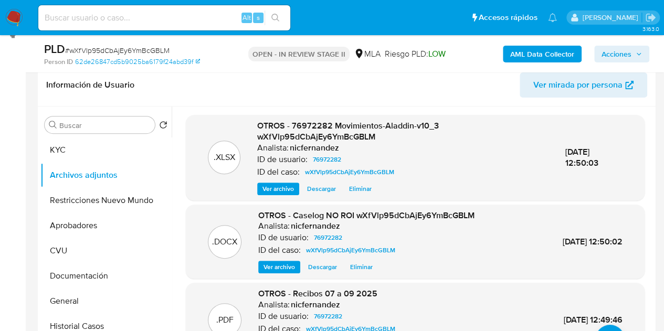
click at [294, 148] on h6 "nicfernandez" at bounding box center [314, 148] width 49 height 11
click at [285, 263] on span "Ver archivo" at bounding box center [280, 267] width 32 height 11
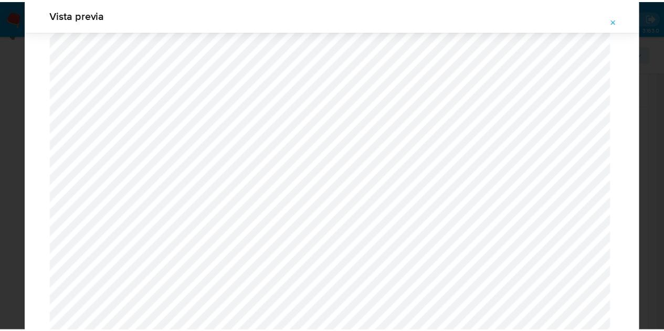
scroll to position [0, 0]
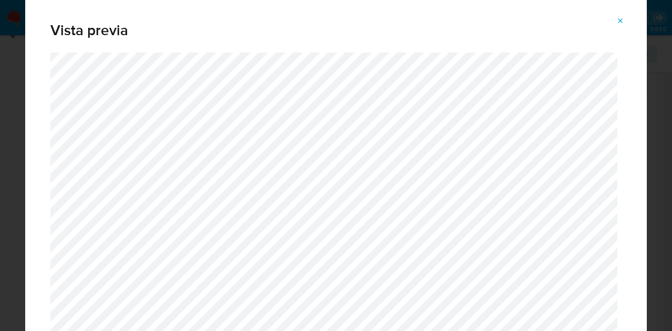
click at [624, 18] on icon "Attachment preview" at bounding box center [621, 21] width 8 height 8
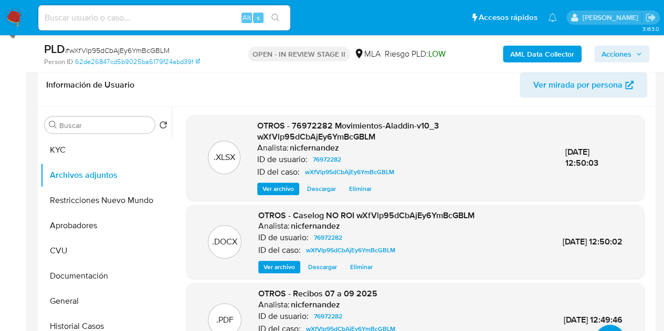
click at [647, 50] on button "Acciones" at bounding box center [621, 54] width 55 height 17
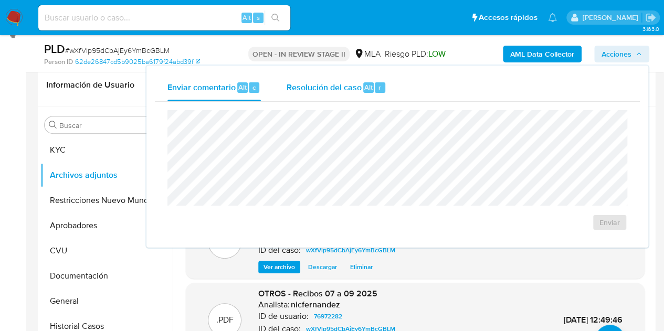
drag, startPoint x: 332, startPoint y: 83, endPoint x: 336, endPoint y: 94, distance: 11.0
click at [334, 89] on span "Resolución del caso" at bounding box center [323, 87] width 75 height 12
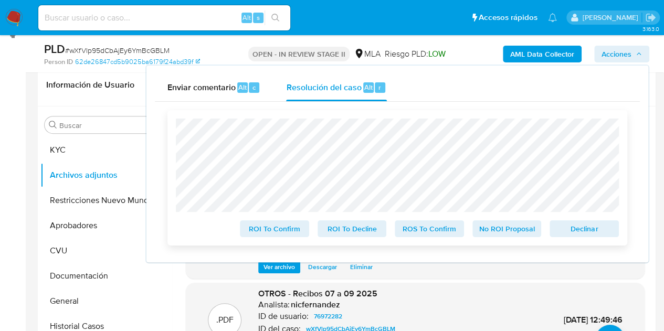
click at [506, 232] on span "No ROI Proposal" at bounding box center [507, 229] width 55 height 15
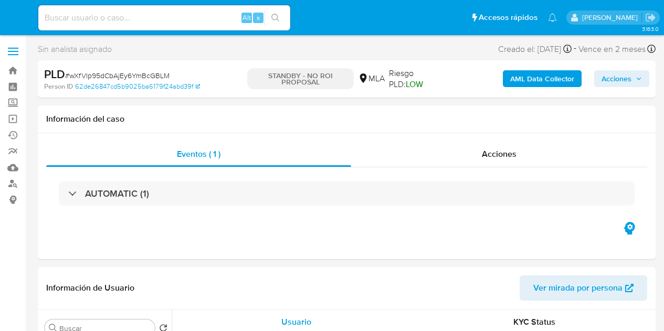
select select "10"
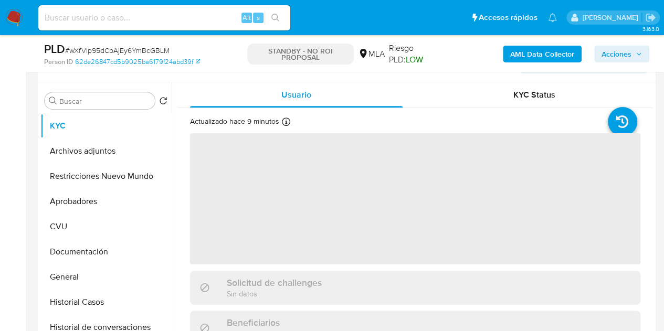
scroll to position [207, 0]
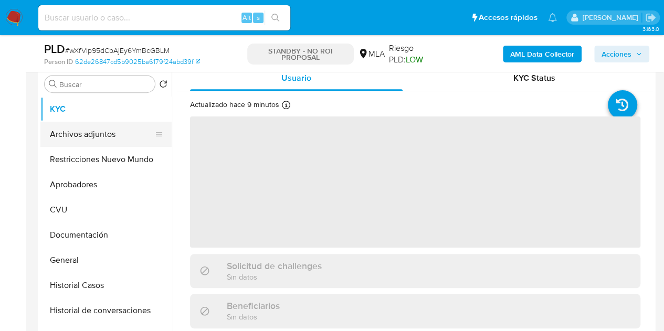
select select "10"
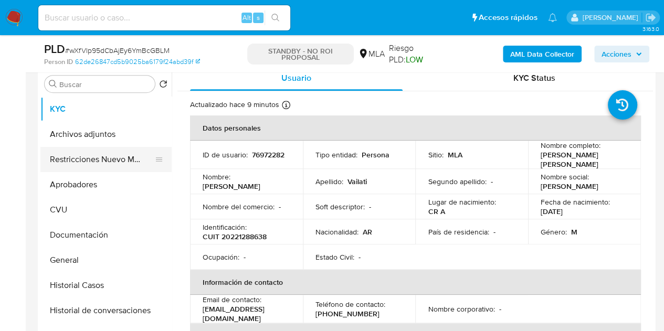
click at [86, 154] on button "Restricciones Nuevo Mundo" at bounding box center [101, 159] width 123 height 25
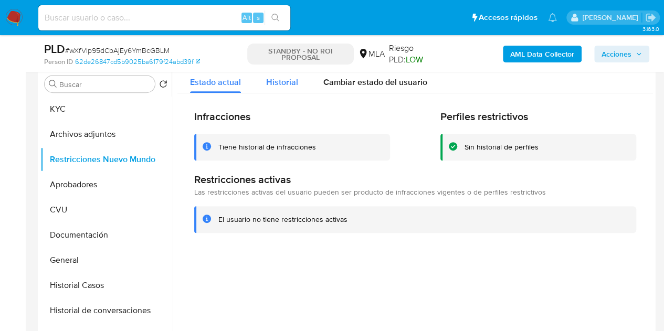
click at [266, 85] on span "Historial" at bounding box center [282, 82] width 32 height 12
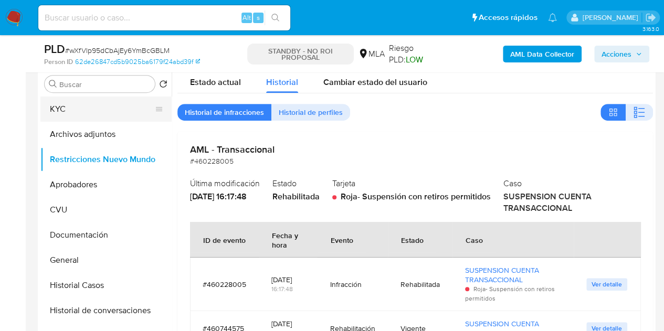
click at [79, 107] on button "KYC" at bounding box center [101, 109] width 123 height 25
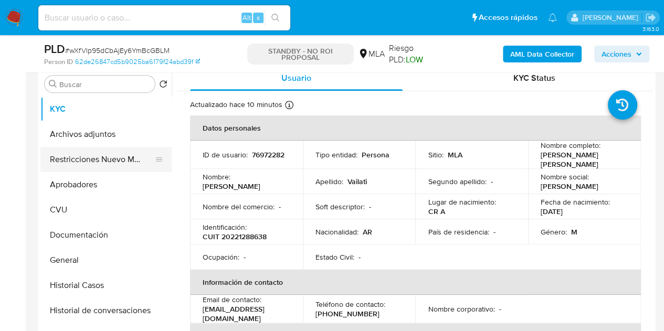
click at [59, 163] on button "Restricciones Nuevo Mundo" at bounding box center [101, 159] width 123 height 25
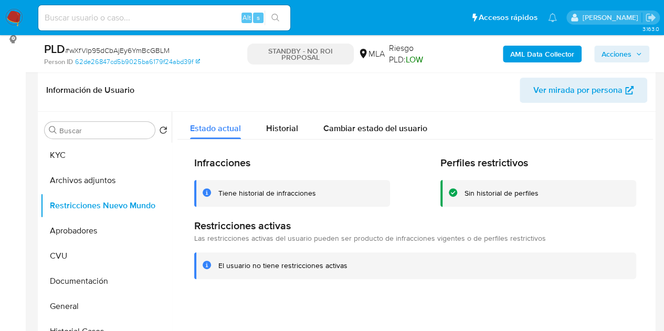
scroll to position [139, 0]
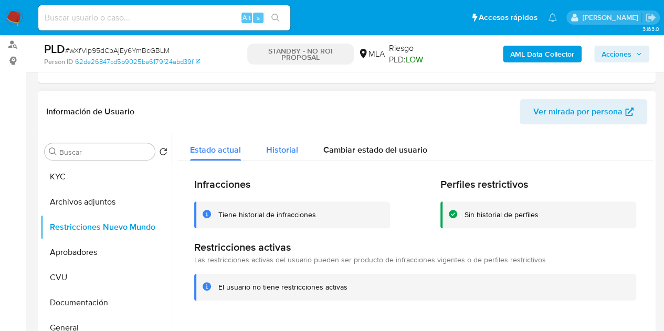
click at [284, 144] on span "Historial" at bounding box center [282, 150] width 32 height 12
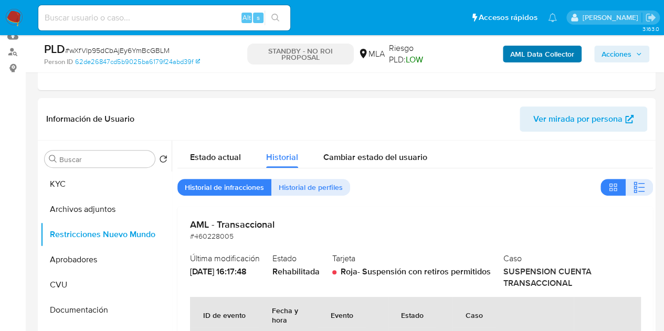
scroll to position [119, 0]
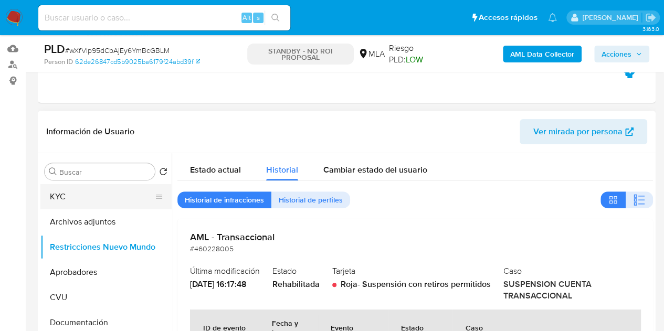
click at [70, 199] on button "KYC" at bounding box center [101, 196] width 123 height 25
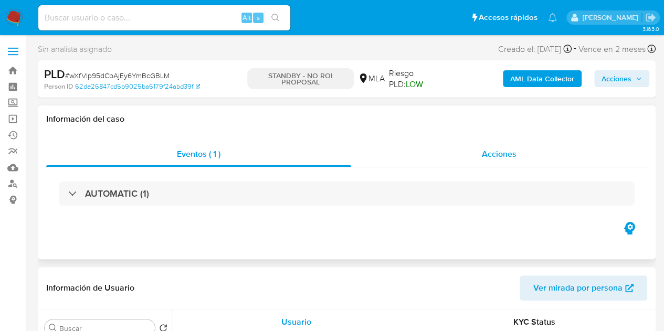
click at [526, 158] on div "Acciones" at bounding box center [499, 154] width 296 height 25
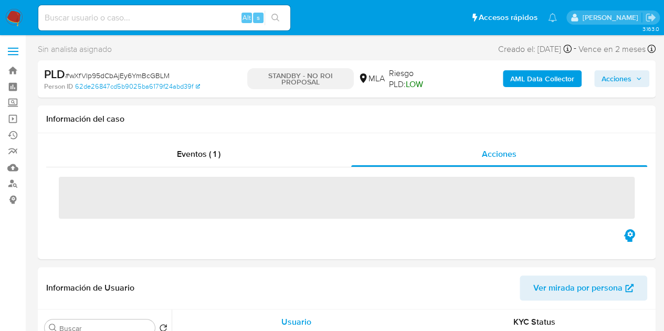
select select "10"
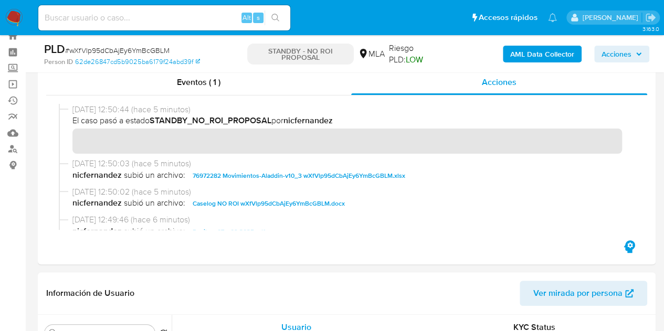
scroll to position [325, 0]
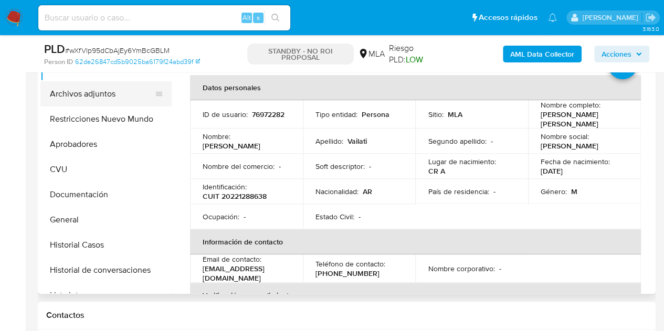
click at [103, 100] on button "Archivos adjuntos" at bounding box center [101, 93] width 123 height 25
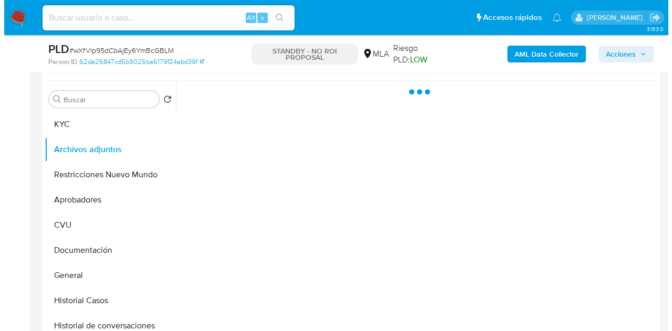
scroll to position [233, 0]
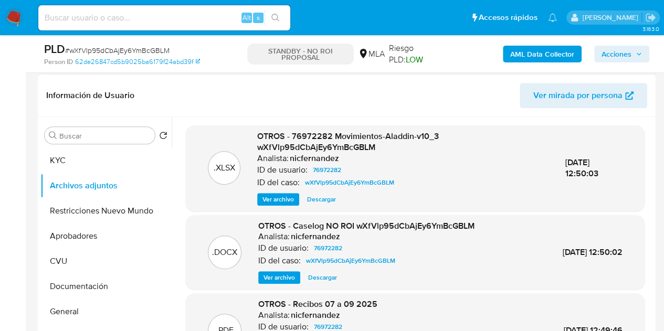
click at [287, 282] on span "Ver archivo" at bounding box center [280, 278] width 32 height 11
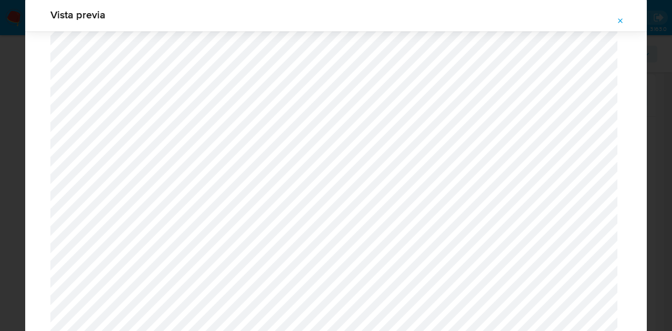
scroll to position [1505, 0]
click at [621, 24] on icon "Attachment preview" at bounding box center [621, 21] width 8 height 8
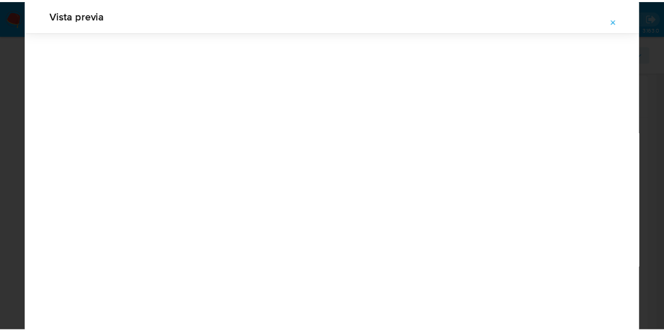
scroll to position [34, 0]
